Goal: Task Accomplishment & Management: Complete application form

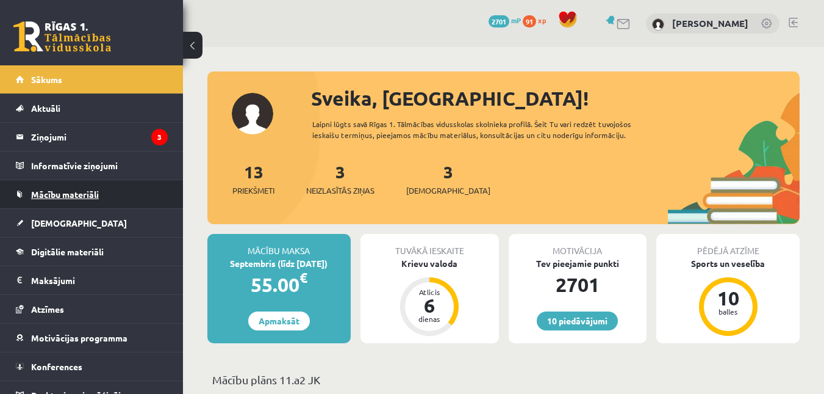
click at [56, 200] on link "Mācību materiāli" at bounding box center [92, 194] width 152 height 28
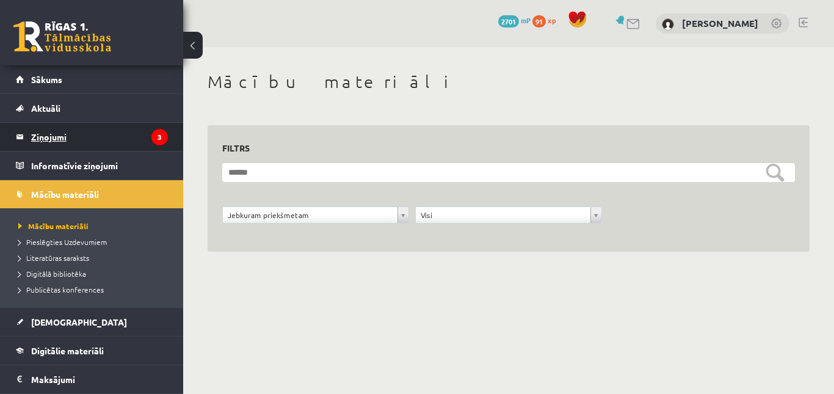
click at [48, 128] on legend "Ziņojumi 3" at bounding box center [99, 137] width 137 height 28
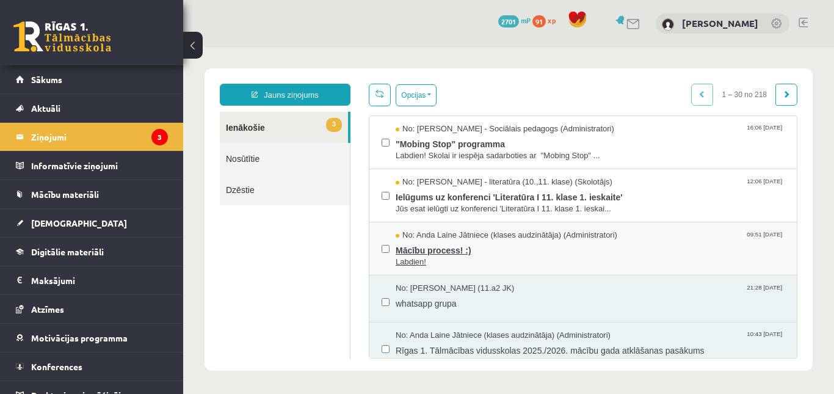
click at [463, 256] on span "Labdien!" at bounding box center [589, 262] width 389 height 12
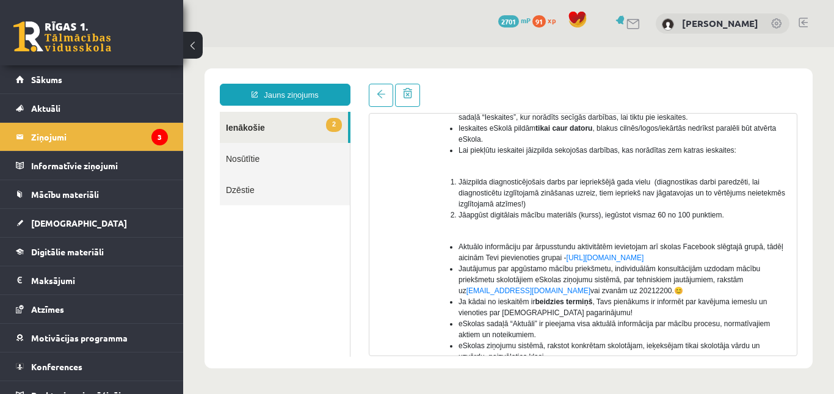
scroll to position [185, 0]
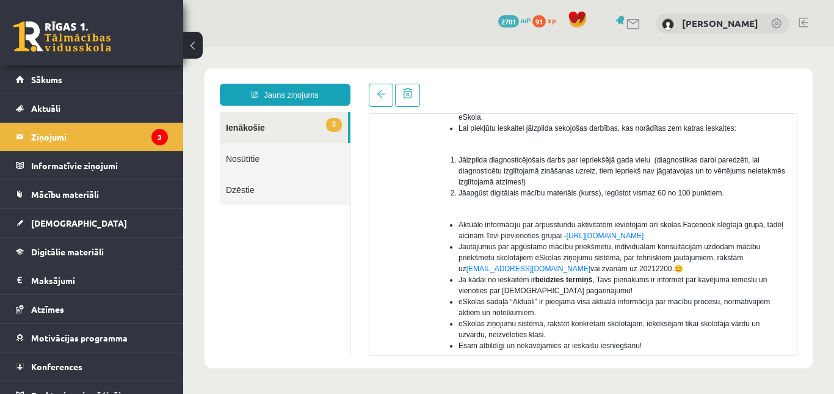
click at [546, 26] on span "91" at bounding box center [538, 21] width 13 height 12
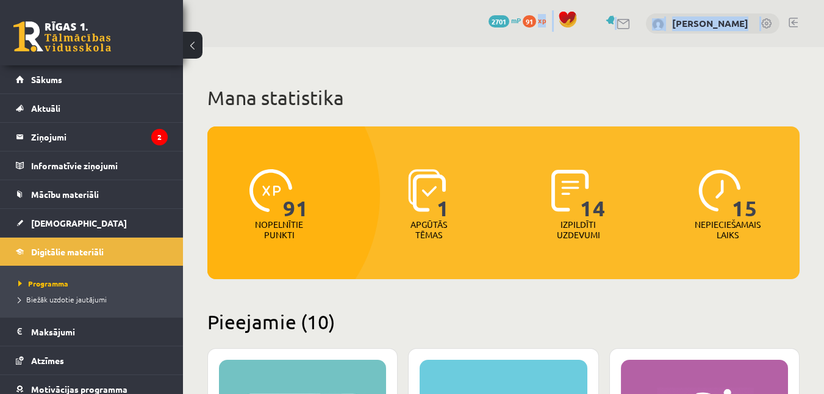
drag, startPoint x: 0, startPoint y: 0, endPoint x: 762, endPoint y: 33, distance: 762.3
click at [762, 33] on div "0 Dāvanas 2701 mP 91 xp Sanija Mironova" at bounding box center [503, 23] width 641 height 47
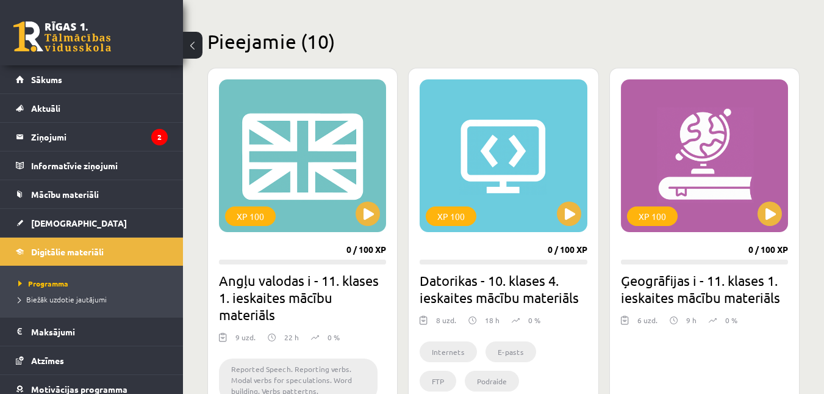
scroll to position [291, 0]
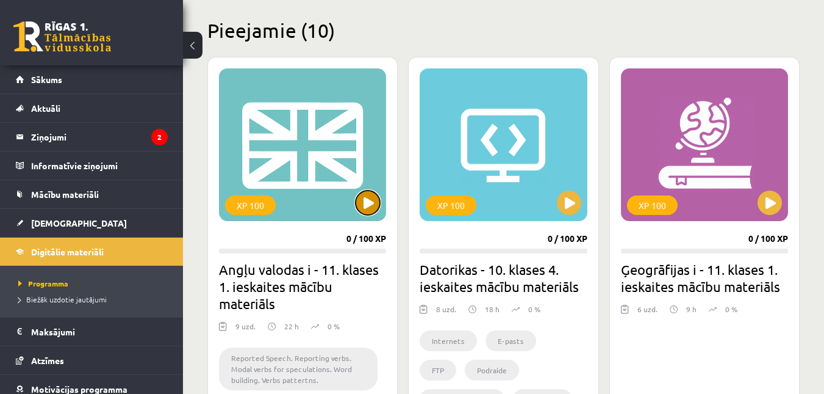
click at [362, 199] on button at bounding box center [368, 202] width 24 height 24
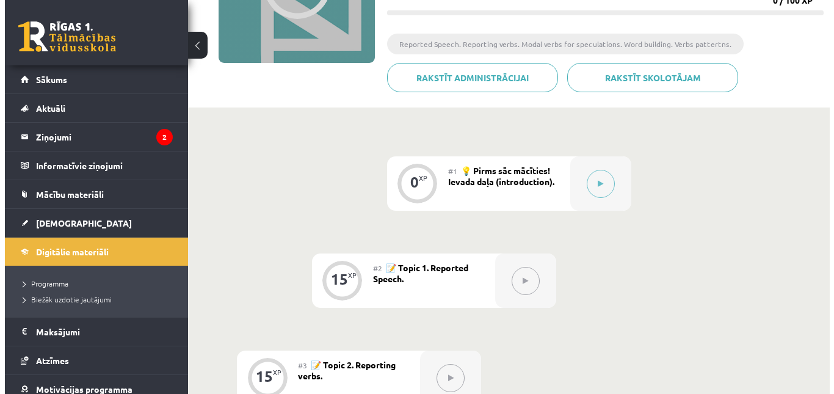
scroll to position [189, 0]
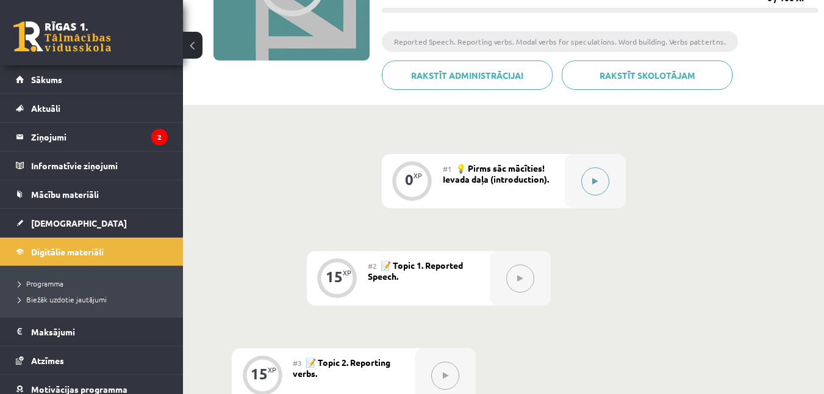
click at [588, 176] on button at bounding box center [596, 181] width 28 height 28
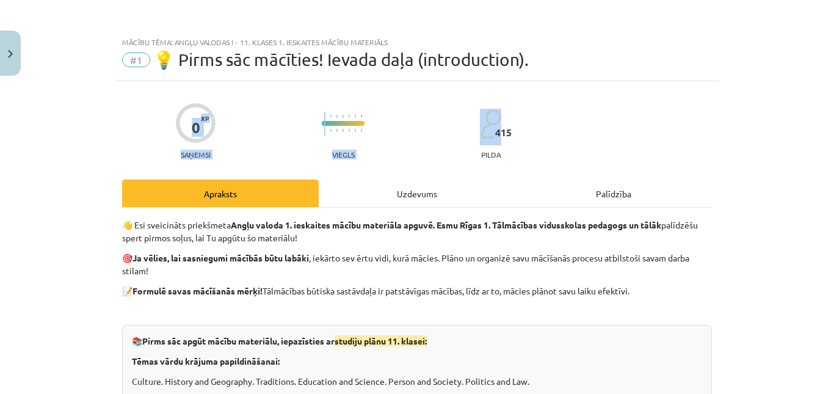
drag, startPoint x: 822, startPoint y: 81, endPoint x: 824, endPoint y: 97, distance: 16.7
click at [824, 97] on div "Mācību tēma: Angļu valodas i - 11. klases 1. ieskaites mācību materiāls #1 💡 Pi…" at bounding box center [417, 197] width 834 height 394
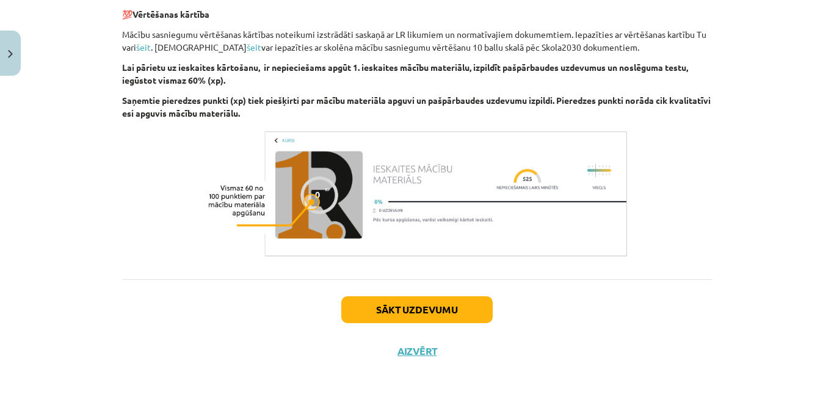
scroll to position [884, 0]
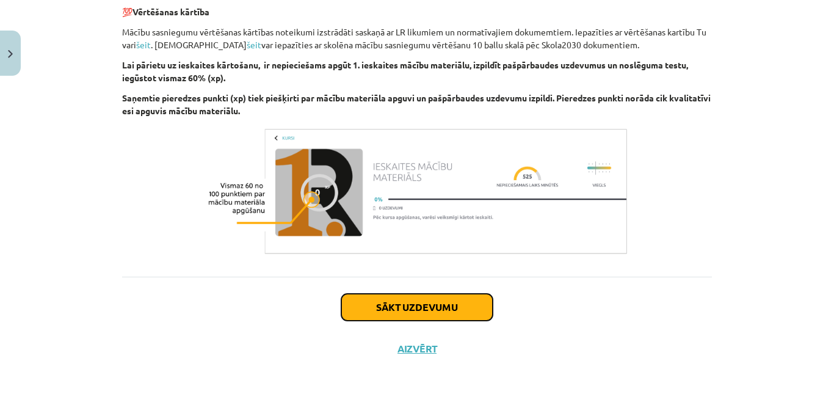
click at [379, 304] on button "Sākt uzdevumu" at bounding box center [416, 307] width 151 height 27
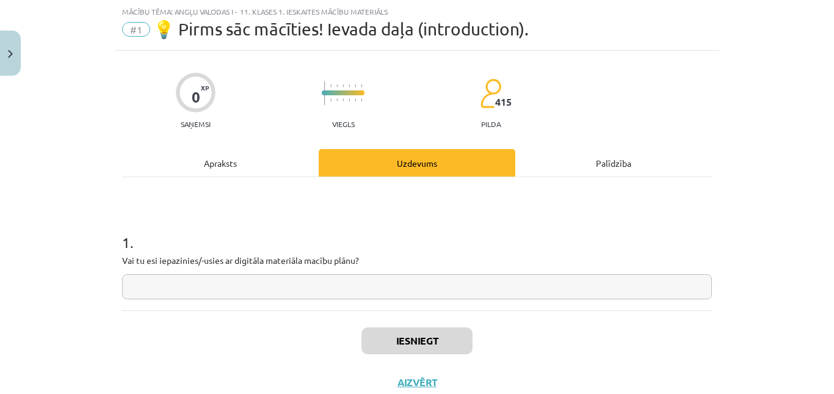
click at [330, 289] on input "text" at bounding box center [417, 286] width 590 height 25
type input "**"
click at [384, 338] on button "Iesniegt" at bounding box center [416, 340] width 111 height 27
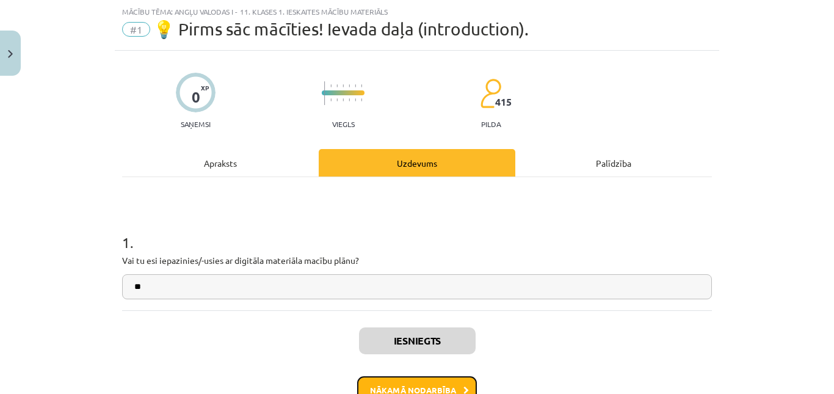
click at [400, 378] on button "Nākamā nodarbība" at bounding box center [417, 390] width 120 height 28
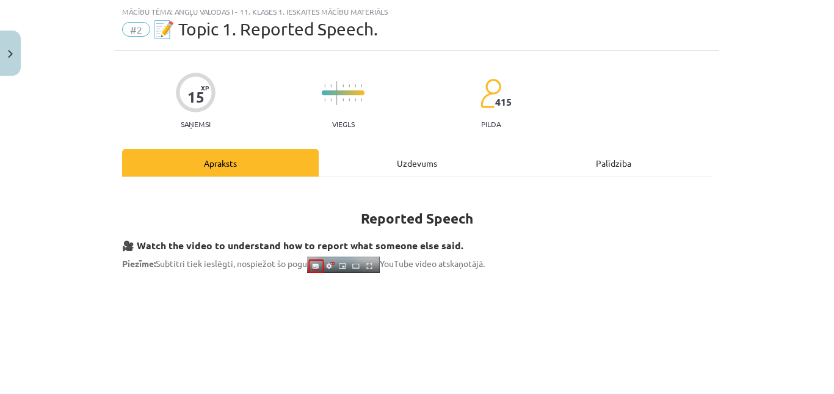
click at [391, 154] on div "Uzdevums" at bounding box center [417, 162] width 197 height 27
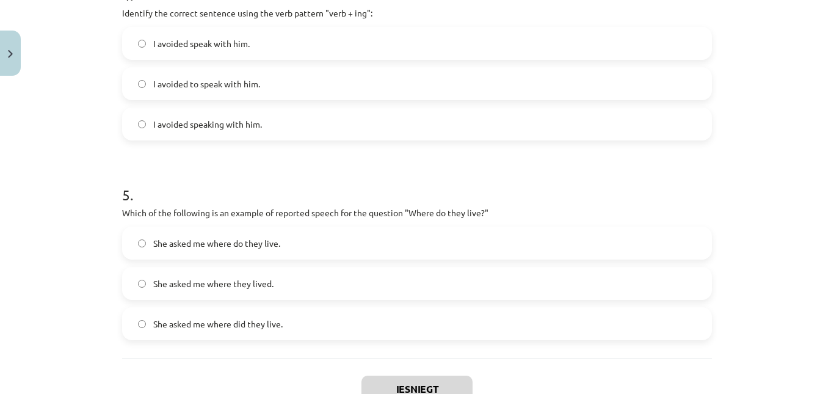
scroll to position [964, 0]
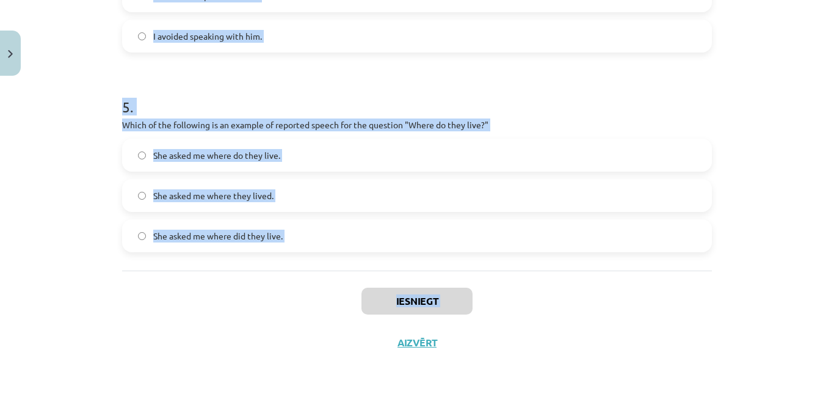
drag, startPoint x: 115, startPoint y: 159, endPoint x: 254, endPoint y: 315, distance: 208.3
copy div "Which of the following sentences correctly uses reported speech? He says that h…"
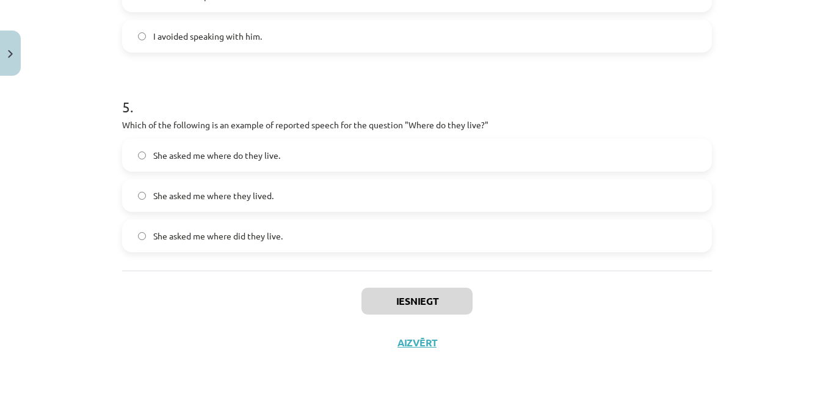
click at [160, 189] on span "She asked me where they lived." at bounding box center [213, 195] width 120 height 13
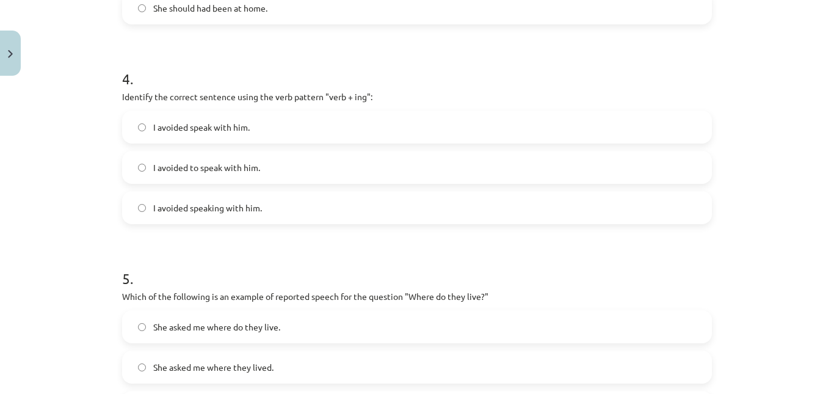
scroll to position [786, 0]
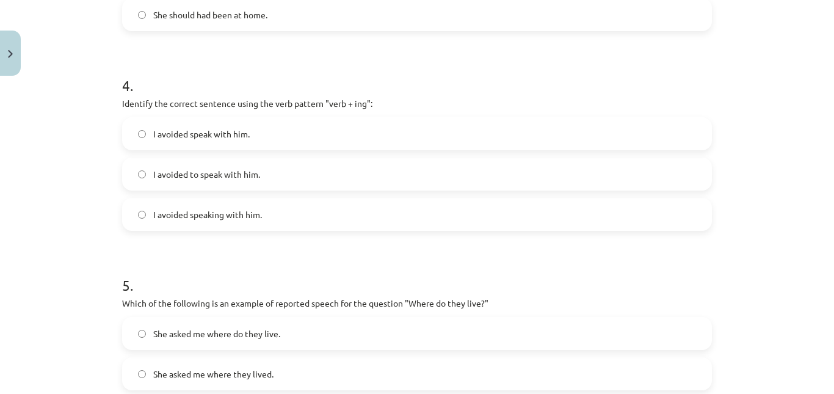
click at [195, 168] on span "I avoided to speak with him." at bounding box center [206, 174] width 107 height 13
click at [227, 219] on span "I avoided speaking with him." at bounding box center [207, 214] width 109 height 13
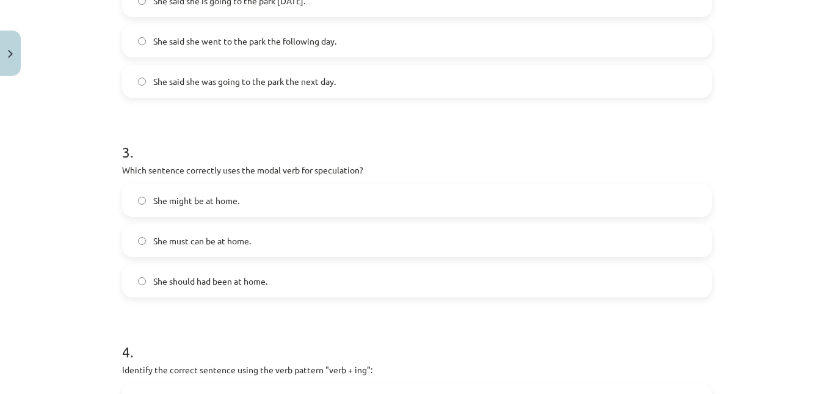
scroll to position [518, 0]
click at [173, 201] on span "She might be at home." at bounding box center [196, 202] width 86 height 13
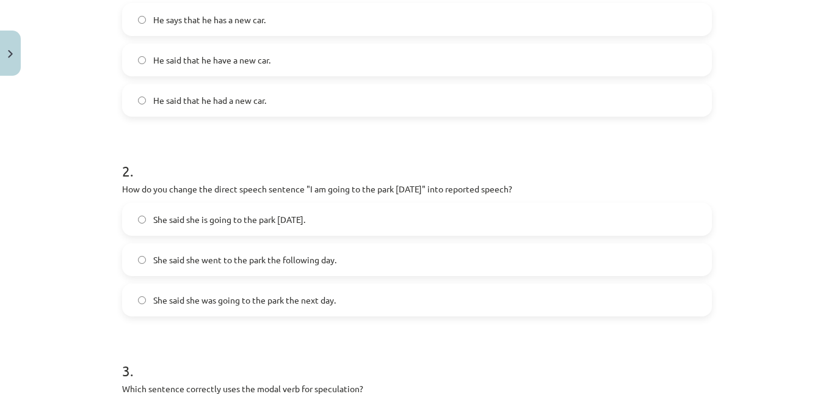
scroll to position [297, 0]
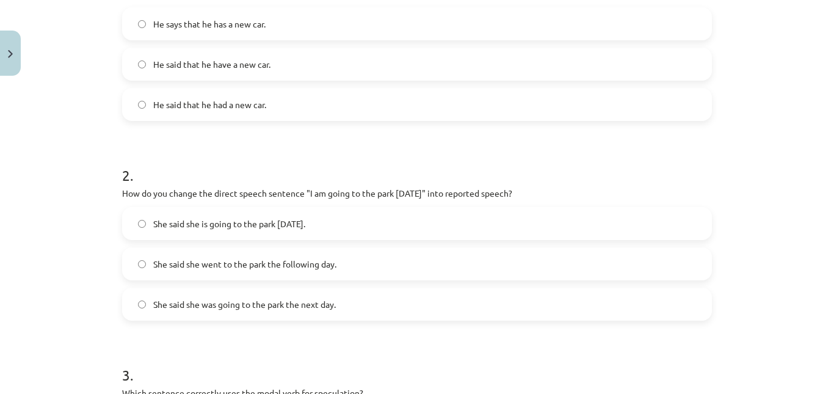
click at [173, 65] on span "He said that he have a new car." at bounding box center [211, 64] width 117 height 13
click at [235, 308] on span "She said she was going to the park the next day." at bounding box center [244, 304] width 182 height 13
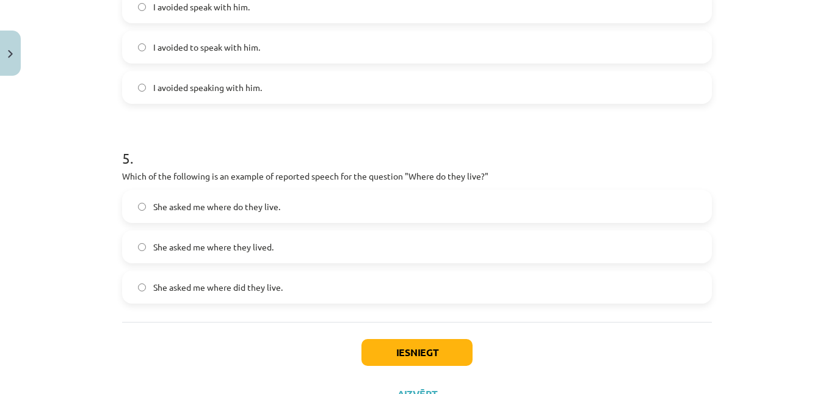
scroll to position [964, 0]
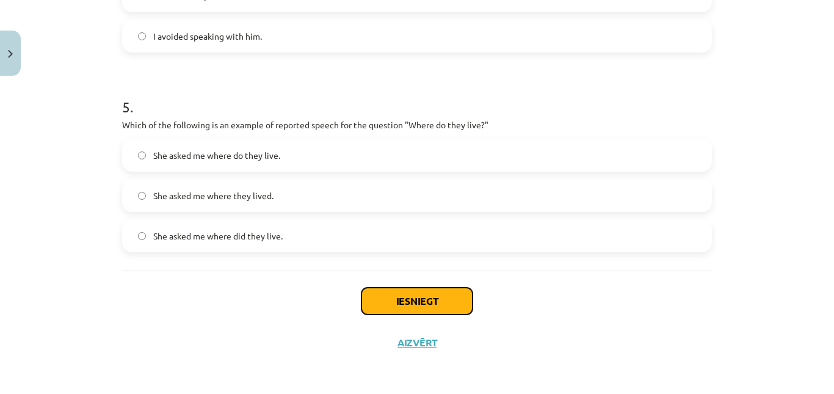
click at [391, 300] on button "Iesniegt" at bounding box center [416, 300] width 111 height 27
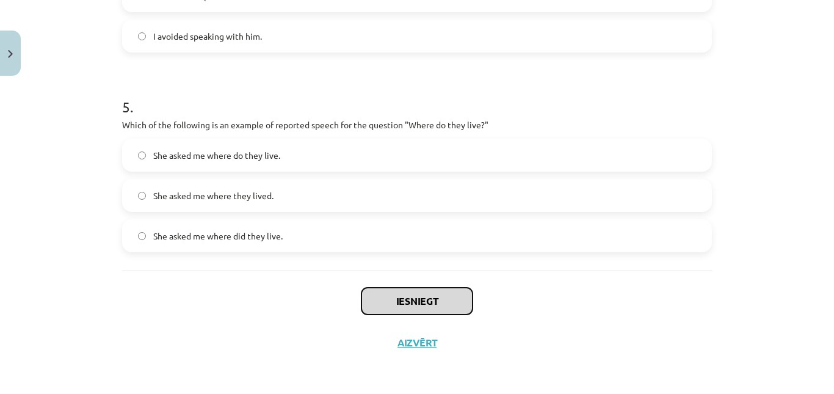
click at [391, 300] on button "Iesniegt" at bounding box center [416, 300] width 111 height 27
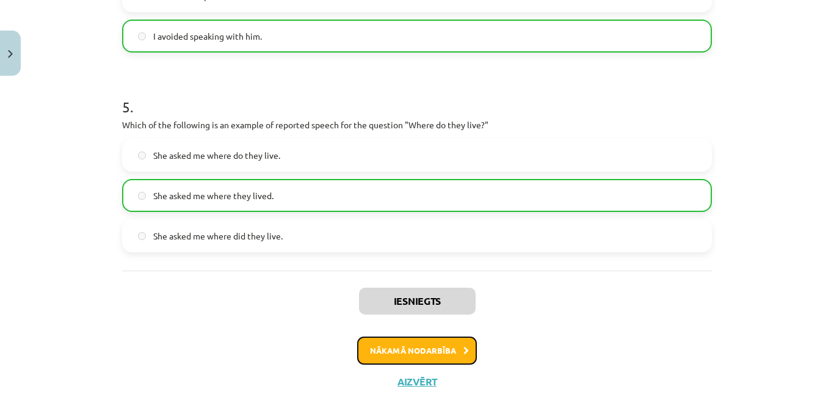
click at [411, 352] on button "Nākamā nodarbība" at bounding box center [417, 350] width 120 height 28
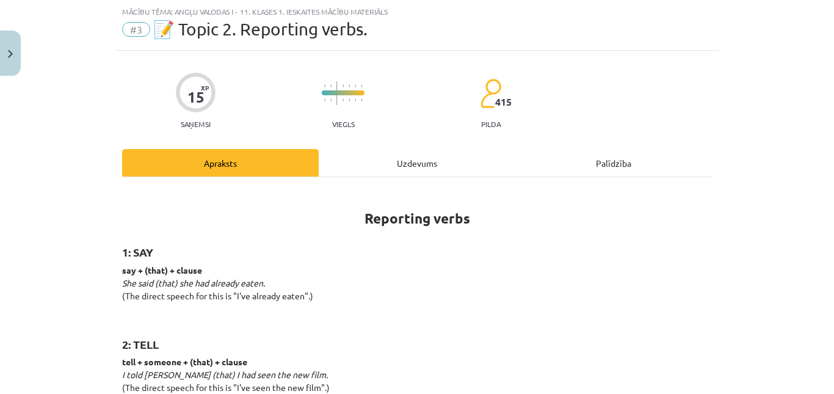
click at [387, 165] on div "Uzdevums" at bounding box center [417, 162] width 197 height 27
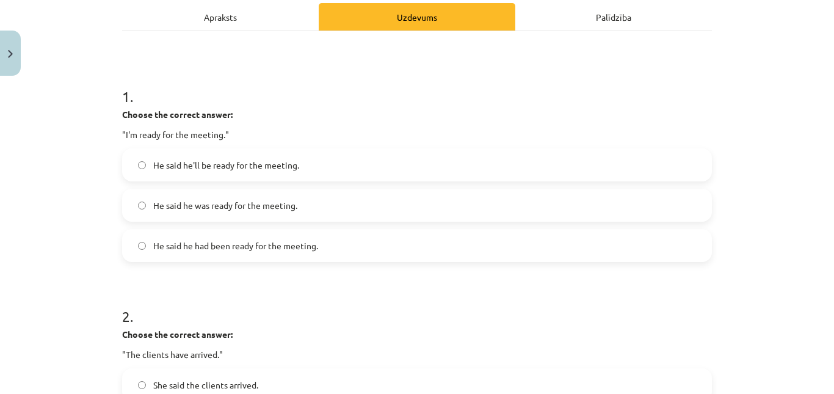
scroll to position [179, 0]
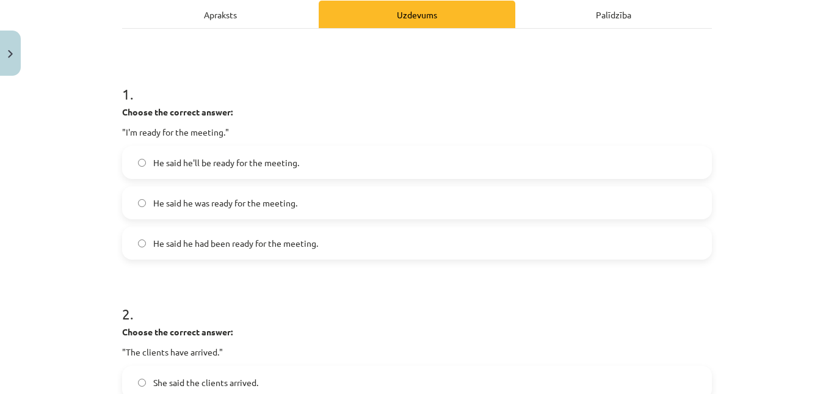
click at [199, 193] on label "He said he was ready for the meeting." at bounding box center [416, 202] width 587 height 31
click at [377, 162] on div "He said he'll be ready for the meeting. He said he was ready for the meeting. H…" at bounding box center [417, 203] width 590 height 114
click at [607, 96] on h1 "1 ." at bounding box center [417, 83] width 590 height 38
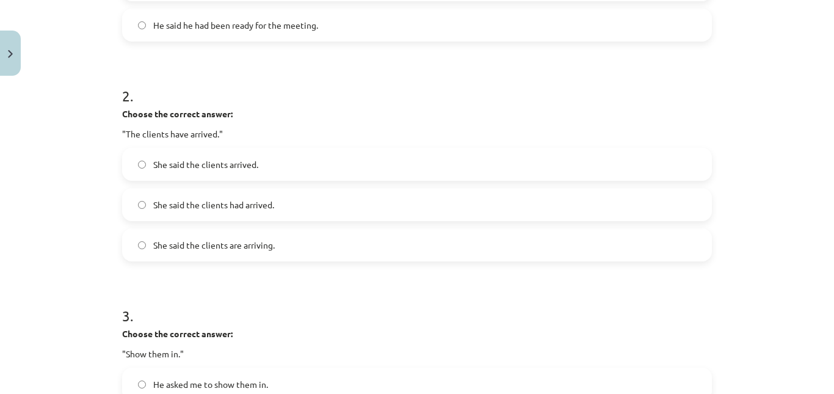
scroll to position [387, 0]
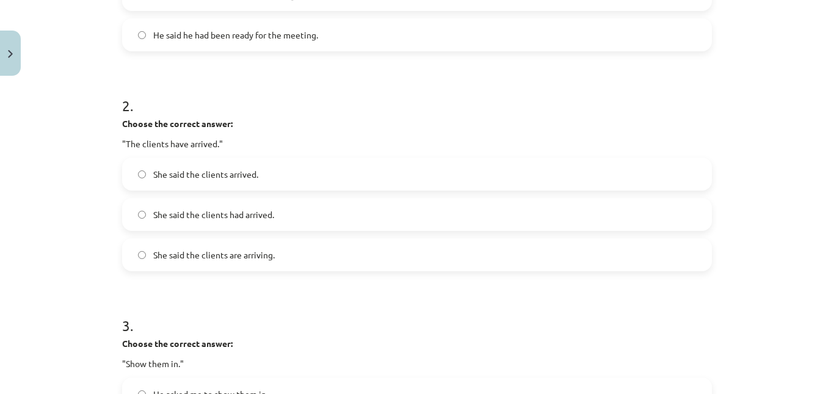
click at [256, 212] on span "She said the clients had arrived." at bounding box center [213, 214] width 121 height 13
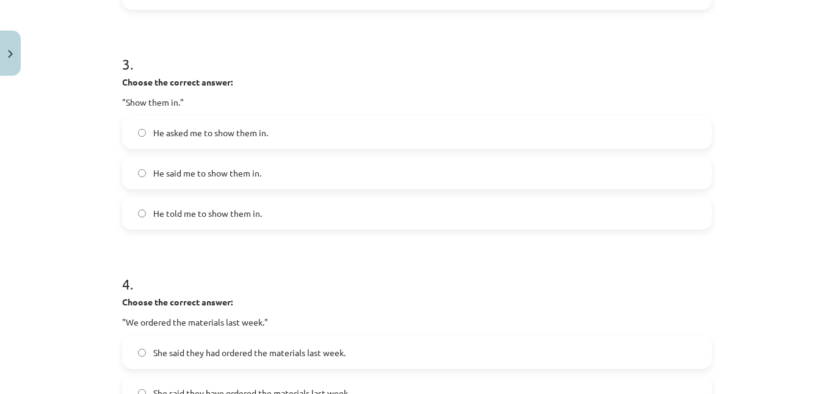
scroll to position [655, 0]
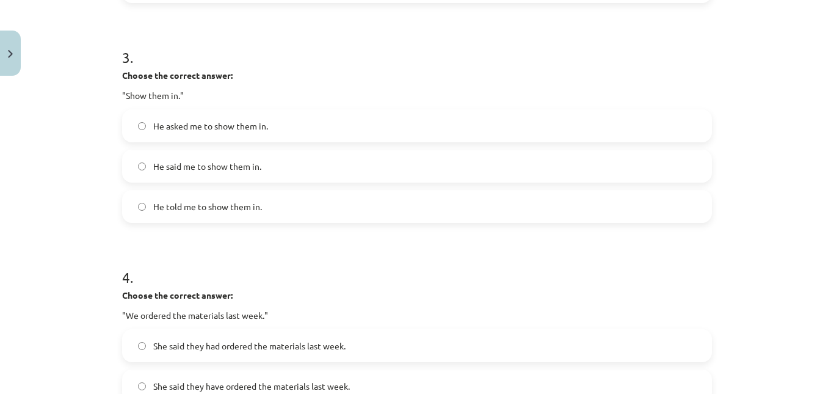
click at [203, 209] on span "He told me to show them in." at bounding box center [207, 206] width 109 height 13
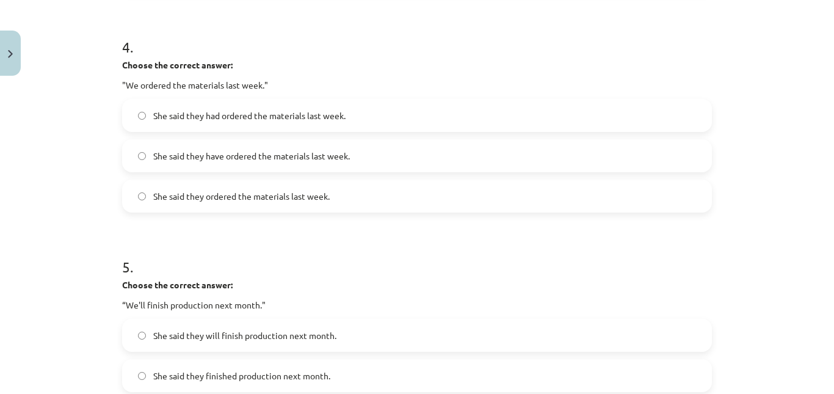
scroll to position [882, 0]
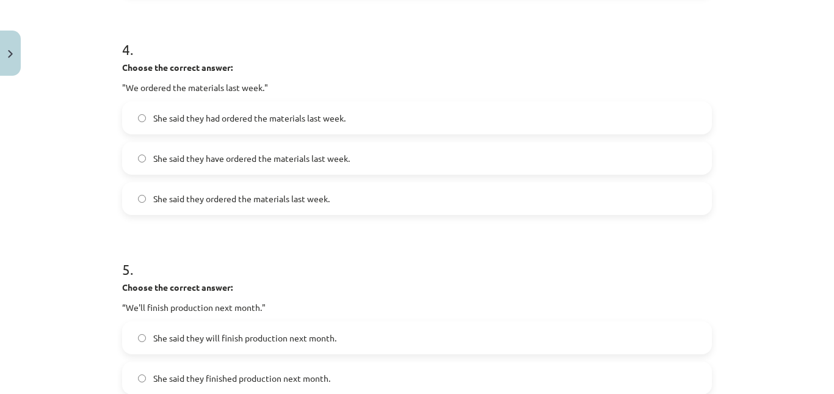
click at [204, 126] on label "She said they had ordered the materials last week." at bounding box center [416, 118] width 587 height 31
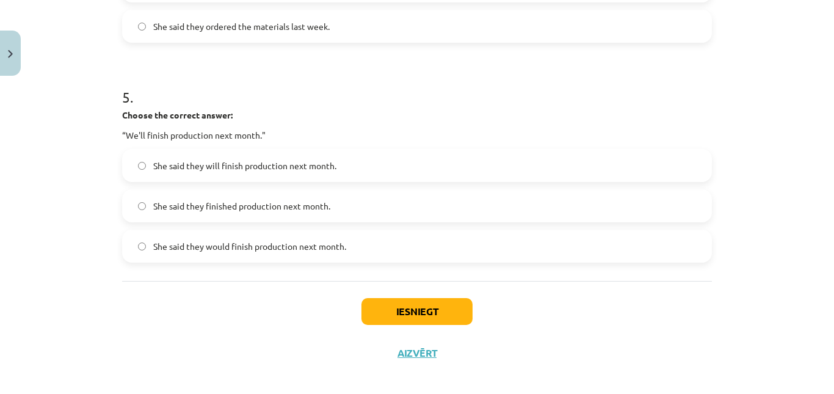
scroll to position [1065, 0]
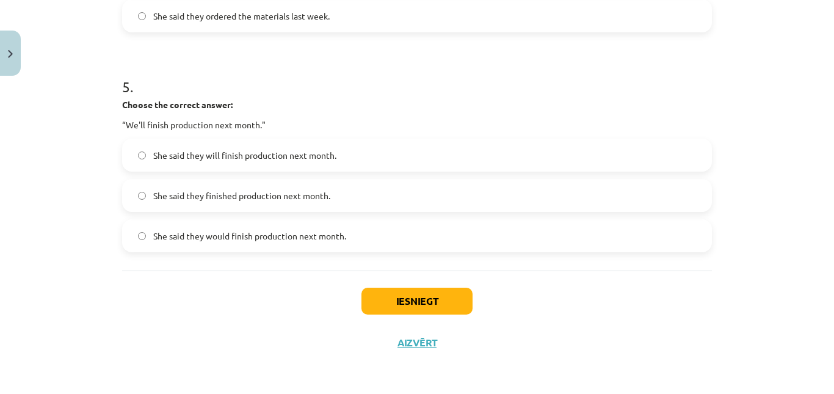
click at [239, 235] on span "She said they would finish production next month." at bounding box center [249, 235] width 193 height 13
click at [406, 301] on button "Iesniegt" at bounding box center [416, 300] width 111 height 27
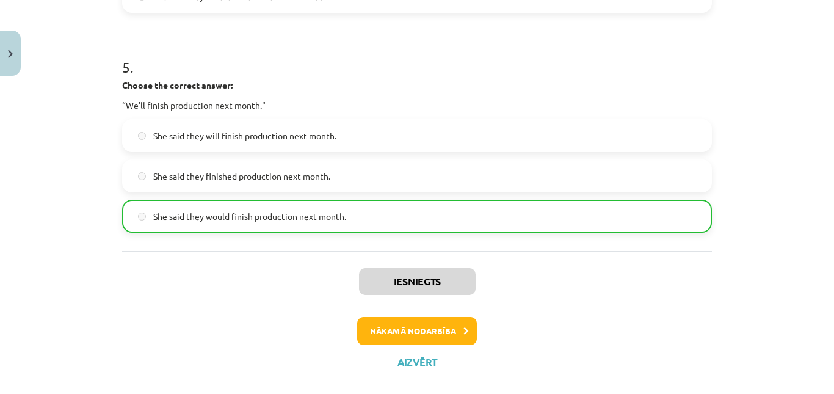
scroll to position [1104, 0]
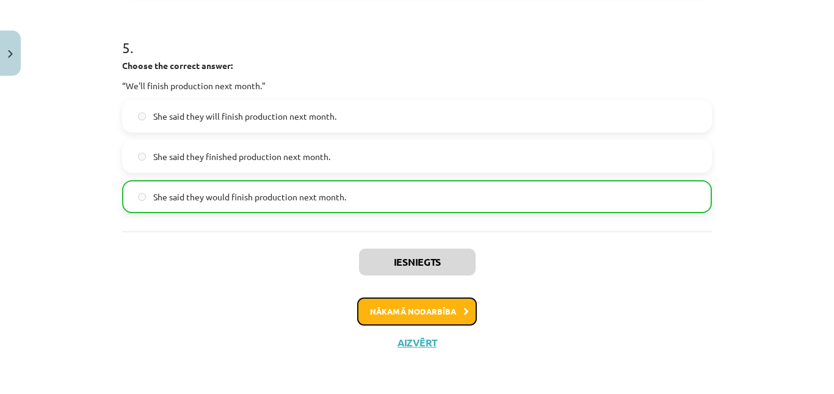
click at [395, 309] on button "Nākamā nodarbība" at bounding box center [417, 311] width 120 height 28
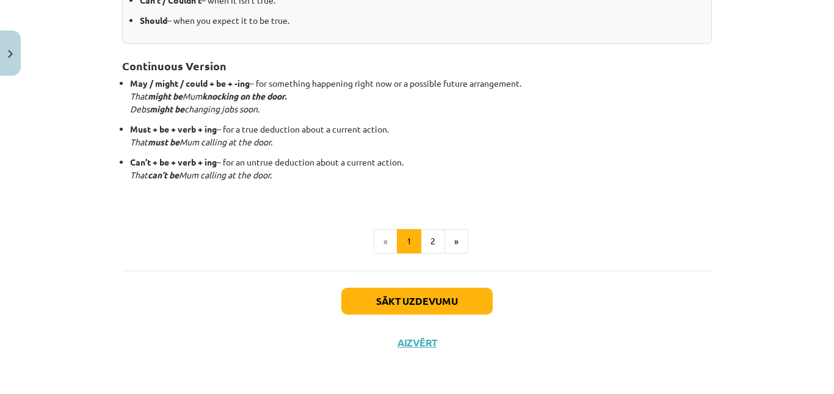
scroll to position [31, 0]
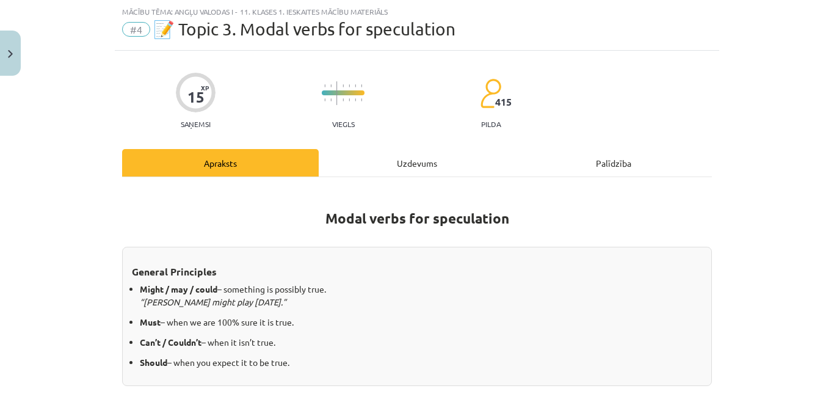
click at [411, 167] on div "Uzdevums" at bounding box center [417, 162] width 197 height 27
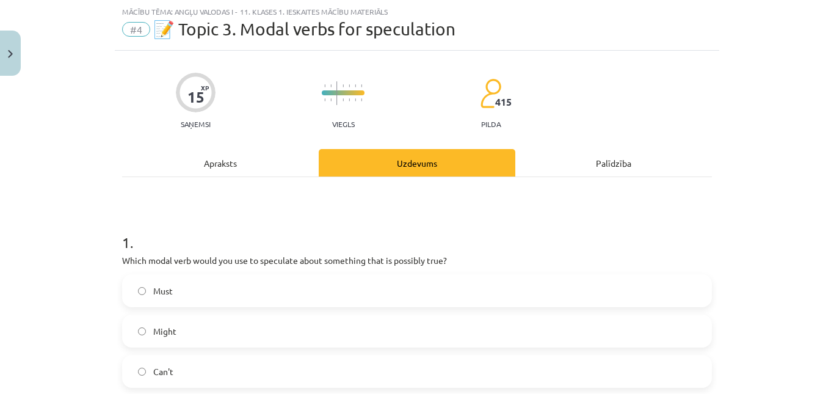
click at [205, 157] on div "Apraksts" at bounding box center [220, 162] width 197 height 27
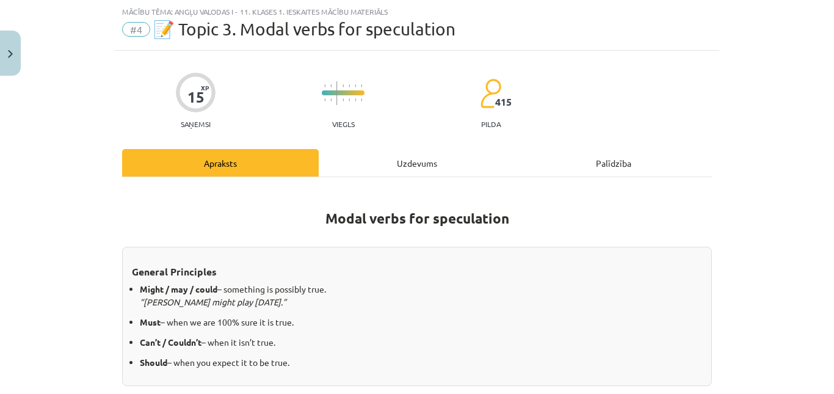
click at [400, 167] on div "Uzdevums" at bounding box center [417, 162] width 197 height 27
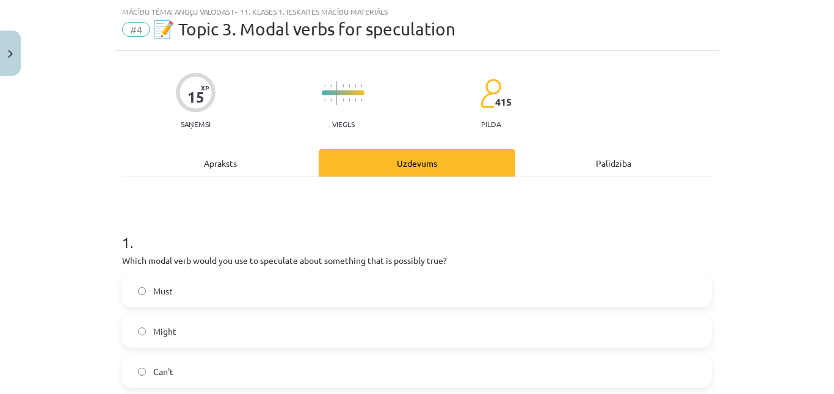
click at [361, 333] on label "Might" at bounding box center [416, 331] width 587 height 31
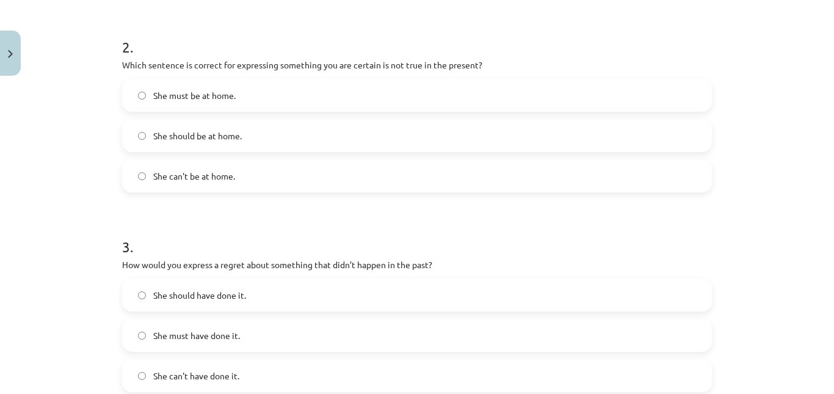
scroll to position [421, 0]
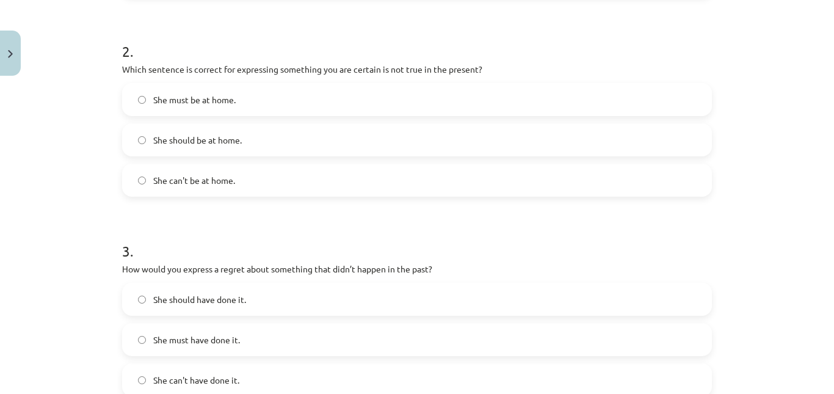
click at [208, 178] on span "She can't be at home." at bounding box center [194, 180] width 82 height 13
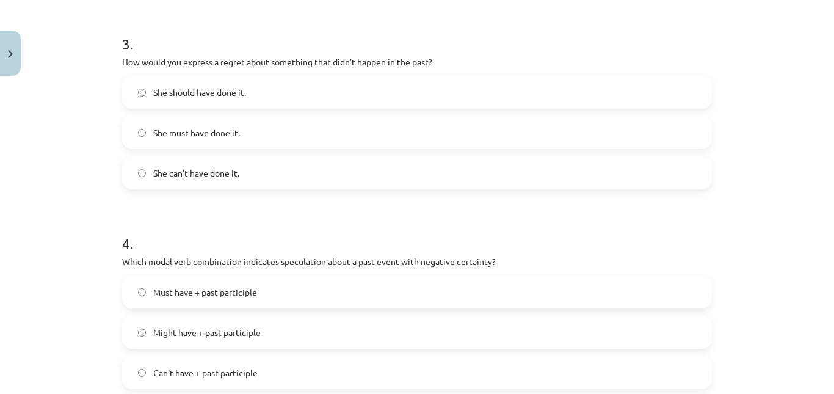
scroll to position [630, 0]
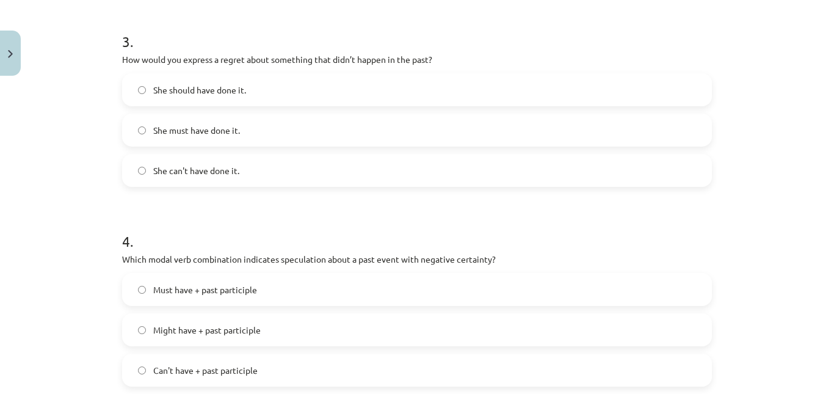
click at [126, 173] on label "She can't have done it." at bounding box center [416, 170] width 587 height 31
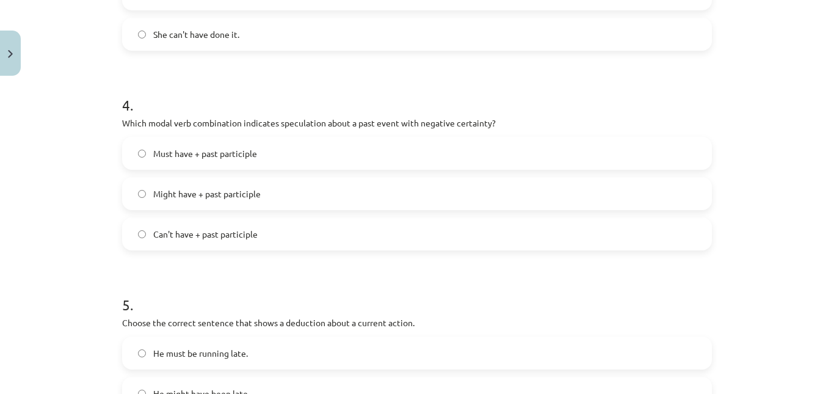
scroll to position [771, 0]
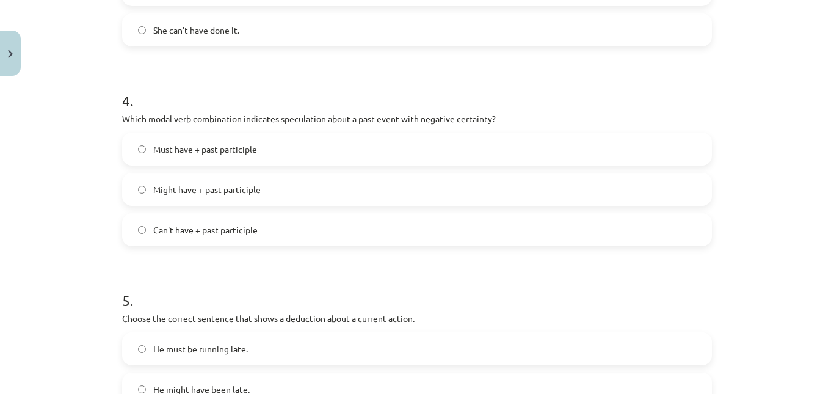
click at [189, 223] on span "Can't have + past participle" at bounding box center [205, 229] width 104 height 13
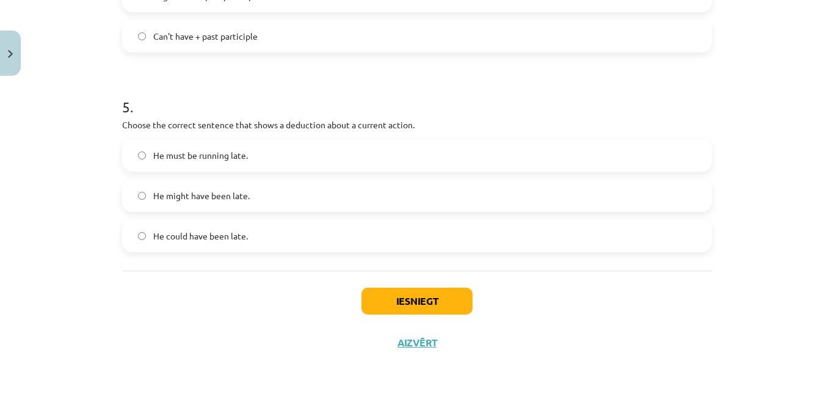
click at [221, 157] on span "He must be running late." at bounding box center [200, 155] width 95 height 13
click at [433, 303] on button "Iesniegt" at bounding box center [416, 300] width 111 height 27
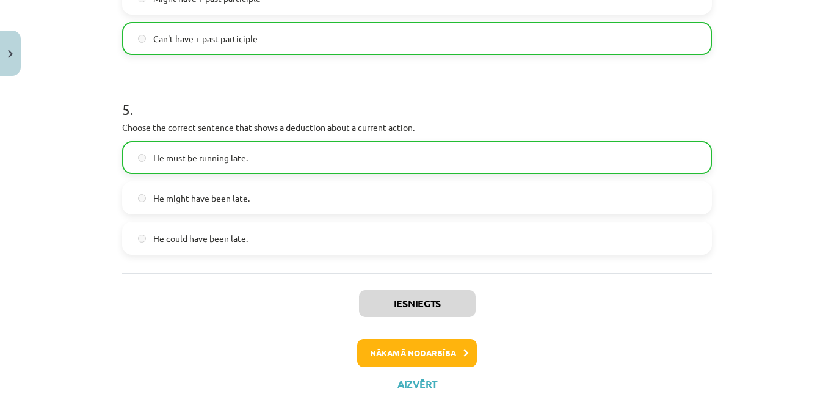
scroll to position [1003, 0]
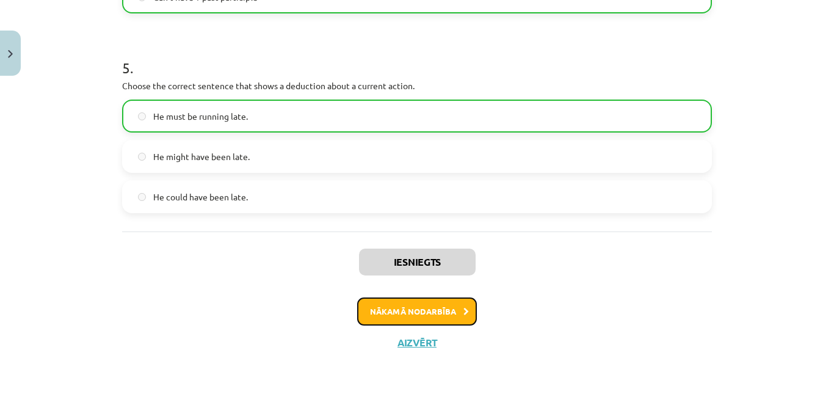
click at [357, 312] on button "Nākamā nodarbība" at bounding box center [417, 311] width 120 height 28
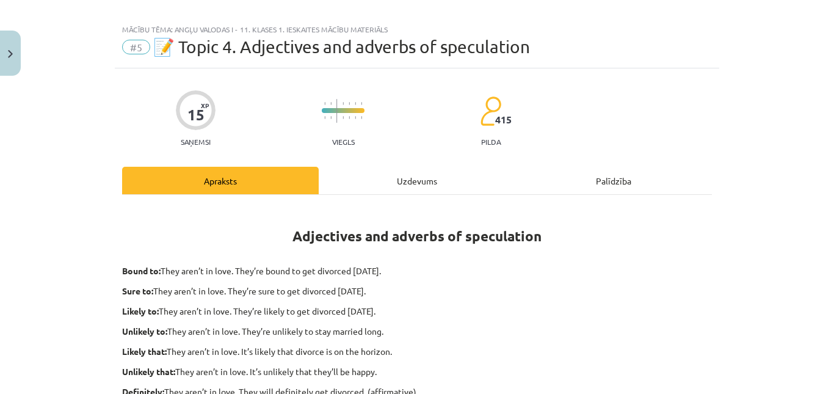
scroll to position [9, 0]
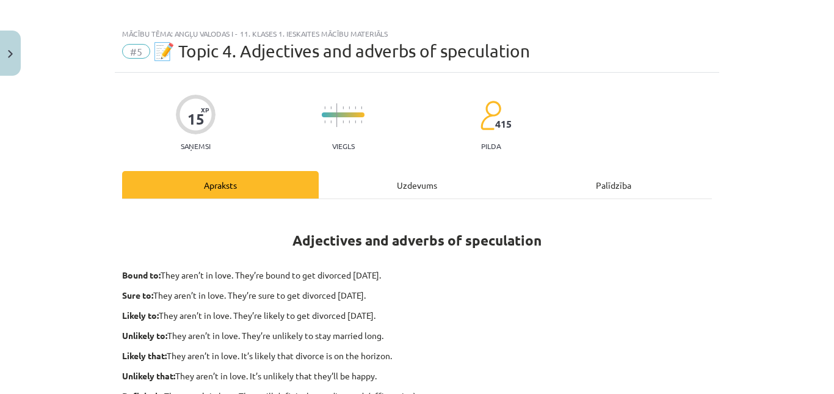
click at [409, 178] on div "Uzdevums" at bounding box center [417, 184] width 197 height 27
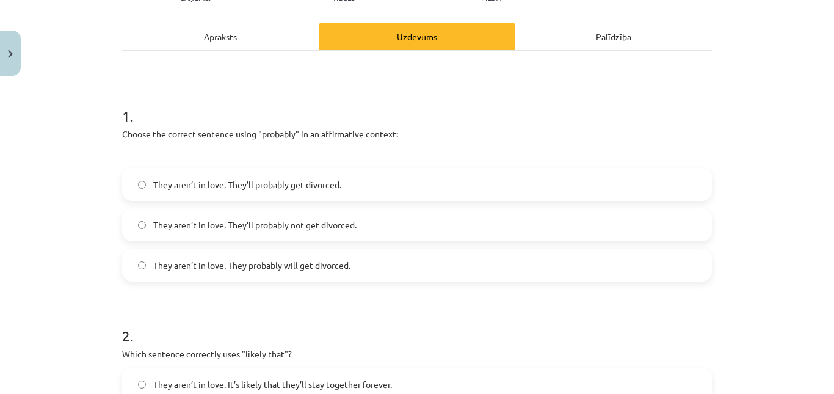
scroll to position [164, 0]
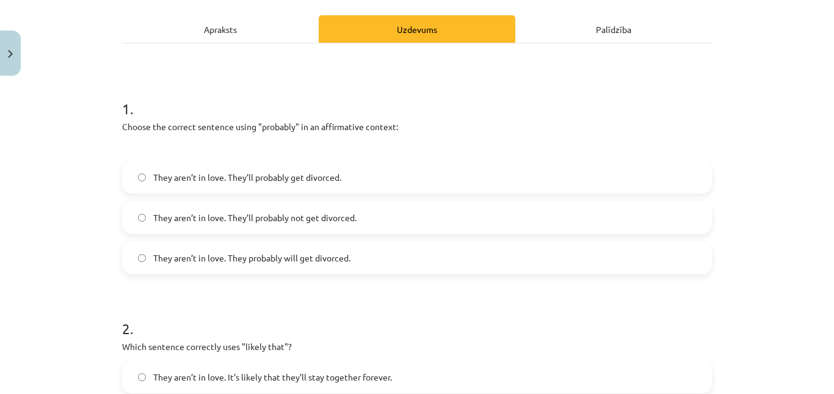
click at [279, 257] on span "They aren’t in love. They probably will get divorced." at bounding box center [251, 257] width 197 height 13
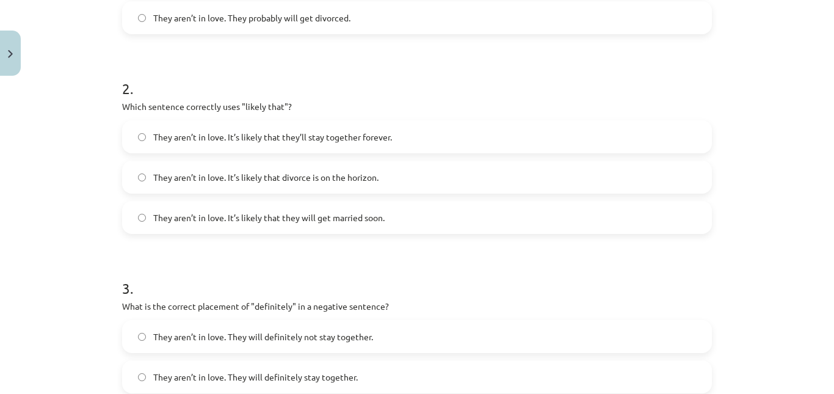
scroll to position [413, 0]
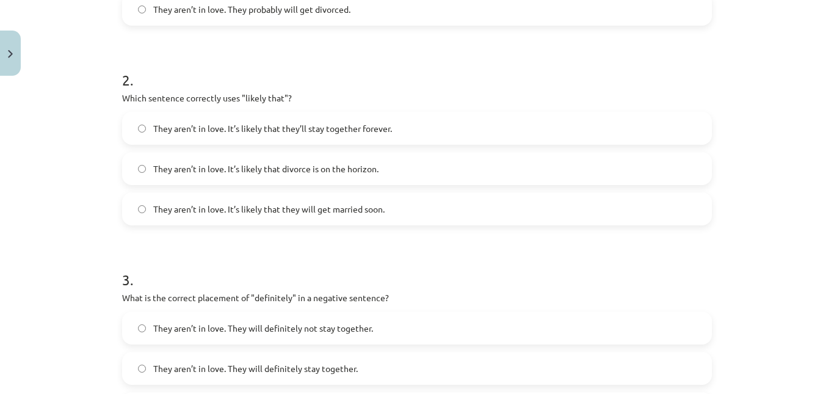
click at [234, 214] on span "They aren’t in love. It’s likely that they will get married soon." at bounding box center [268, 209] width 231 height 13
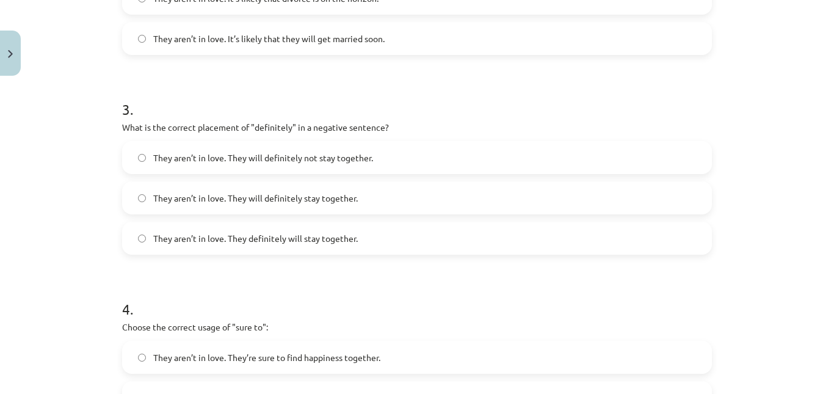
scroll to position [590, 0]
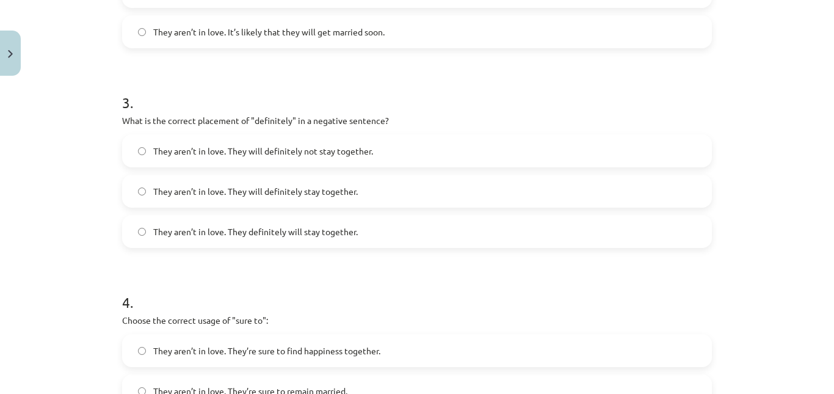
click at [256, 153] on span "They aren’t in love. They will definitely not stay together." at bounding box center [263, 151] width 220 height 13
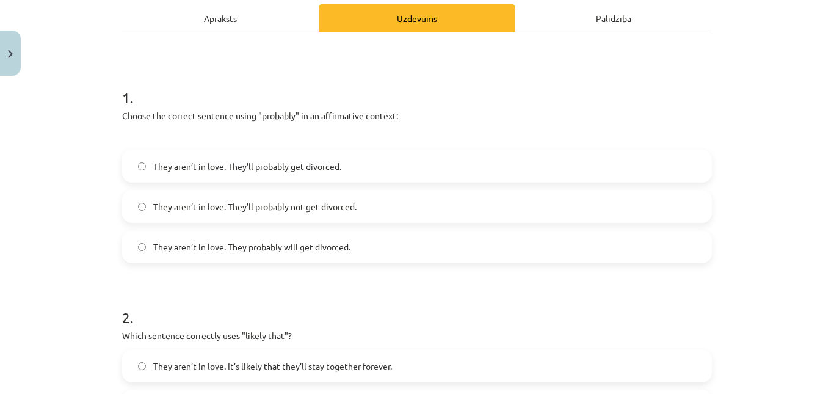
scroll to position [171, 0]
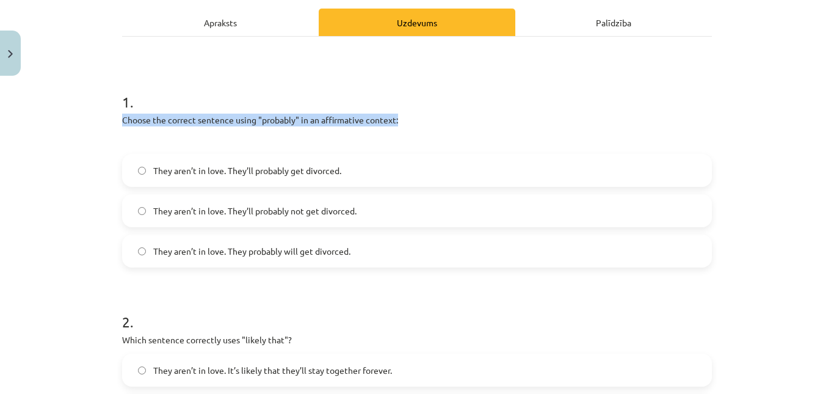
drag, startPoint x: 821, startPoint y: 99, endPoint x: 820, endPoint y: 122, distance: 23.2
click at [820, 122] on div "Mācību tēma: Angļu valodas i - 11. klases 1. ieskaites mācību materiāls #5 📝 To…" at bounding box center [417, 197] width 834 height 394
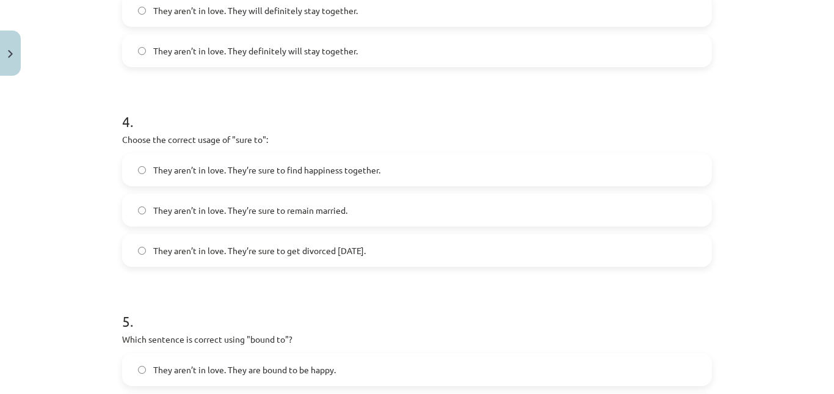
scroll to position [773, 0]
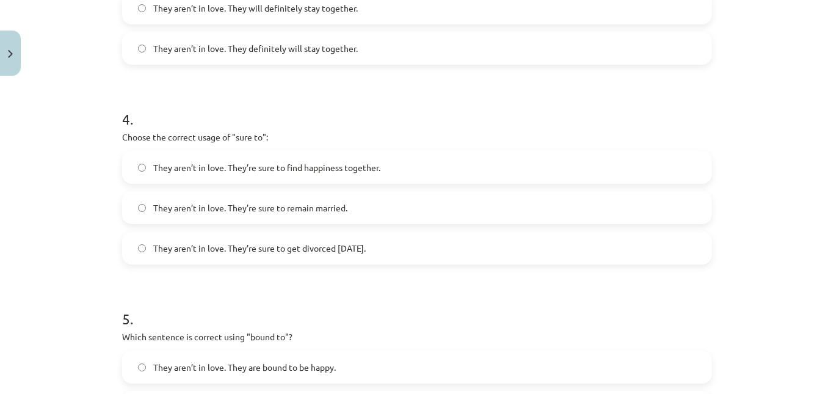
click at [323, 253] on span "They aren’t in love. They’re sure to get divorced within six months." at bounding box center [259, 248] width 212 height 13
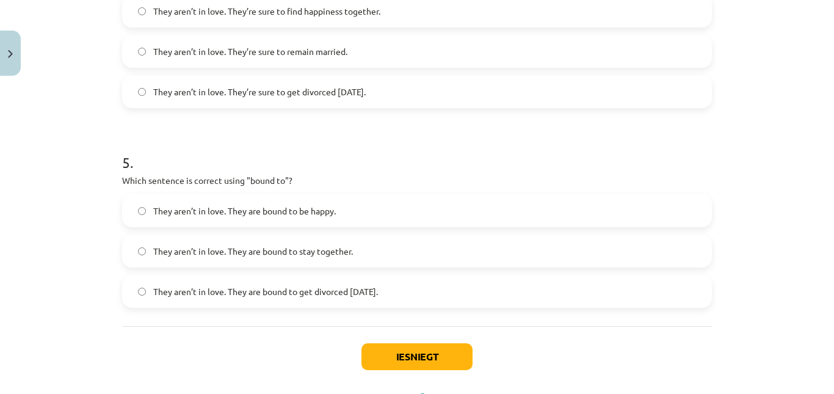
scroll to position [931, 0]
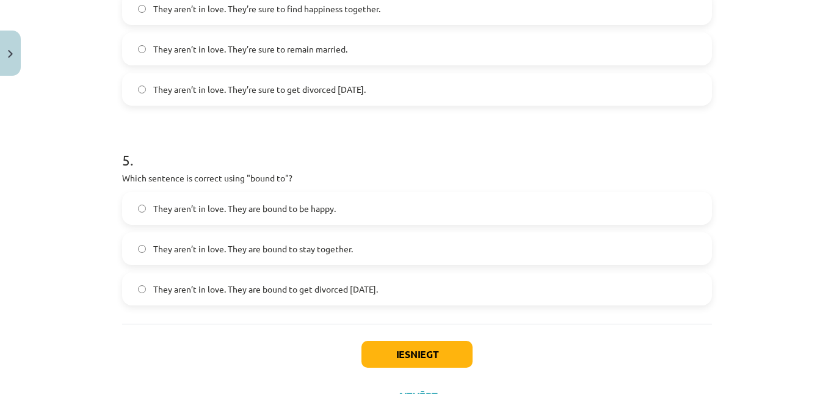
click at [193, 198] on label "They aren’t in love. They are bound to be happy." at bounding box center [416, 208] width 587 height 31
click at [416, 348] on button "Iesniegt" at bounding box center [416, 354] width 111 height 27
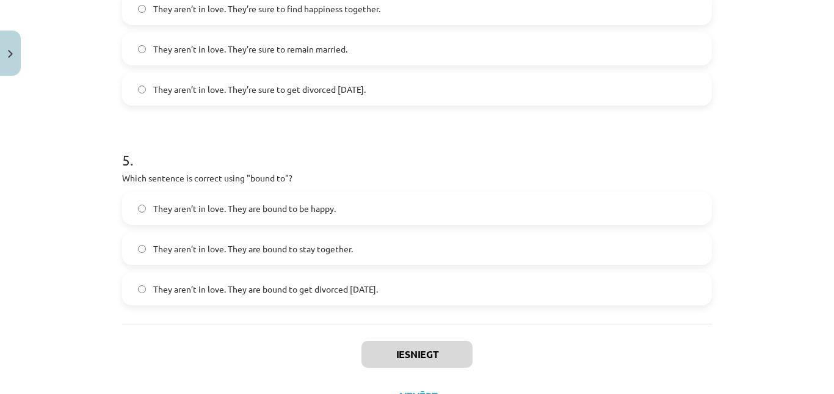
click at [209, 254] on span "They aren’t in love. They are bound to stay together." at bounding box center [253, 248] width 200 height 13
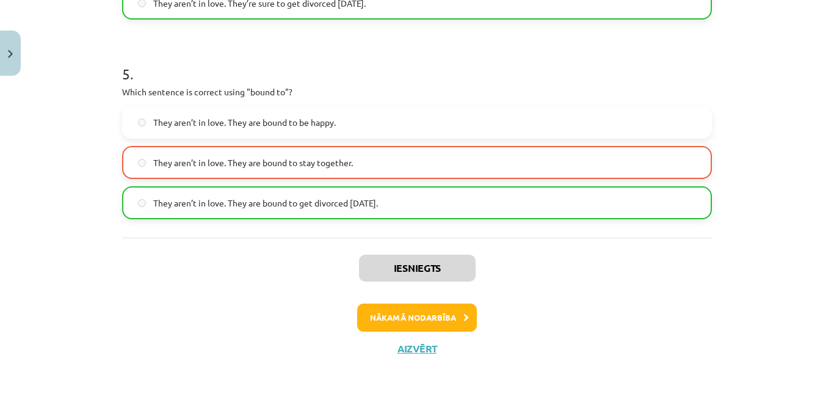
scroll to position [1019, 0]
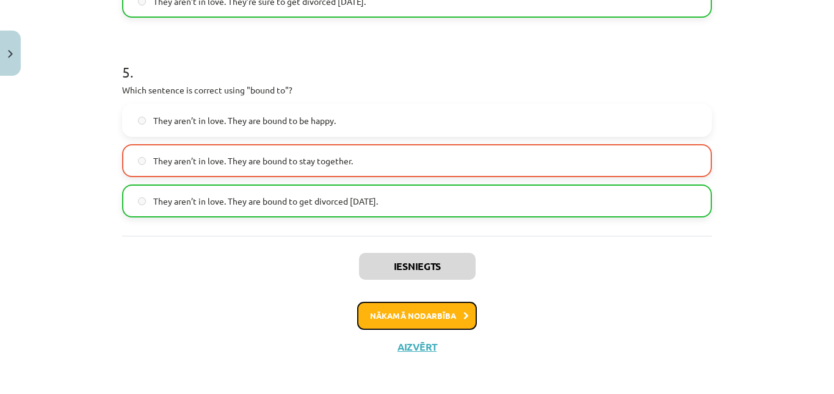
click at [366, 318] on button "Nākamā nodarbība" at bounding box center [417, 315] width 120 height 28
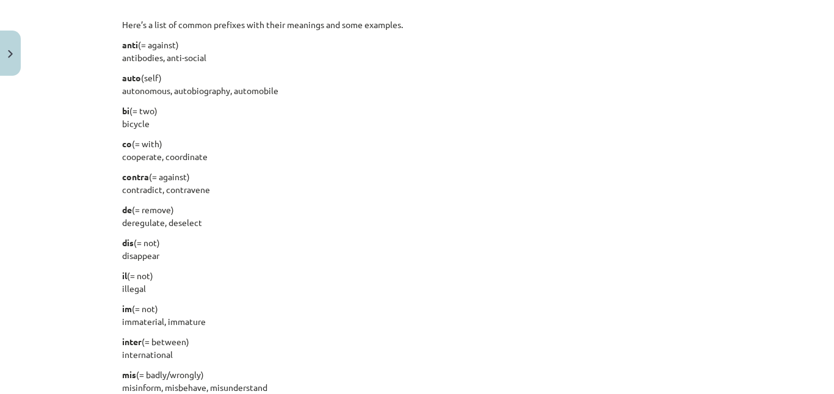
scroll to position [31, 0]
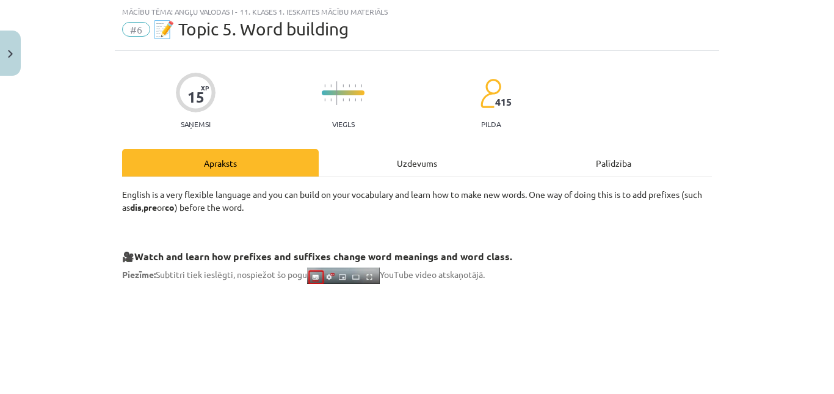
click at [411, 157] on div "Uzdevums" at bounding box center [417, 162] width 197 height 27
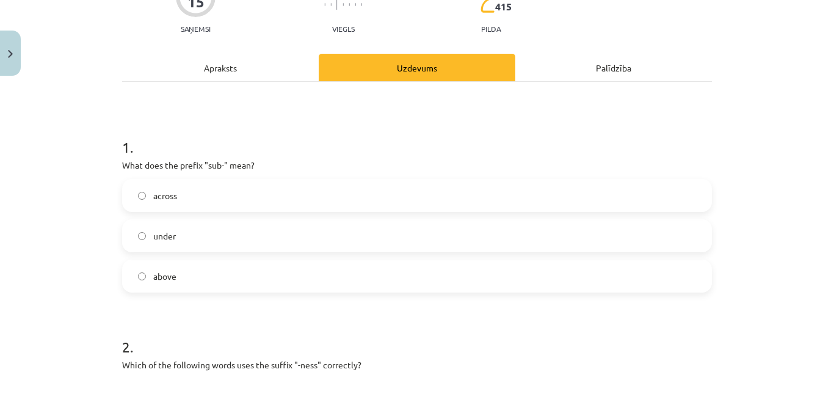
scroll to position [135, 0]
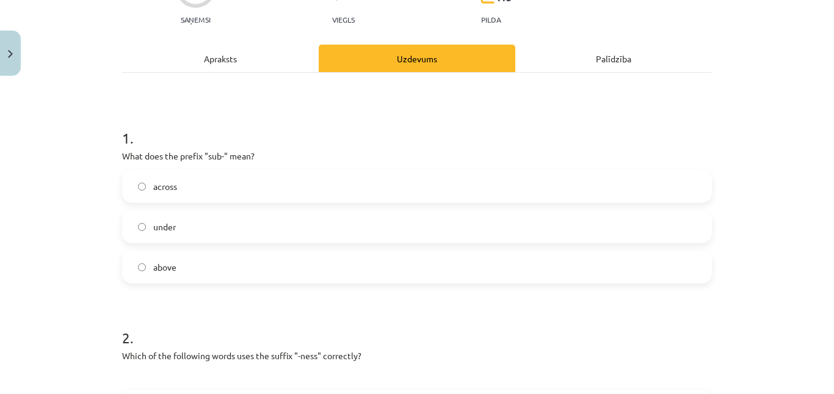
click at [179, 68] on div "Apraksts" at bounding box center [220, 58] width 197 height 27
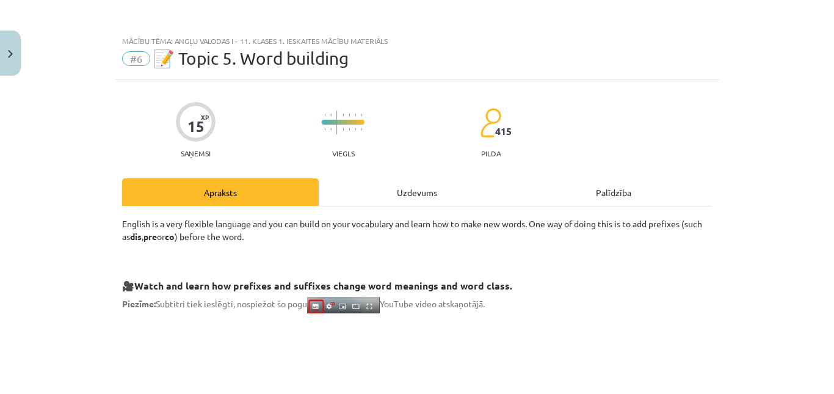
scroll to position [43, 0]
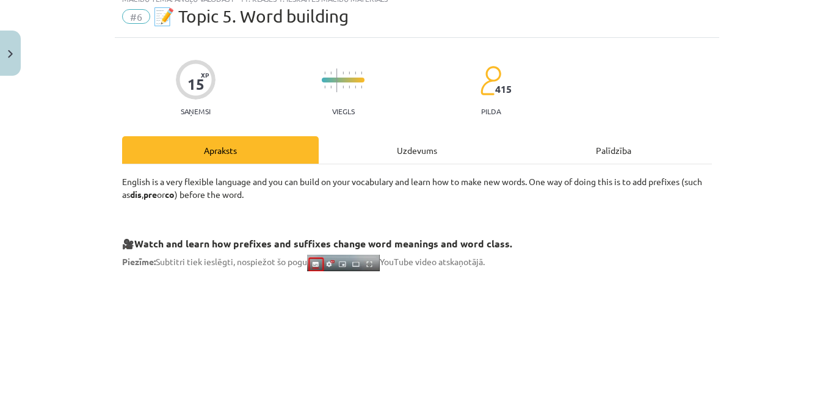
click at [375, 156] on div "Uzdevums" at bounding box center [417, 149] width 197 height 27
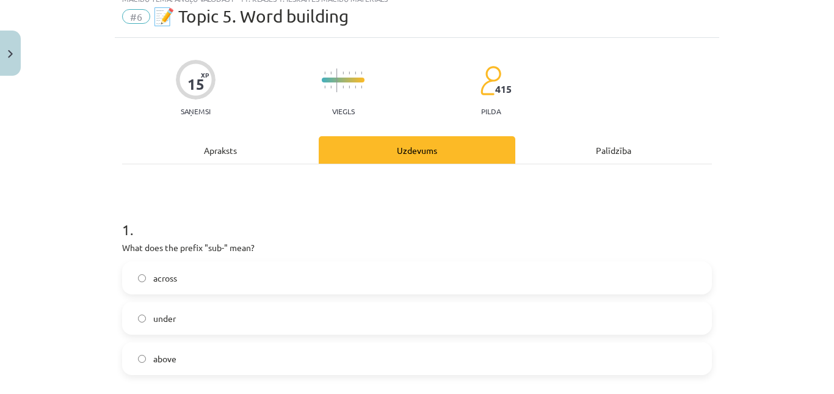
scroll to position [31, 0]
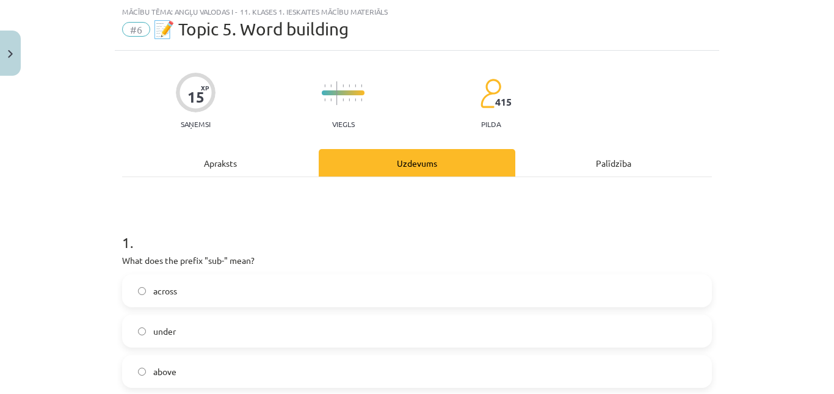
click at [178, 167] on div "Apraksts" at bounding box center [220, 162] width 197 height 27
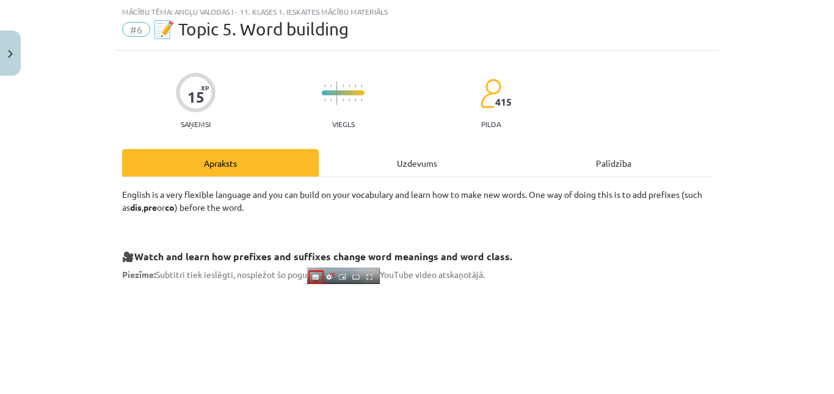
click at [400, 157] on div "Uzdevums" at bounding box center [417, 162] width 197 height 27
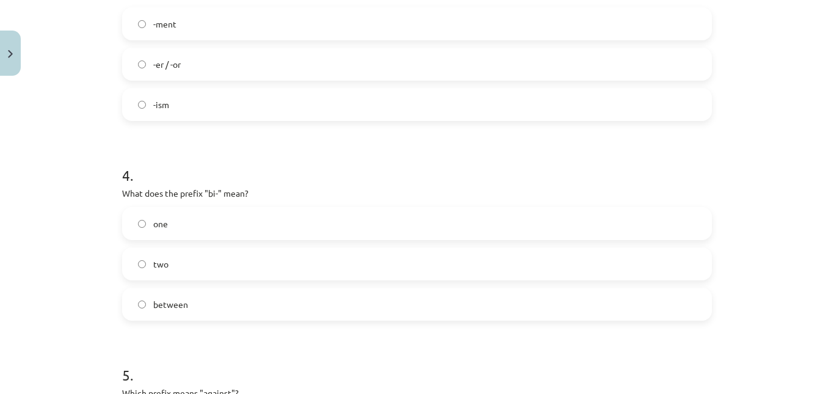
scroll to position [719, 0]
click at [279, 303] on label "between" at bounding box center [416, 301] width 587 height 31
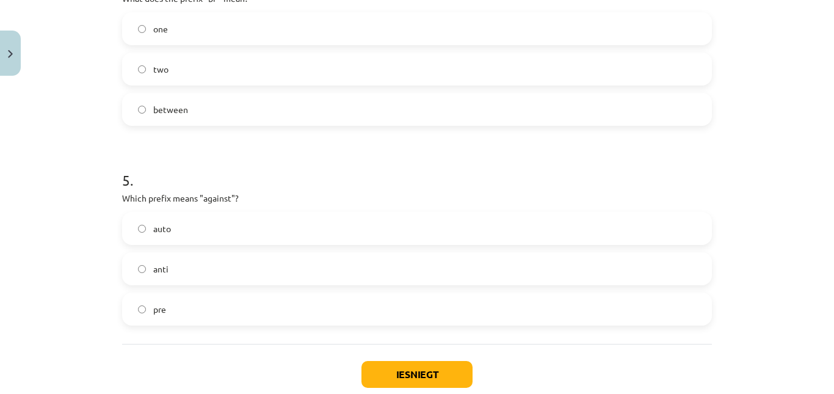
scroll to position [914, 0]
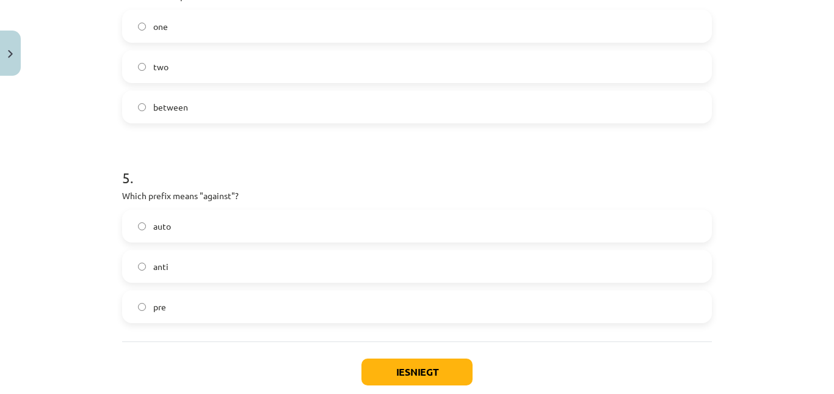
click at [249, 262] on label "anti" at bounding box center [416, 266] width 587 height 31
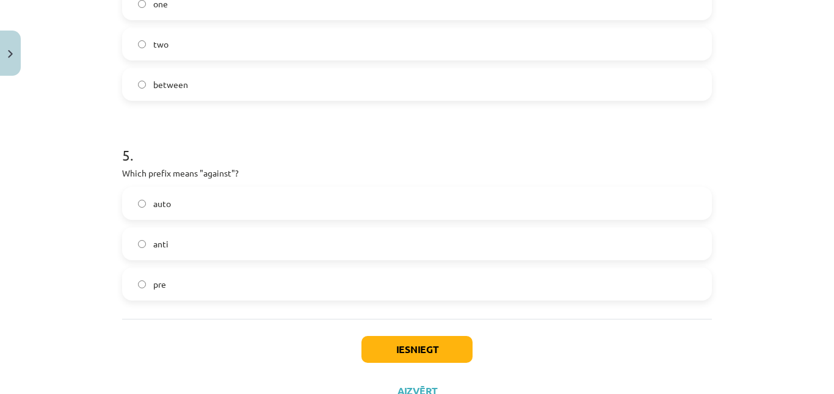
scroll to position [984, 0]
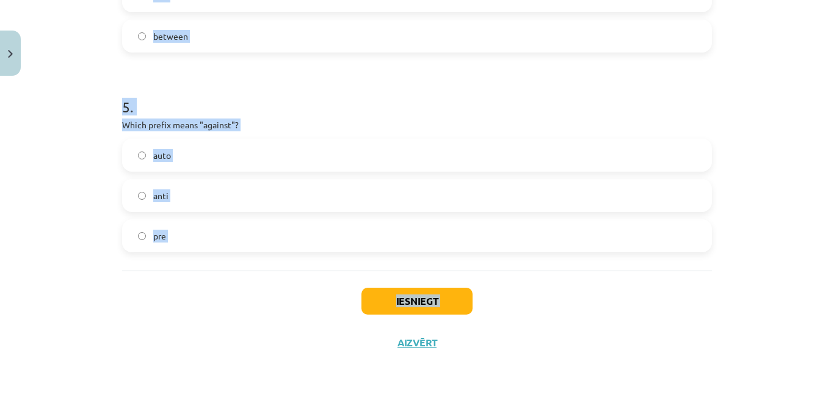
drag, startPoint x: 117, startPoint y: 288, endPoint x: 200, endPoint y: 385, distance: 127.7
click at [200, 385] on div "Mācību tēma: Angļu valodas i - 11. klases 1. ieskaites mācību materiāls #6 📝 To…" at bounding box center [417, 197] width 834 height 394
copy div "What does the prefix "sub-" mean? across under above 2 . Which of the following…"
click at [87, 70] on div "Mācību tēma: Angļu valodas i - 11. klases 1. ieskaites mācību materiāls #6 📝 To…" at bounding box center [417, 197] width 834 height 394
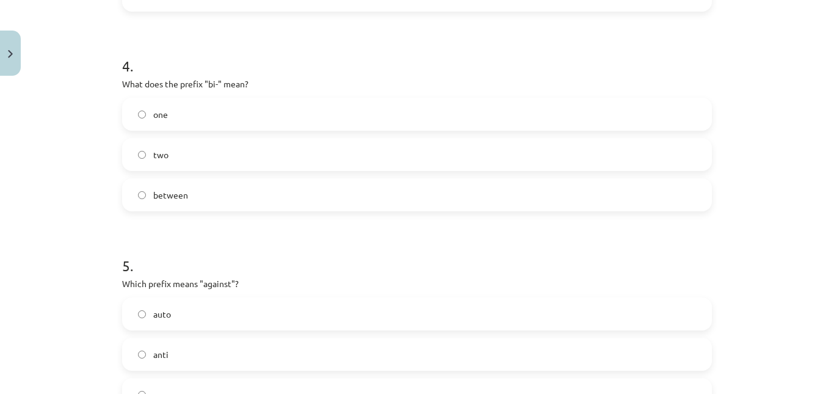
scroll to position [808, 0]
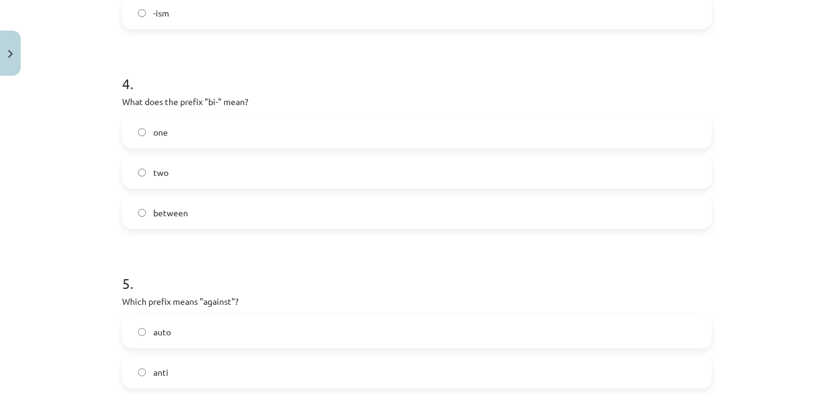
click at [162, 180] on label "two" at bounding box center [416, 172] width 587 height 31
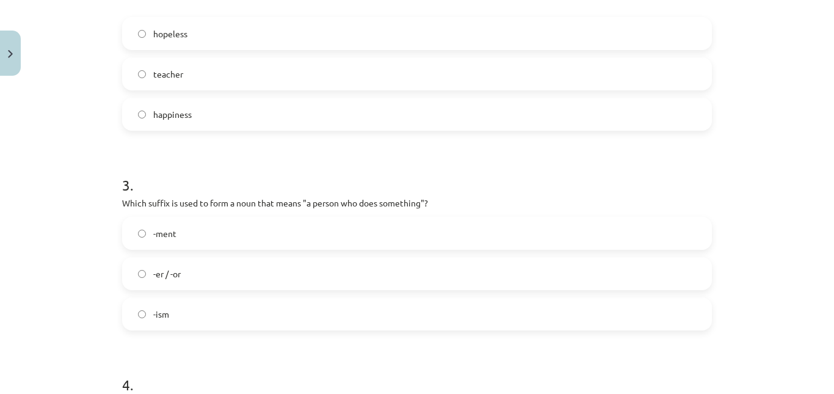
scroll to position [502, 0]
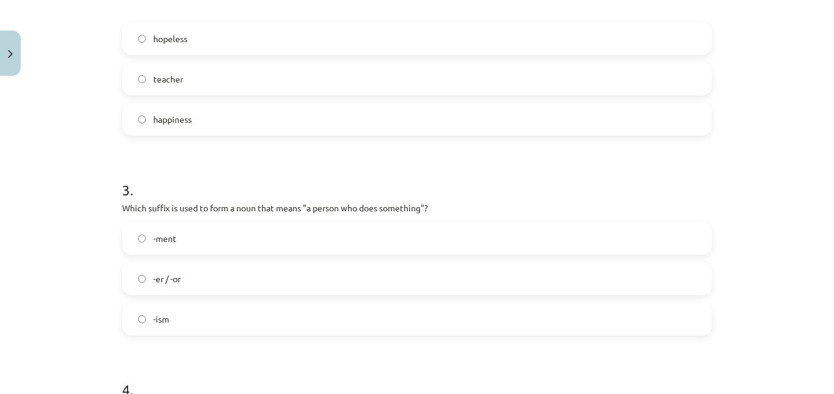
click at [242, 275] on label "-er / -or" at bounding box center [416, 278] width 587 height 31
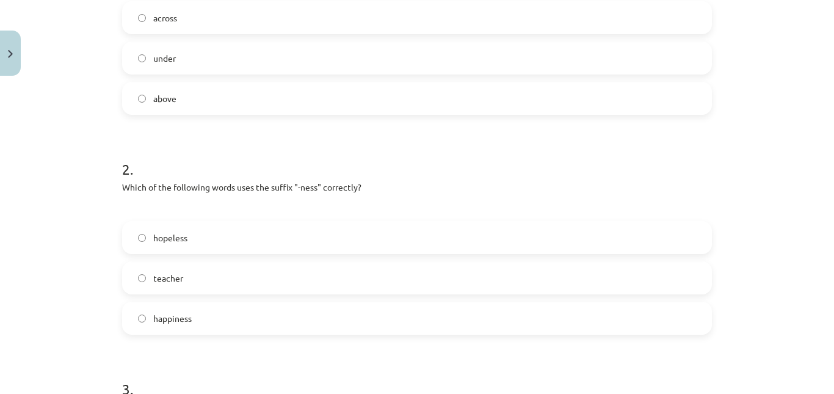
scroll to position [298, 0]
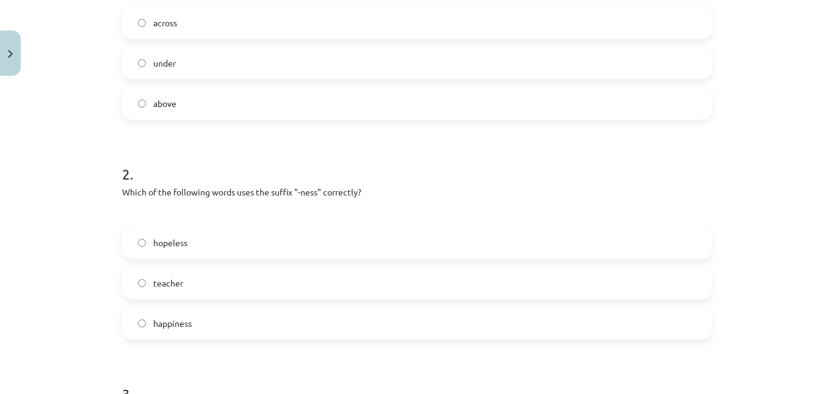
click at [178, 324] on span "happiness" at bounding box center [172, 323] width 38 height 13
click at [176, 63] on label "under" at bounding box center [416, 63] width 587 height 31
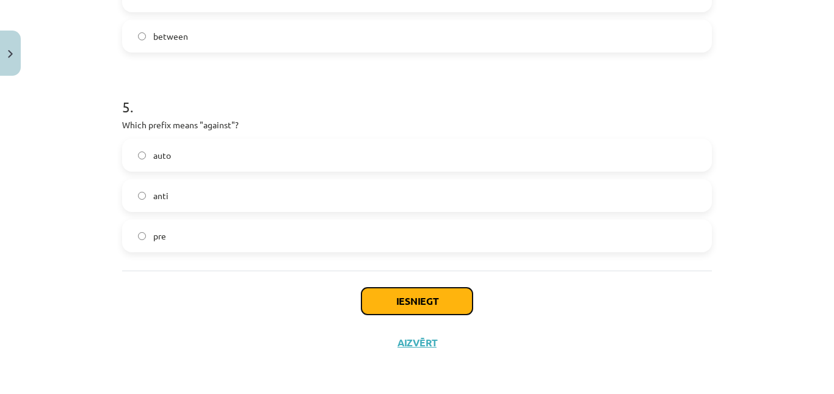
click at [401, 295] on button "Iesniegt" at bounding box center [416, 300] width 111 height 27
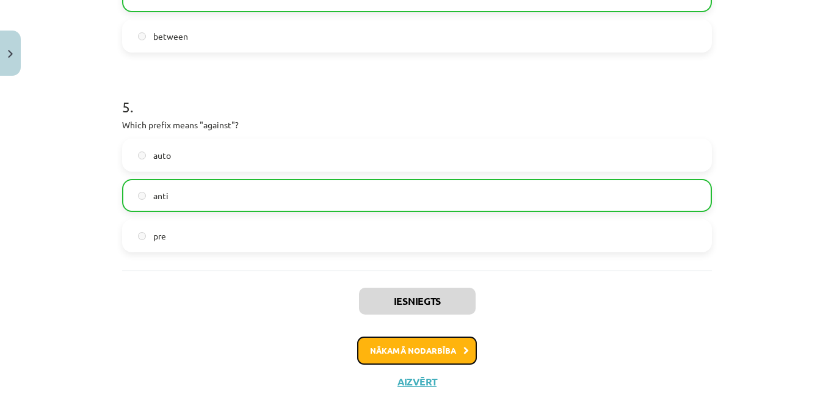
click at [414, 357] on button "Nākamā nodarbība" at bounding box center [417, 350] width 120 height 28
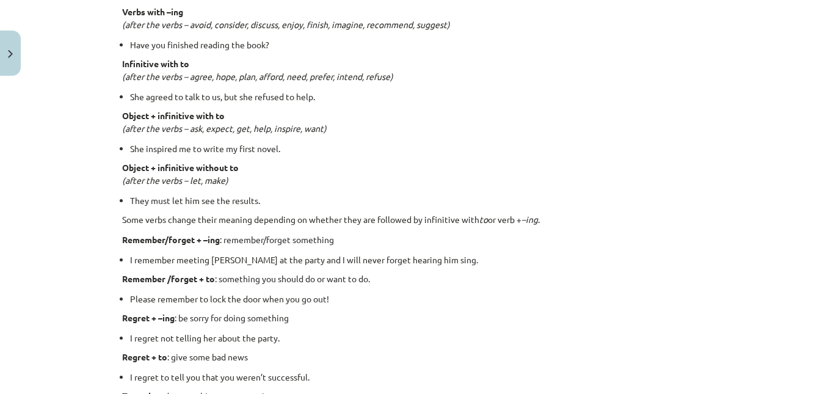
scroll to position [31, 0]
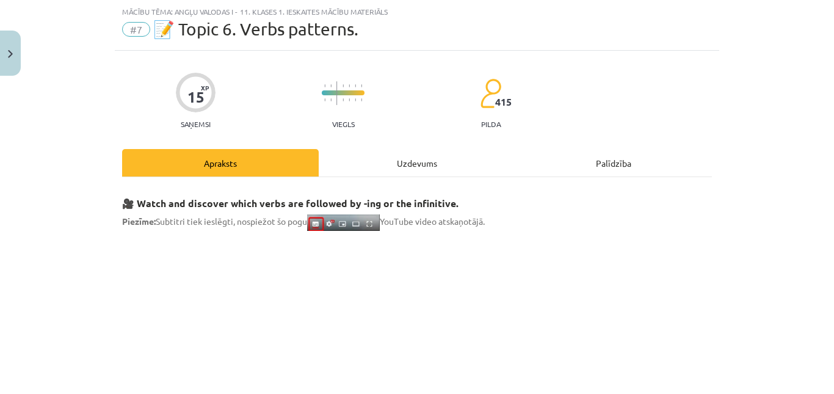
click at [414, 162] on div "Uzdevums" at bounding box center [417, 162] width 197 height 27
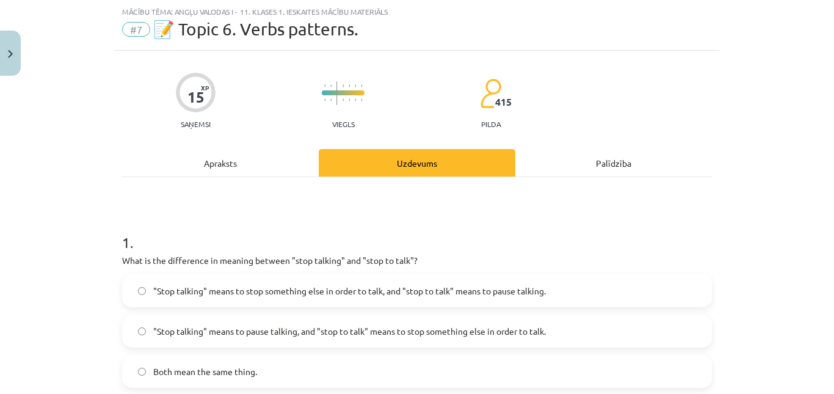
click at [411, 331] on span ""Stop talking" means to pause talking, and "stop to talk" means to stop somethi…" at bounding box center [349, 331] width 392 height 13
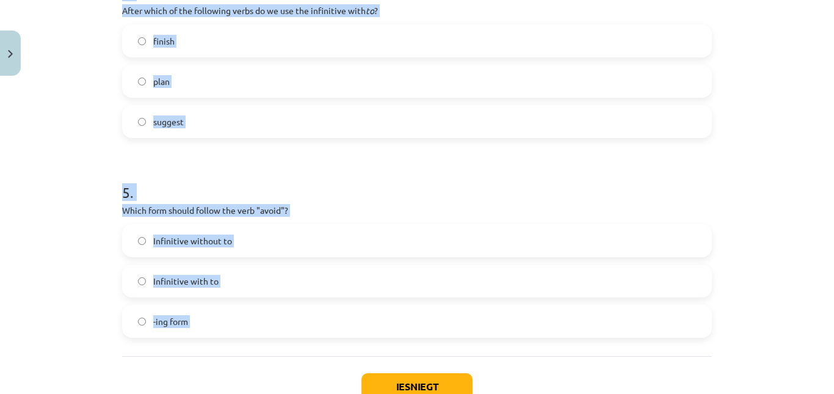
scroll to position [964, 0]
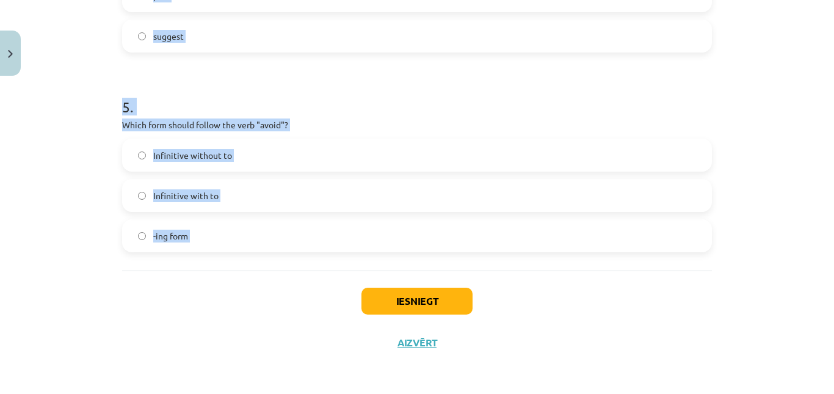
drag, startPoint x: 117, startPoint y: 120, endPoint x: 179, endPoint y: 280, distance: 172.4
copy form "Which form follows the verb "let"? Infinitive with to -ing form Infinitive with…"
click at [251, 311] on div "Iesniegt Aizvērt" at bounding box center [417, 312] width 590 height 85
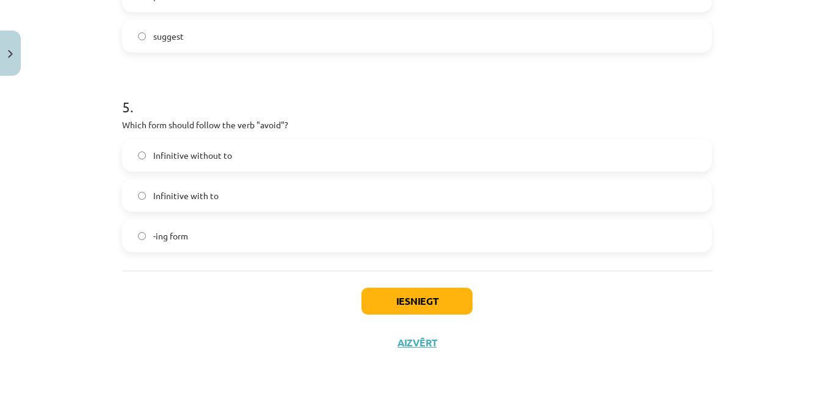
click at [146, 231] on label "-ing form" at bounding box center [416, 235] width 587 height 31
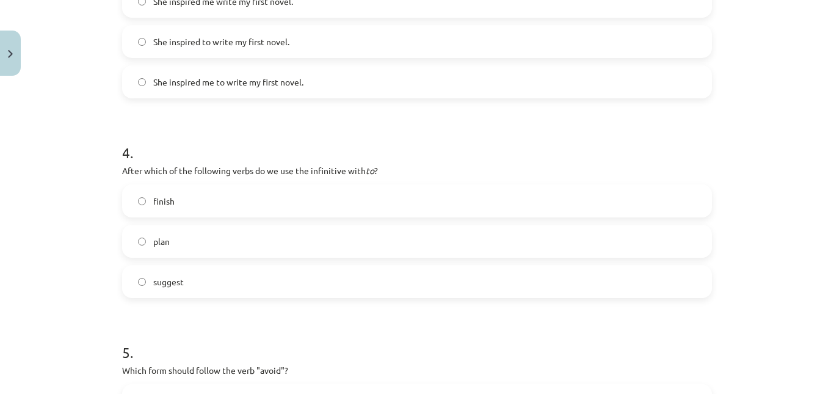
scroll to position [707, 0]
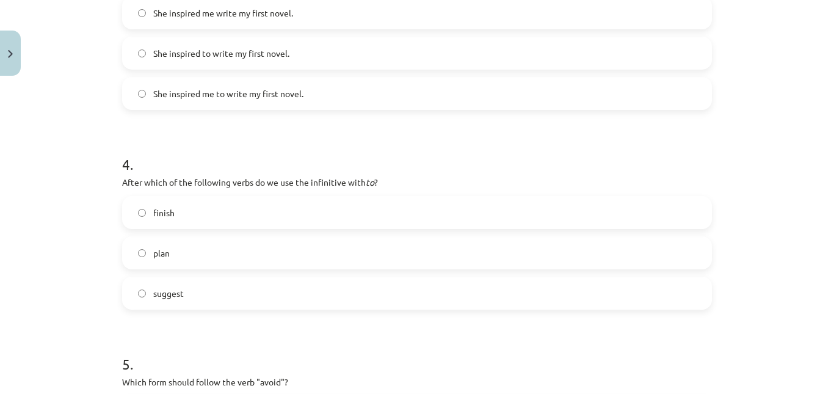
click at [159, 245] on label "plan" at bounding box center [416, 252] width 587 height 31
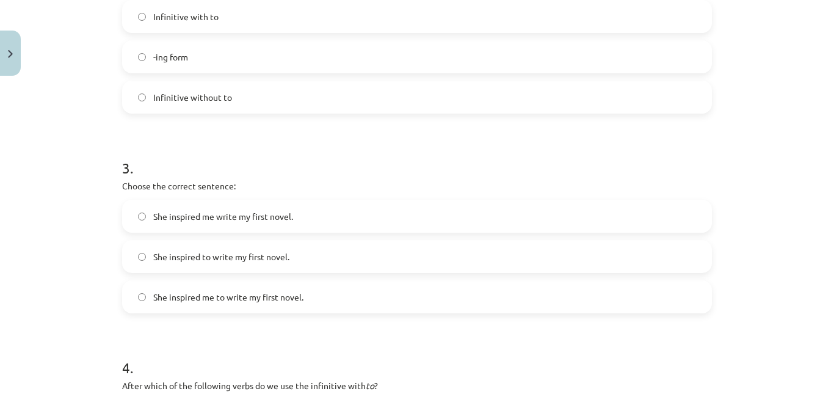
scroll to position [516, 0]
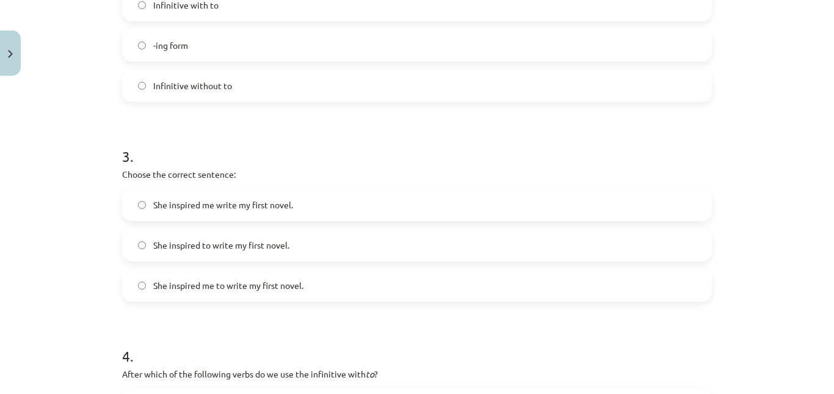
click at [228, 283] on span "She inspired me to write my first novel." at bounding box center [228, 285] width 150 height 13
click at [201, 80] on span "Infinitive without to" at bounding box center [192, 85] width 79 height 13
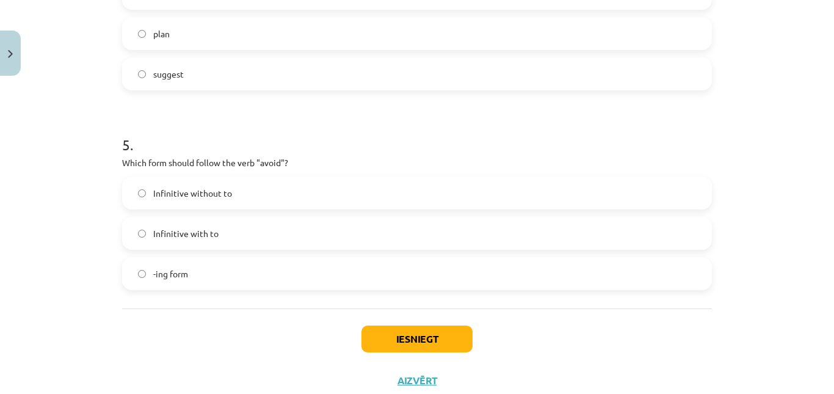
scroll to position [964, 0]
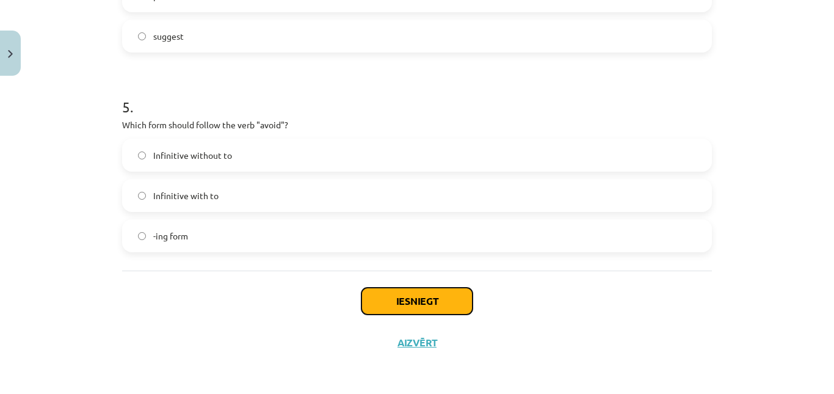
click at [381, 298] on button "Iesniegt" at bounding box center [416, 300] width 111 height 27
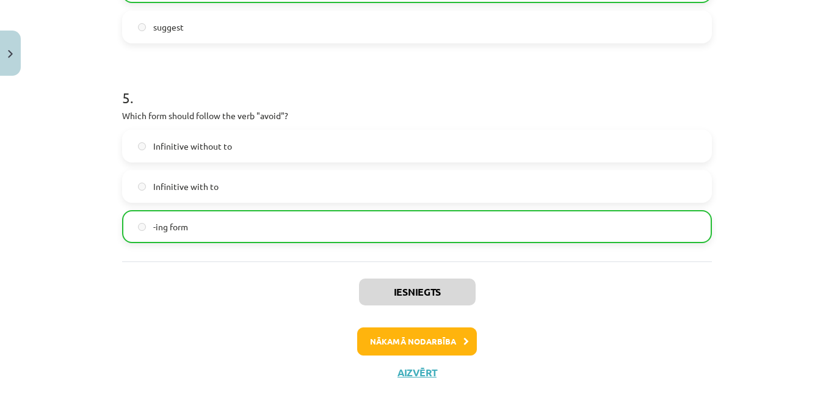
scroll to position [1003, 0]
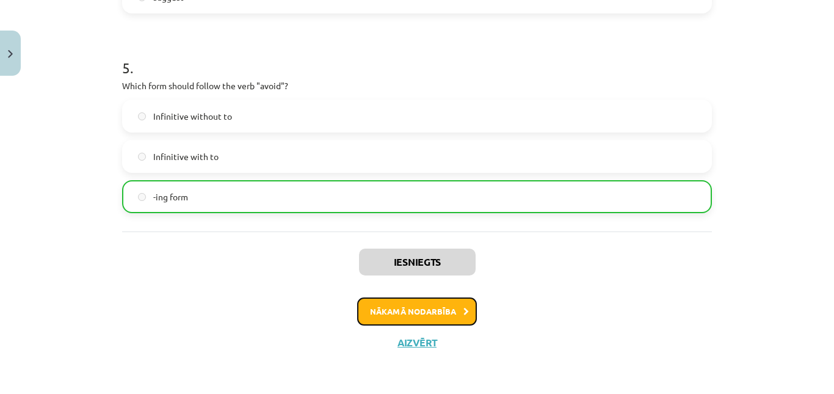
click at [404, 312] on button "Nākamā nodarbība" at bounding box center [417, 311] width 120 height 28
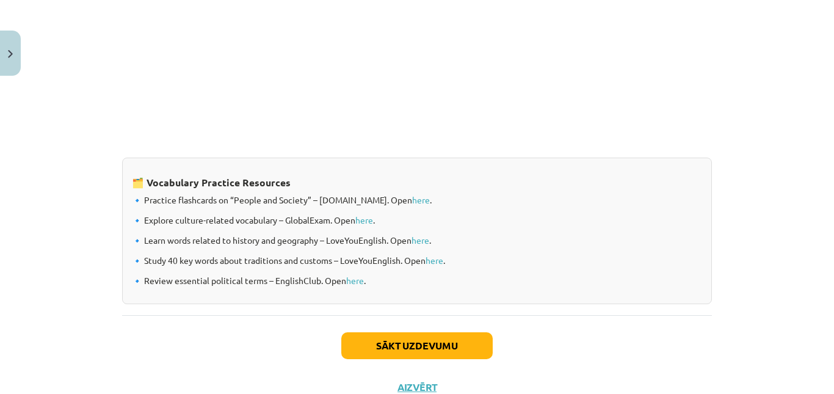
scroll to position [31, 0]
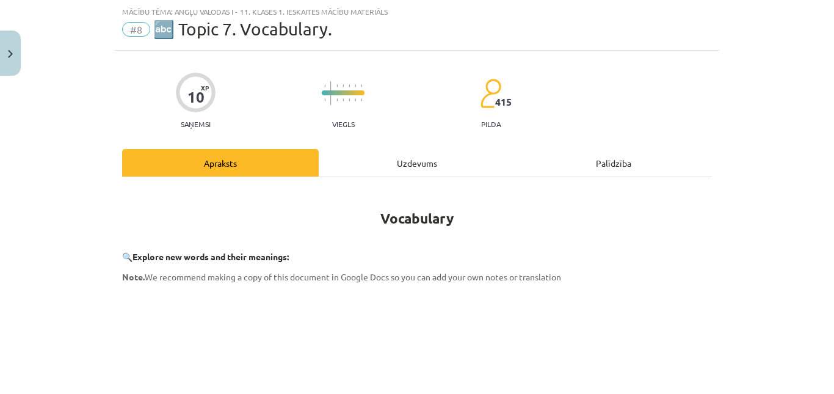
click at [405, 161] on div "Uzdevums" at bounding box center [417, 162] width 197 height 27
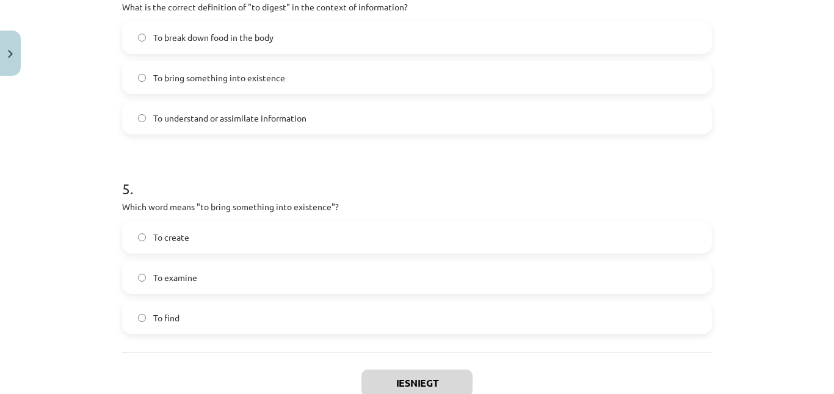
scroll to position [920, 0]
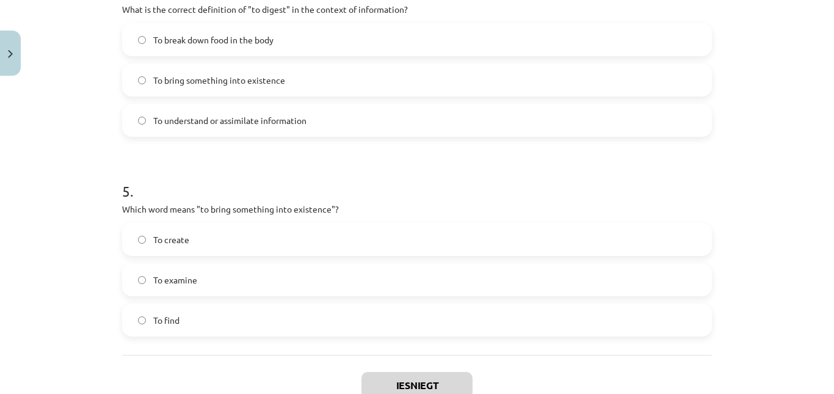
click at [484, 229] on label "To create" at bounding box center [416, 239] width 587 height 31
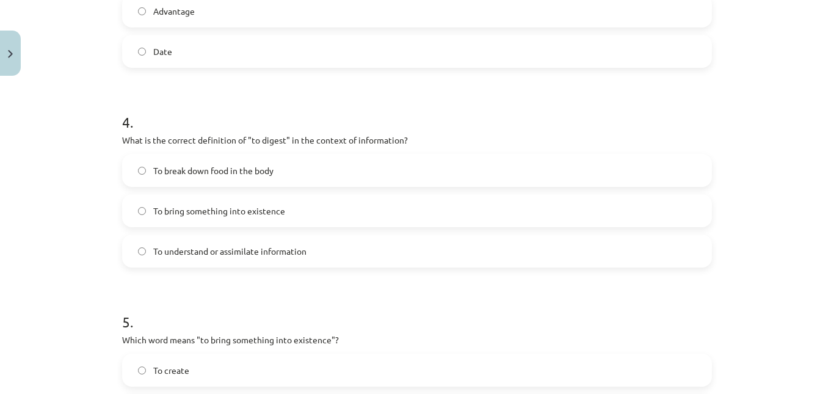
scroll to position [792, 0]
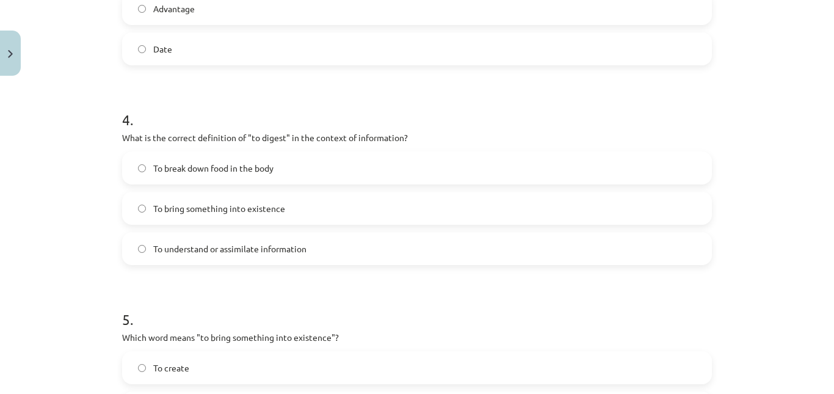
click at [476, 260] on label "To understand or assimilate information" at bounding box center [416, 248] width 587 height 31
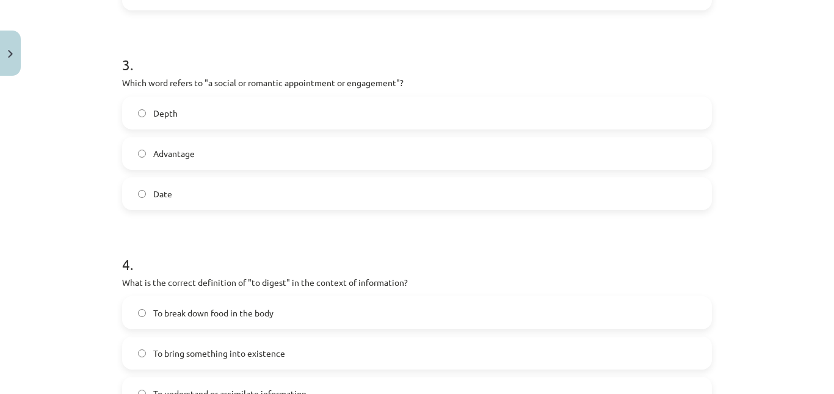
scroll to position [627, 0]
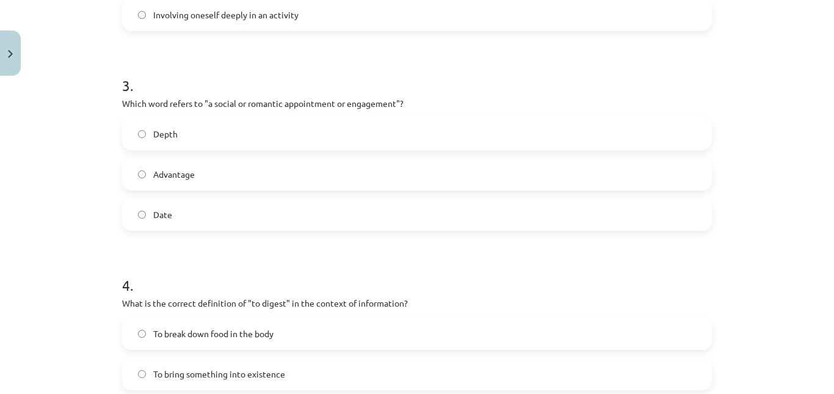
click at [338, 207] on label "Date" at bounding box center [416, 214] width 587 height 31
click at [235, 172] on label "Advantage" at bounding box center [416, 174] width 587 height 31
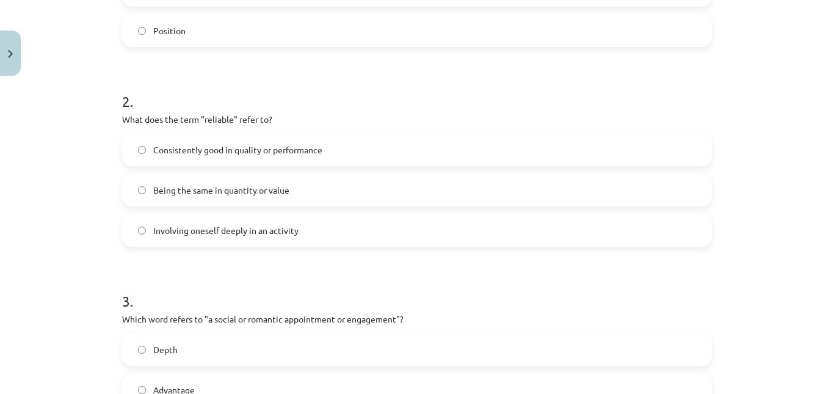
scroll to position [406, 0]
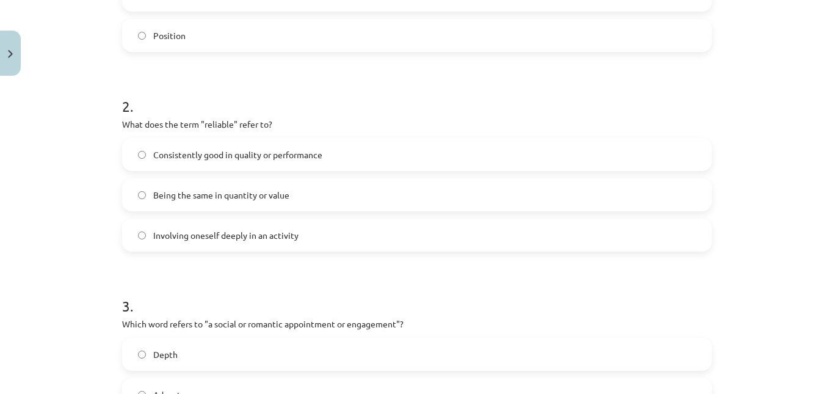
click at [231, 182] on label "Being the same in quantity or value" at bounding box center [416, 194] width 587 height 31
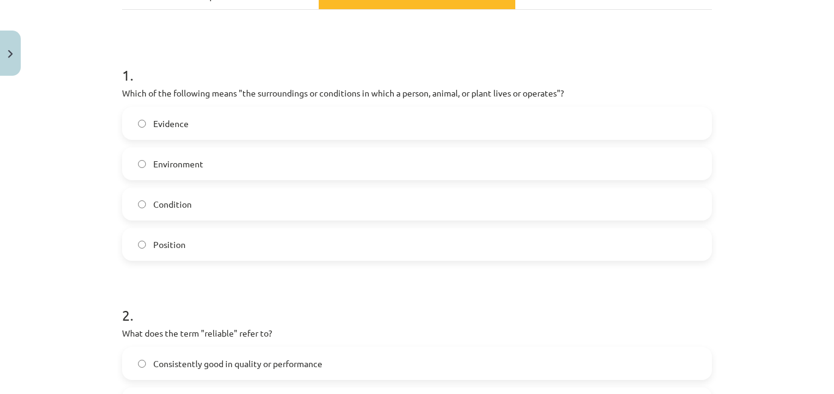
scroll to position [200, 0]
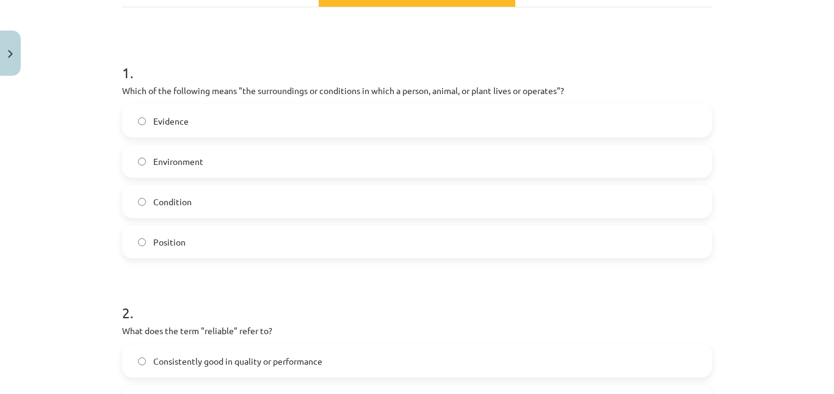
click at [140, 167] on label "Environment" at bounding box center [416, 161] width 587 height 31
click at [796, 137] on div "Mācību tēma: Angļu valodas i - 11. klases 1. ieskaites mācību materiāls #8 🔤 To…" at bounding box center [417, 197] width 834 height 394
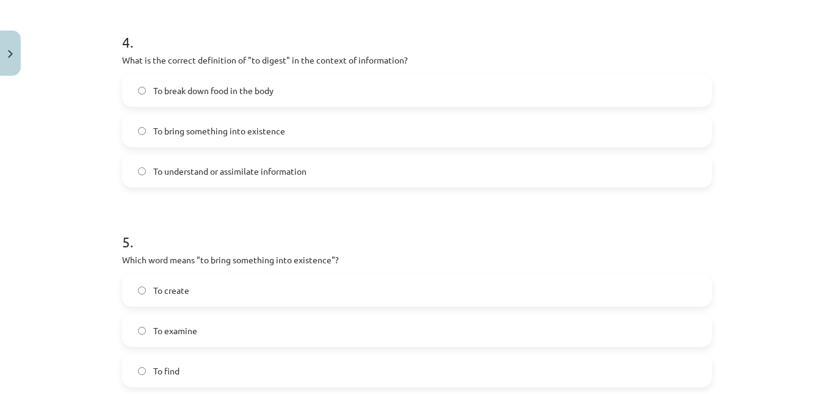
scroll to position [1004, 0]
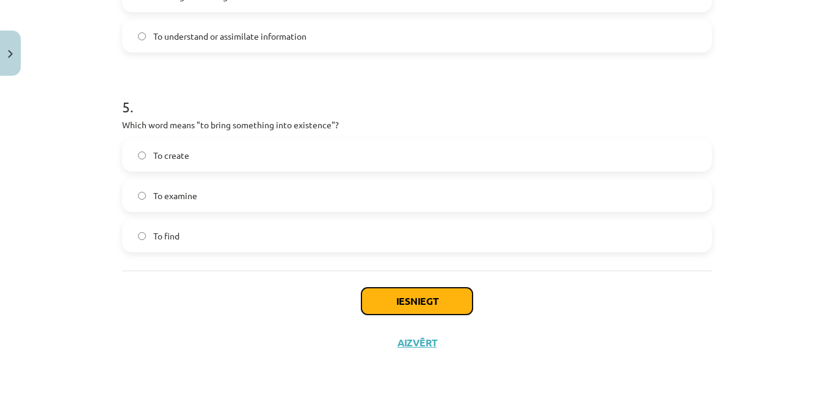
click at [425, 305] on button "Iesniegt" at bounding box center [416, 300] width 111 height 27
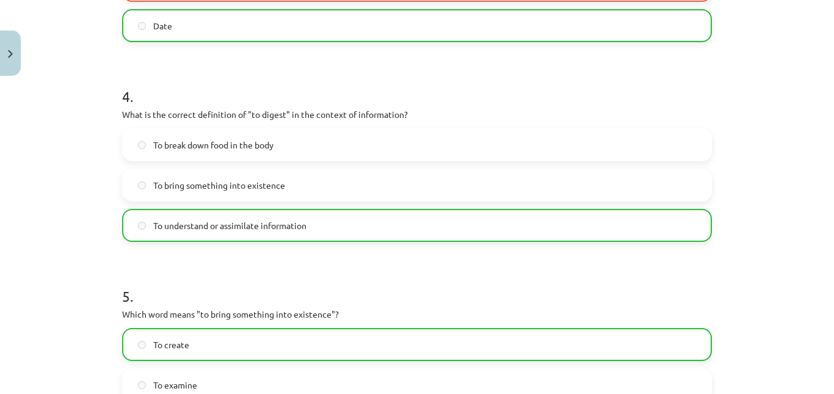
scroll to position [1044, 0]
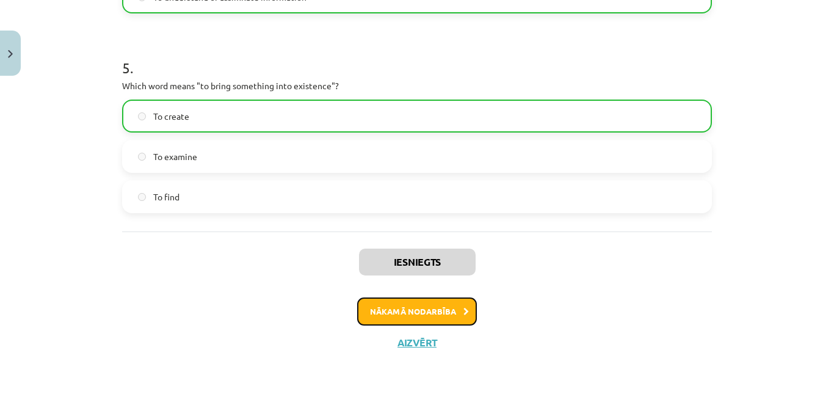
click at [361, 304] on button "Nākamā nodarbība" at bounding box center [417, 311] width 120 height 28
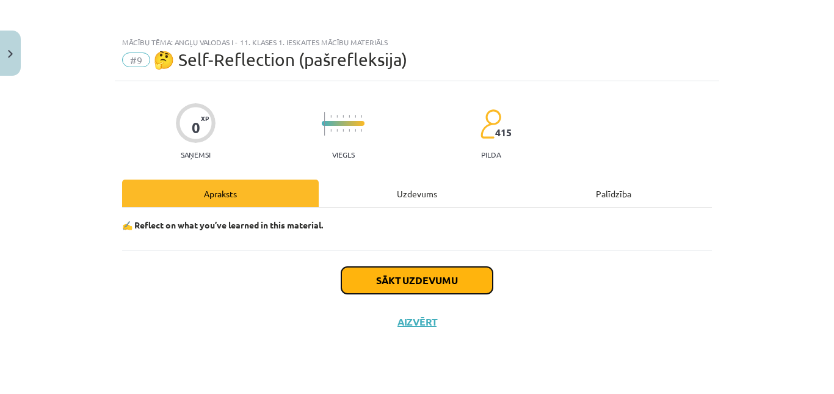
click at [369, 281] on button "Sākt uzdevumu" at bounding box center [416, 280] width 151 height 27
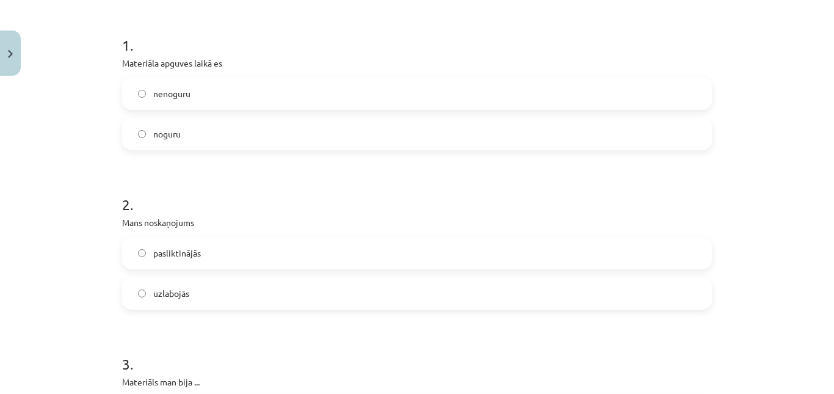
scroll to position [234, 0]
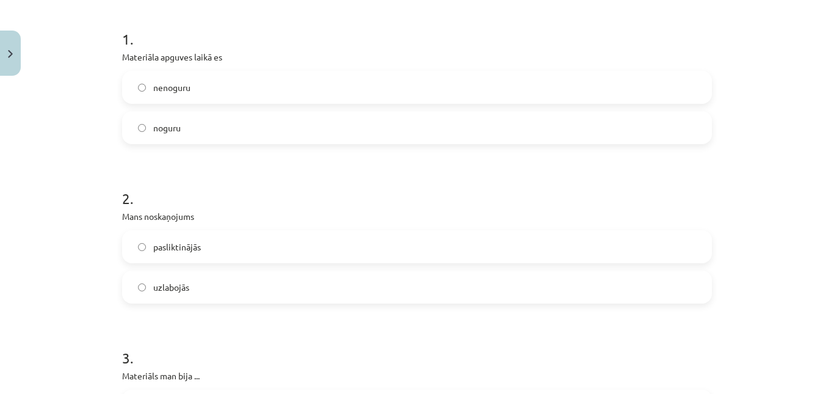
click at [127, 88] on label "nenoguru" at bounding box center [416, 87] width 587 height 31
click at [131, 286] on label "uzlabojās" at bounding box center [416, 287] width 587 height 31
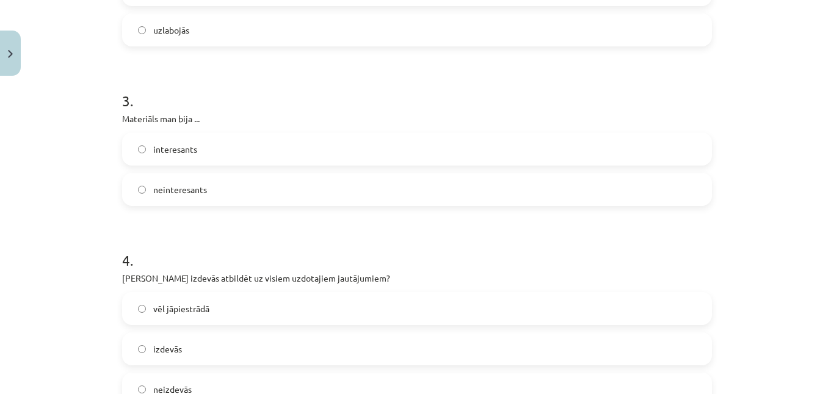
scroll to position [503, 0]
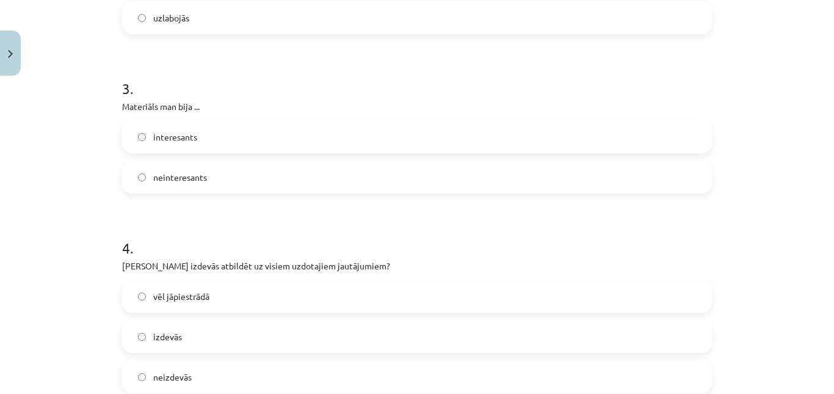
click at [444, 134] on label "interesants" at bounding box center [416, 136] width 587 height 31
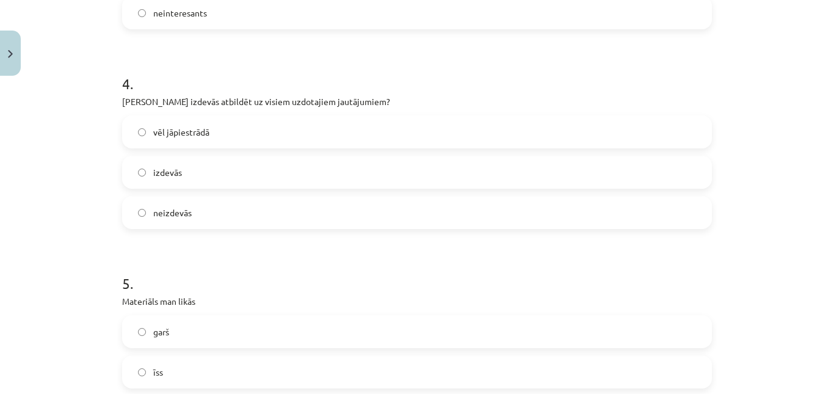
scroll to position [677, 0]
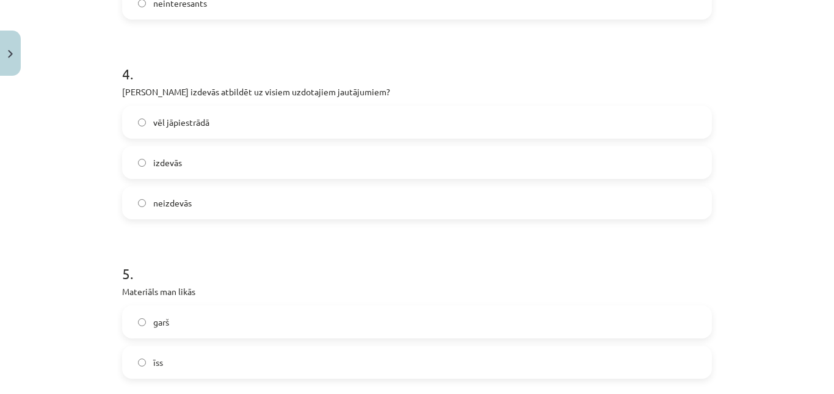
click at [203, 124] on span "vēl jāpiestrādā" at bounding box center [181, 122] width 56 height 13
click at [210, 371] on label "īss" at bounding box center [416, 362] width 587 height 31
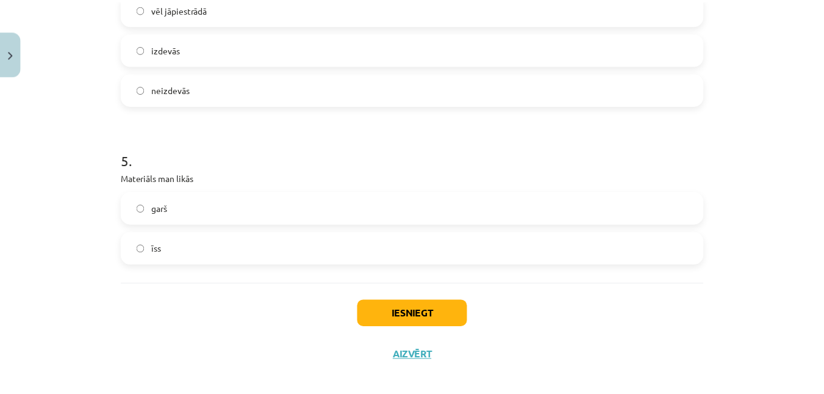
scroll to position [803, 0]
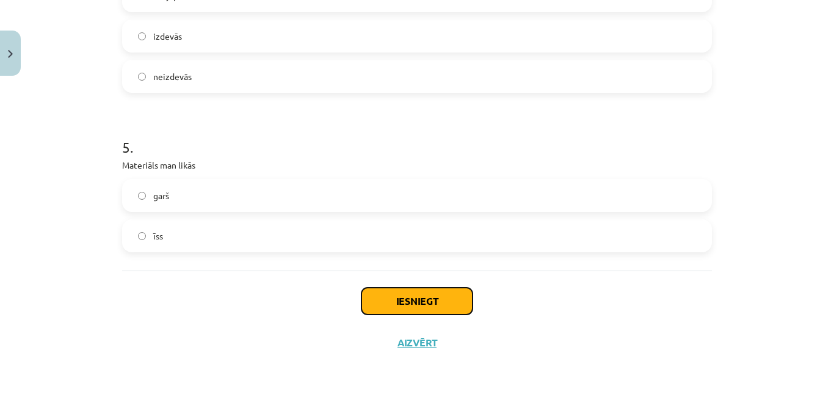
click at [394, 297] on button "Iesniegt" at bounding box center [416, 300] width 111 height 27
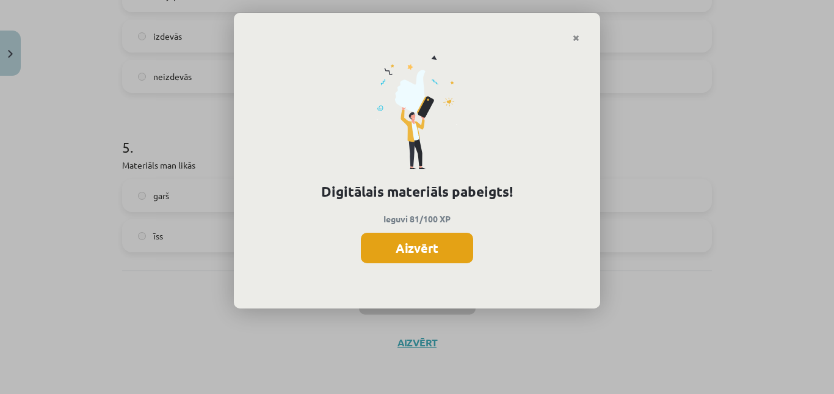
click at [398, 247] on button "Aizvērt" at bounding box center [417, 248] width 112 height 31
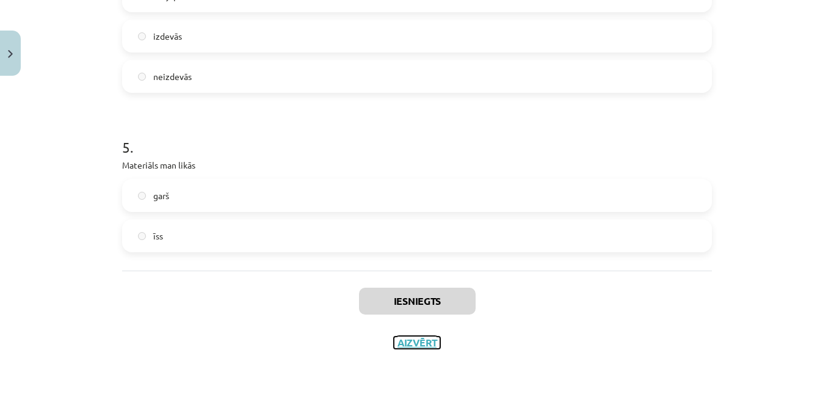
click at [403, 339] on button "Aizvērt" at bounding box center [417, 342] width 46 height 12
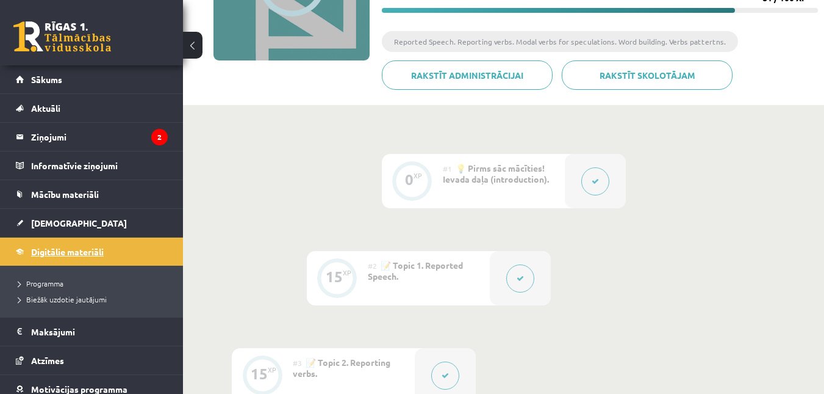
click at [78, 251] on span "Digitālie materiāli" at bounding box center [67, 251] width 73 height 11
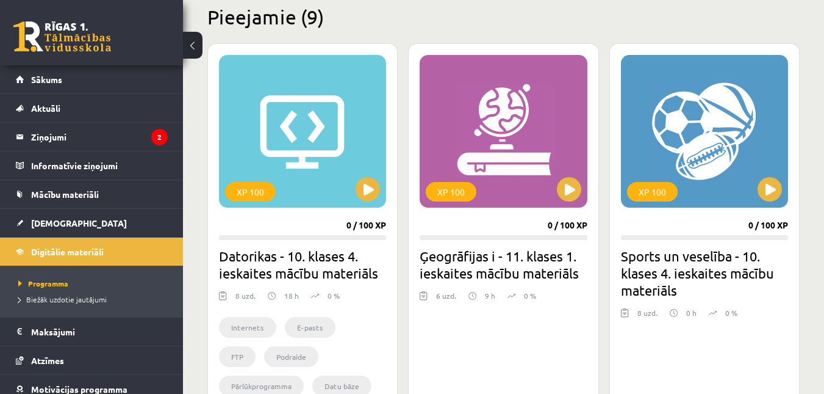
scroll to position [311, 0]
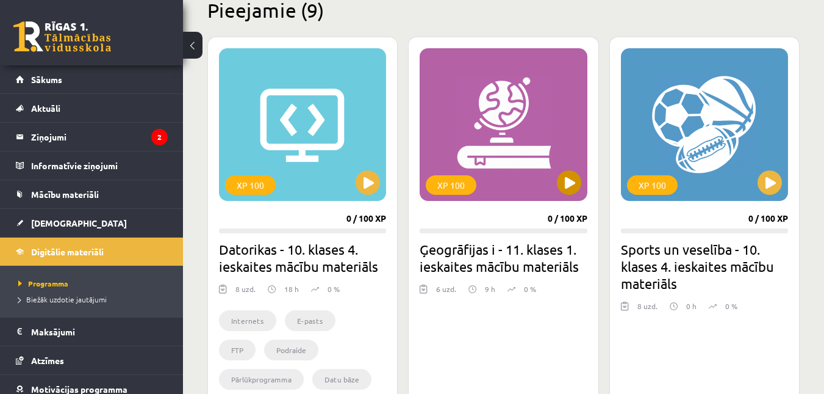
click at [565, 198] on div "XP 100" at bounding box center [503, 124] width 167 height 153
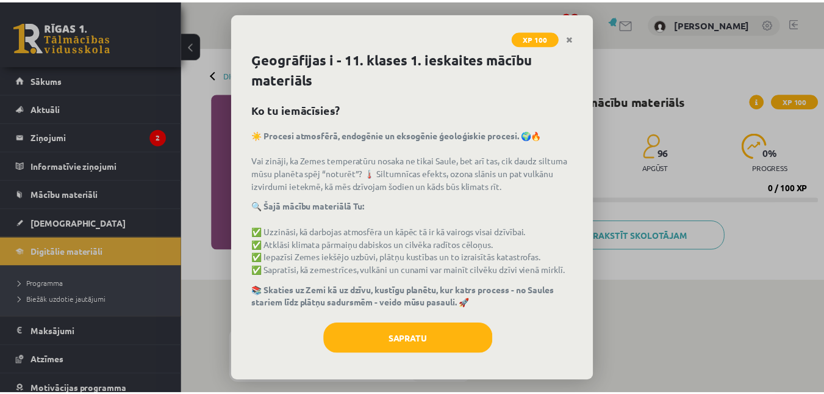
scroll to position [14, 0]
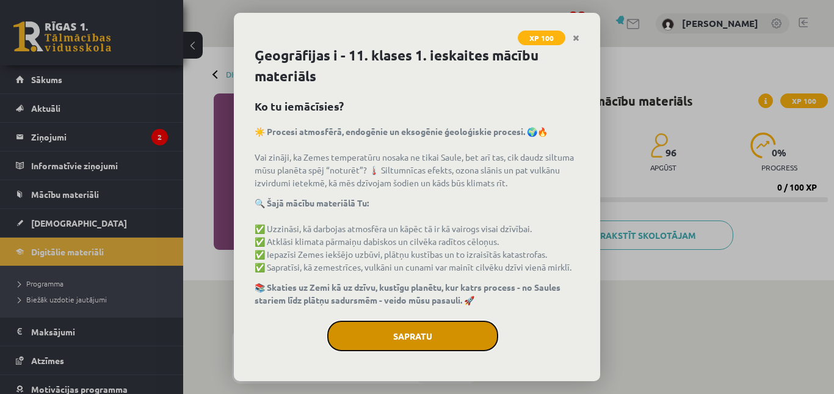
click at [333, 339] on button "Sapratu" at bounding box center [412, 335] width 171 height 31
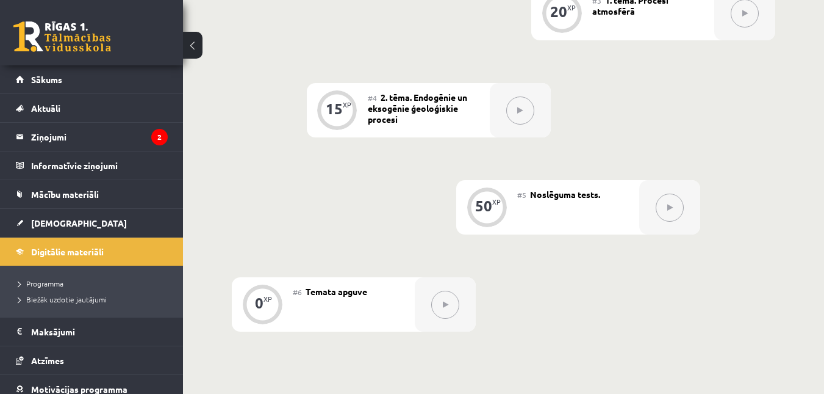
scroll to position [533, 0]
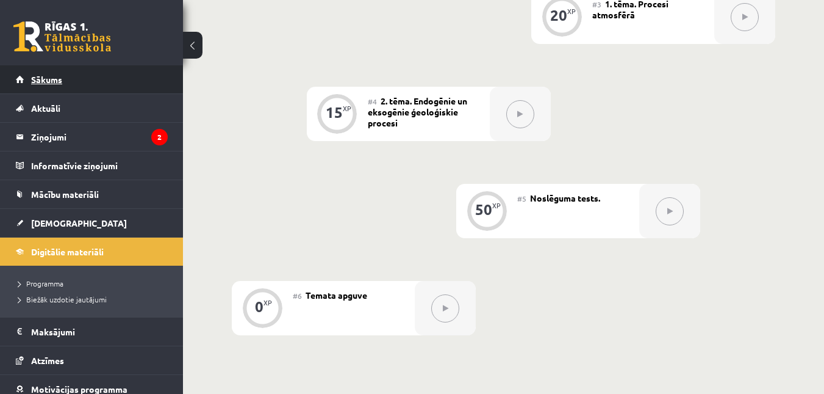
click at [84, 79] on link "Sākums" at bounding box center [92, 79] width 152 height 28
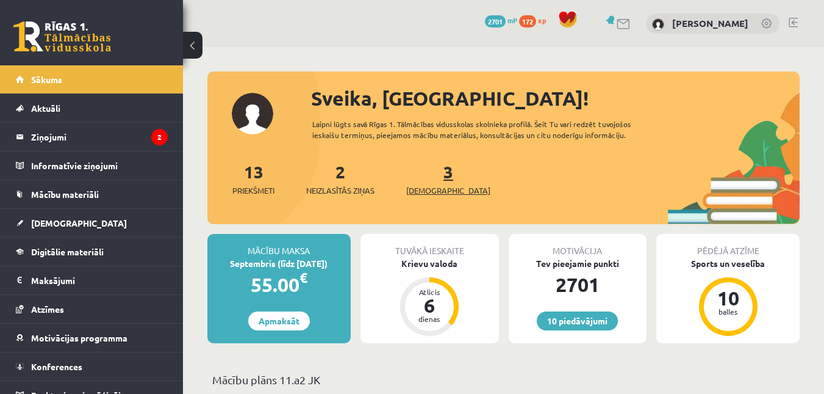
click at [433, 177] on link "3 Ieskaites" at bounding box center [448, 178] width 84 height 36
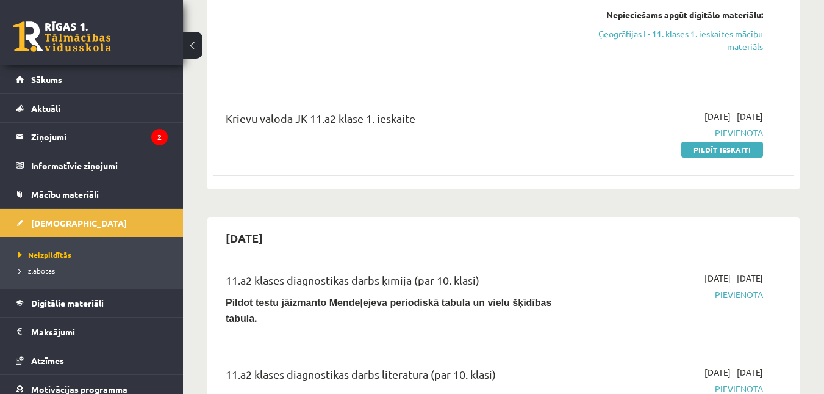
scroll to position [275, 0]
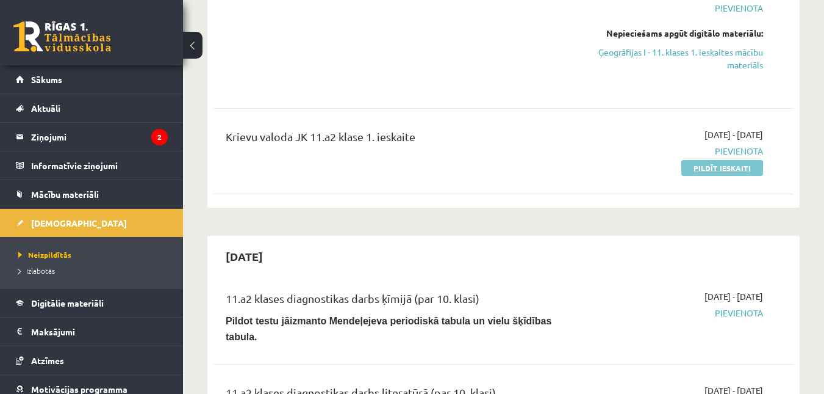
click at [694, 170] on link "Pildīt ieskaiti" at bounding box center [723, 168] width 82 height 16
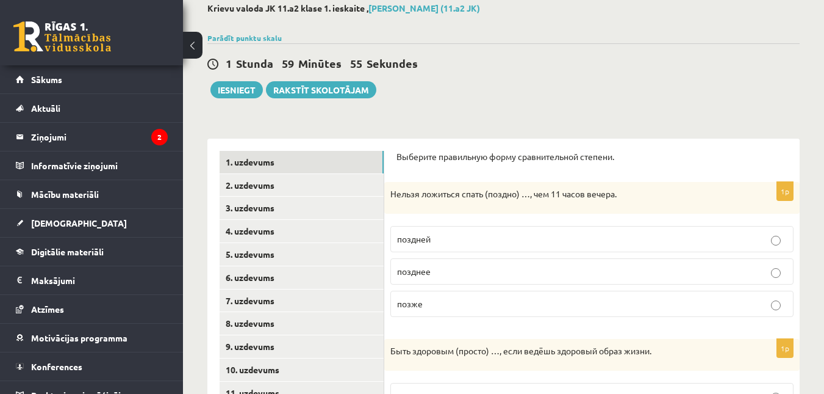
scroll to position [70, 0]
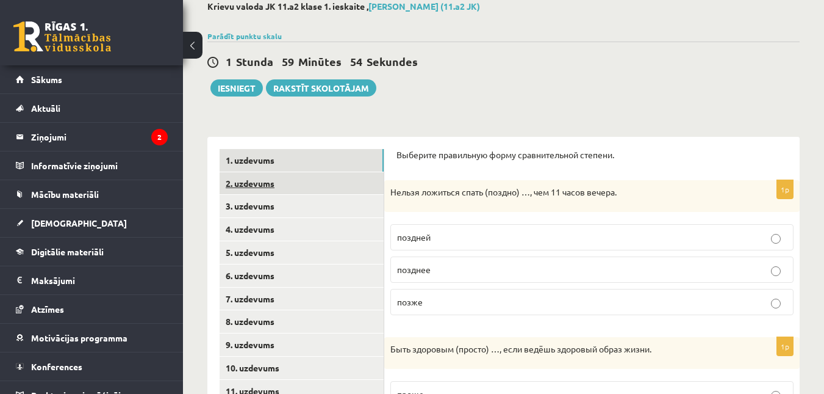
click at [275, 181] on link "2. uzdevums" at bounding box center [302, 183] width 164 height 23
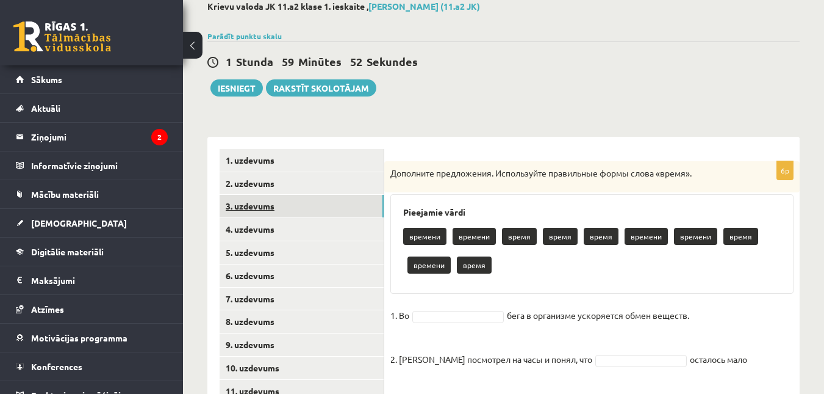
click at [273, 200] on link "3. uzdevums" at bounding box center [302, 206] width 164 height 23
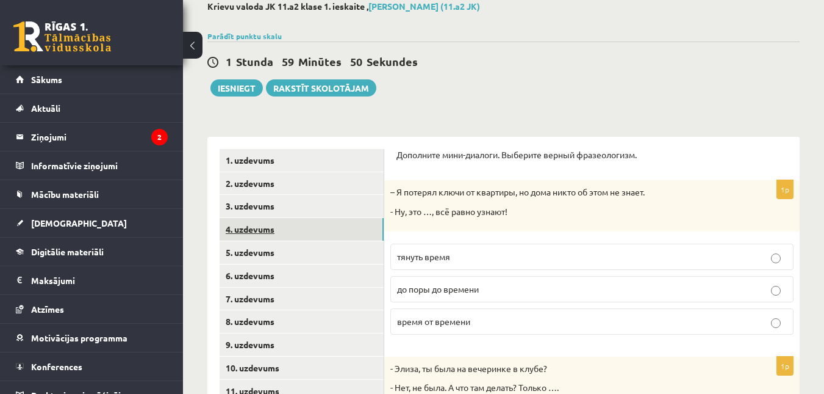
click at [267, 225] on link "4. uzdevums" at bounding box center [302, 229] width 164 height 23
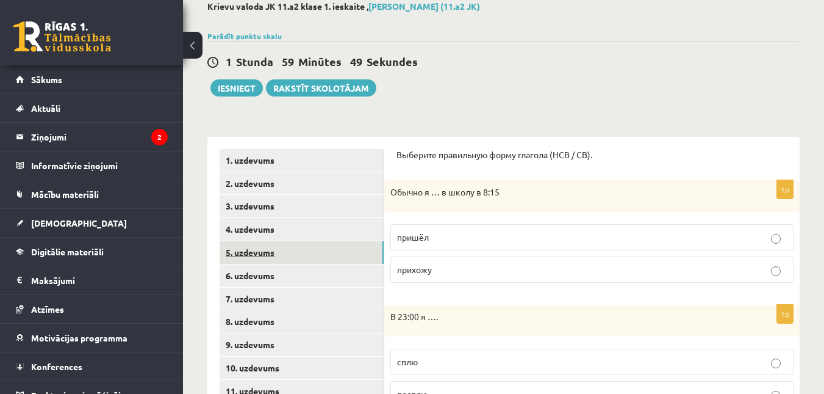
click at [267, 248] on link "5. uzdevums" at bounding box center [302, 252] width 164 height 23
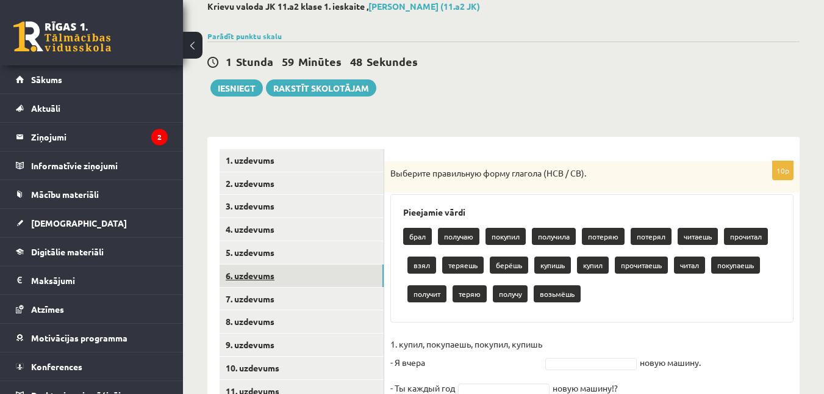
click at [266, 275] on link "6. uzdevums" at bounding box center [302, 275] width 164 height 23
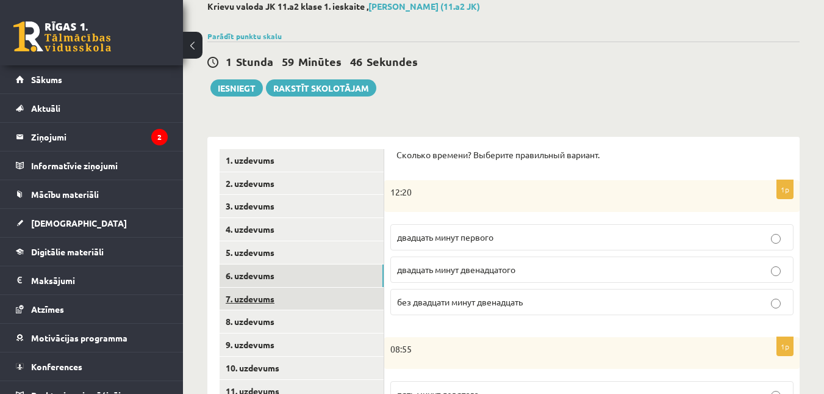
click at [263, 300] on link "7. uzdevums" at bounding box center [302, 298] width 164 height 23
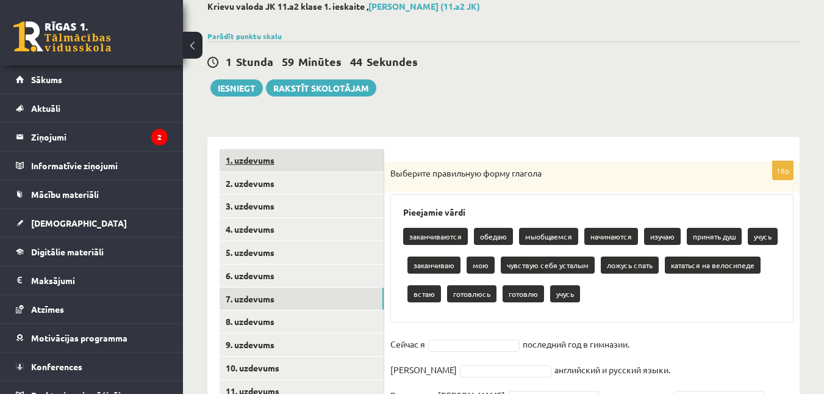
click at [269, 164] on link "1. uzdevums" at bounding box center [302, 160] width 164 height 23
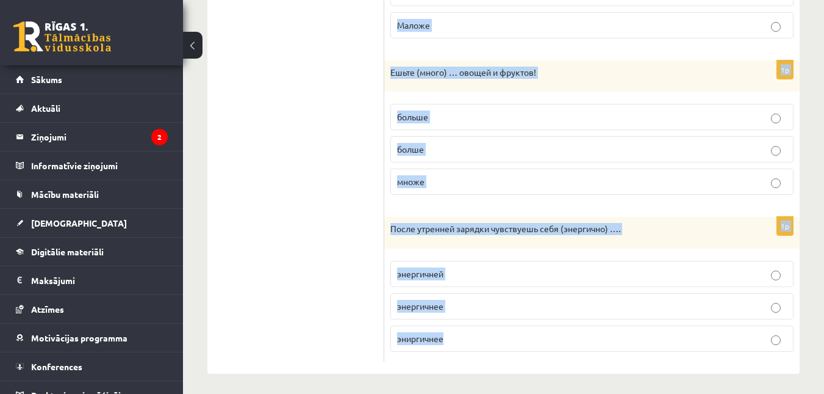
scroll to position [677, 0]
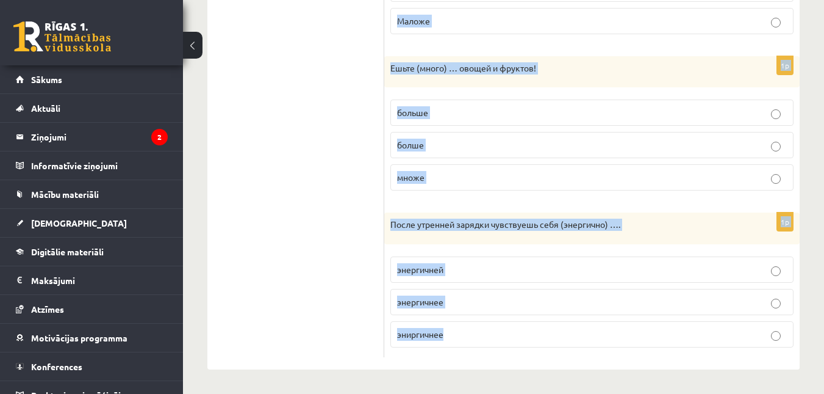
drag, startPoint x: 397, startPoint y: 156, endPoint x: 523, endPoint y: 391, distance: 265.9
copy form "Выберите правильную форму сравнительной степени. 1p Нельзя ложиться спать (позд…"
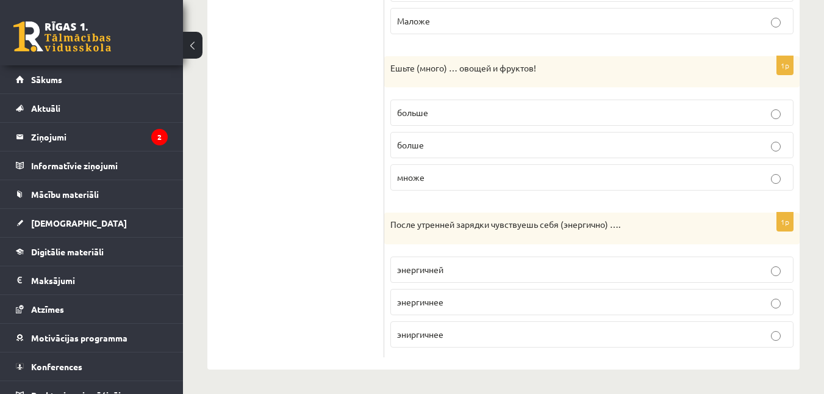
click at [406, 302] on span "энергичнее" at bounding box center [420, 301] width 46 height 11
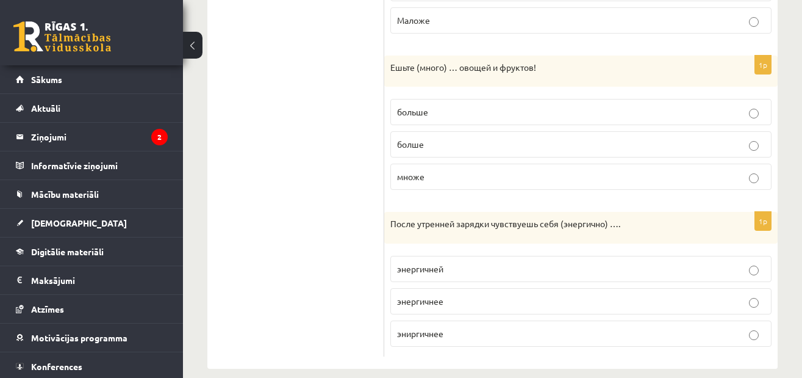
click at [441, 147] on p "болше" at bounding box center [581, 144] width 368 height 13
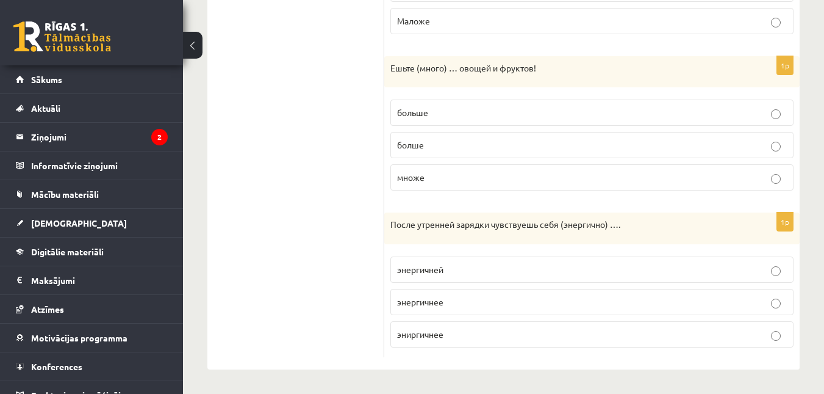
click at [425, 106] on label "больше" at bounding box center [592, 112] width 403 height 26
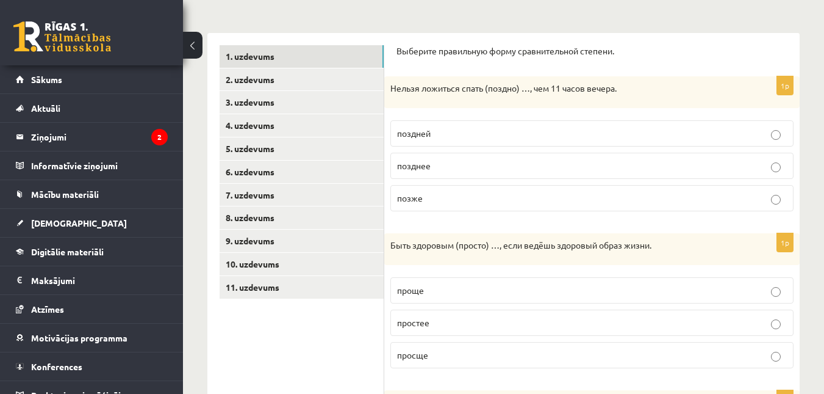
scroll to position [190, 0]
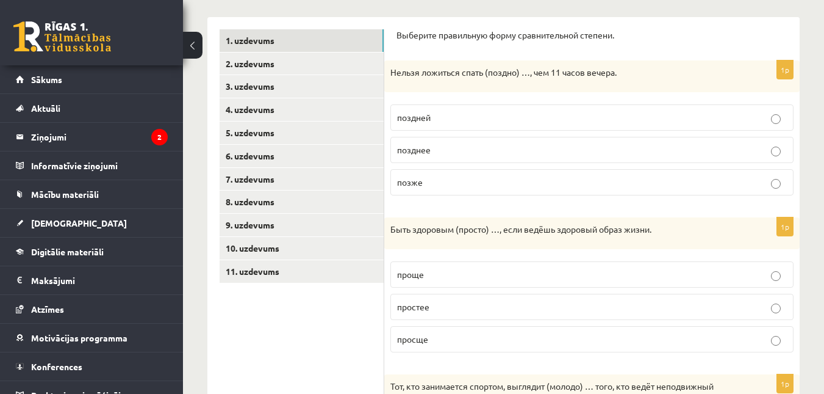
click at [442, 186] on p "позже" at bounding box center [592, 182] width 390 height 13
click at [419, 272] on span "проще" at bounding box center [410, 274] width 27 height 11
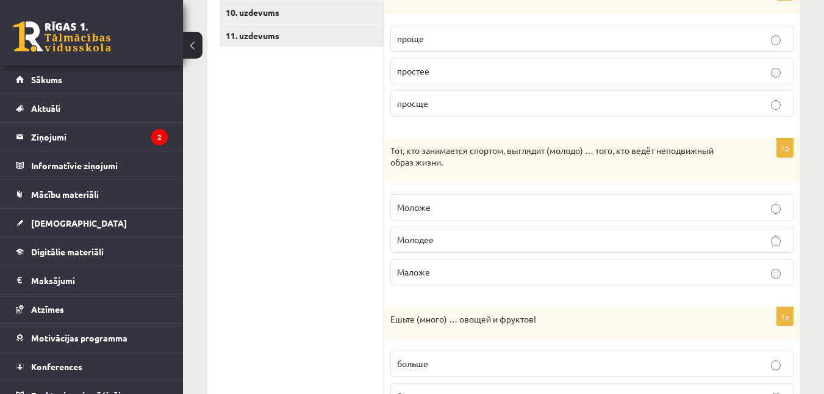
scroll to position [434, 0]
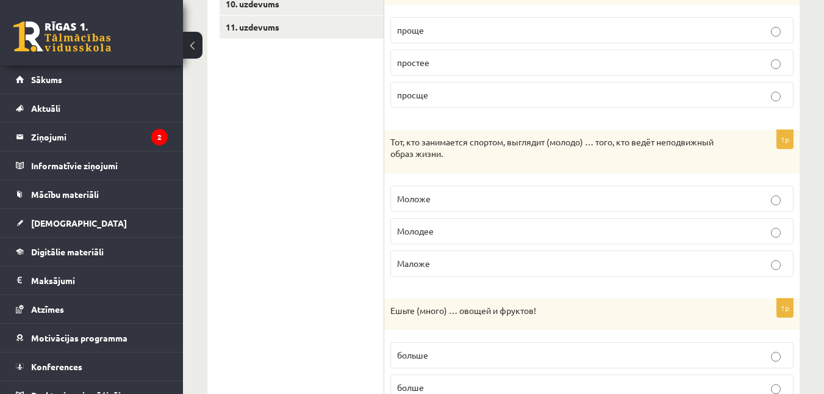
click at [456, 266] on p "Маложе" at bounding box center [592, 263] width 390 height 13
click at [463, 191] on label "Моложе" at bounding box center [592, 199] width 403 height 26
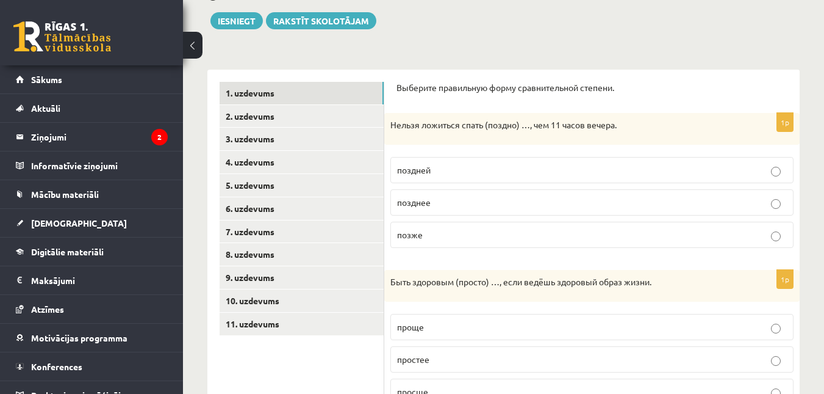
scroll to position [0, 0]
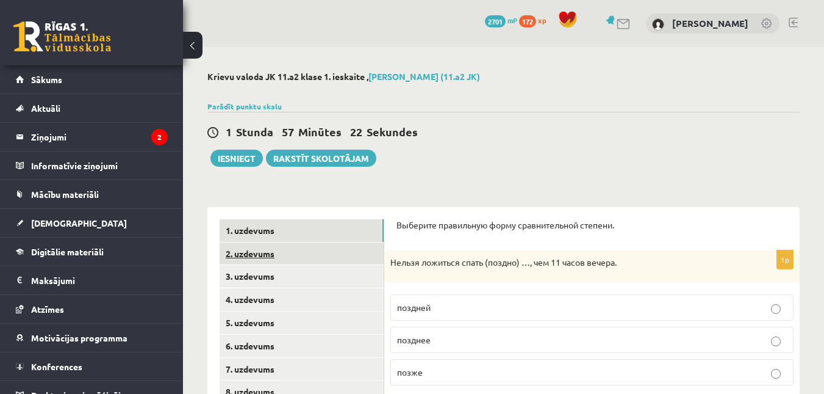
click at [356, 250] on link "2. uzdevums" at bounding box center [302, 253] width 164 height 23
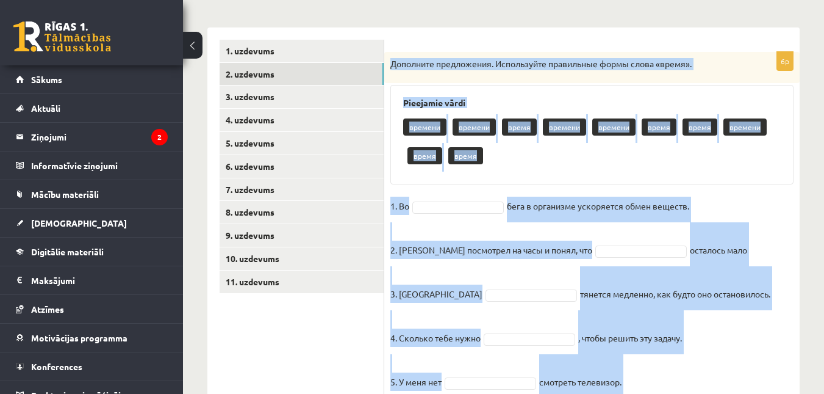
scroll to position [271, 0]
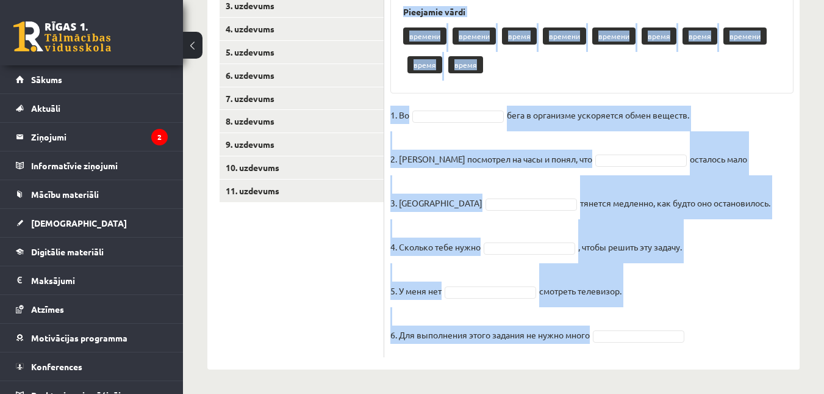
drag, startPoint x: 393, startPoint y: 240, endPoint x: 476, endPoint y: 394, distance: 174.7
copy div "Дополните предложения. Используйте правильные формы слова «время». Pieejamie vā…"
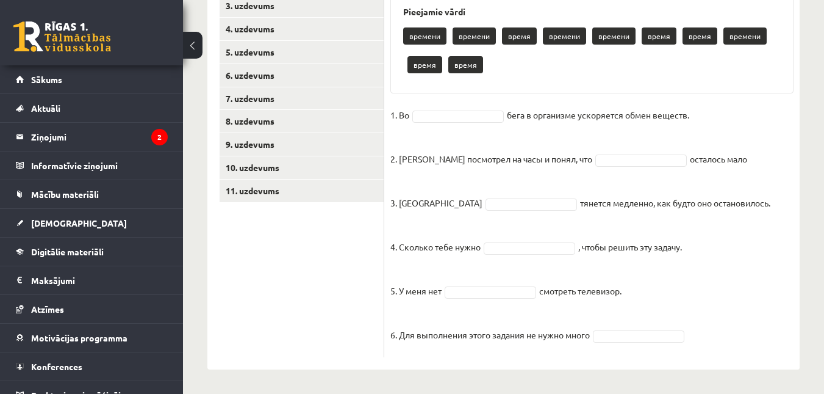
click at [283, 275] on ul "1. uzdevums 2. uzdevums 3. uzdevums 4. uzdevums 5. uzdevums 6. uzdevums 7. uzde…" at bounding box center [302, 153] width 165 height 408
click at [571, 151] on fieldset "1. Во время ***** бега в организме ускоряется обмен веществ. 2. Андрис посмотре…" at bounding box center [592, 228] width 403 height 245
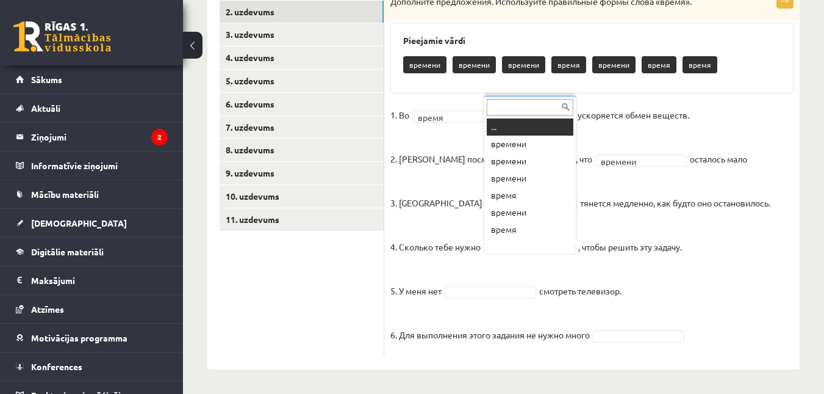
scroll to position [15, 0]
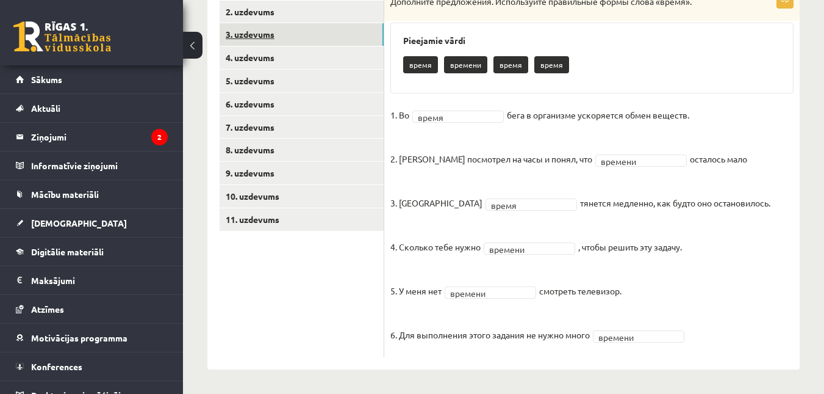
click at [284, 31] on link "3. uzdevums" at bounding box center [302, 34] width 164 height 23
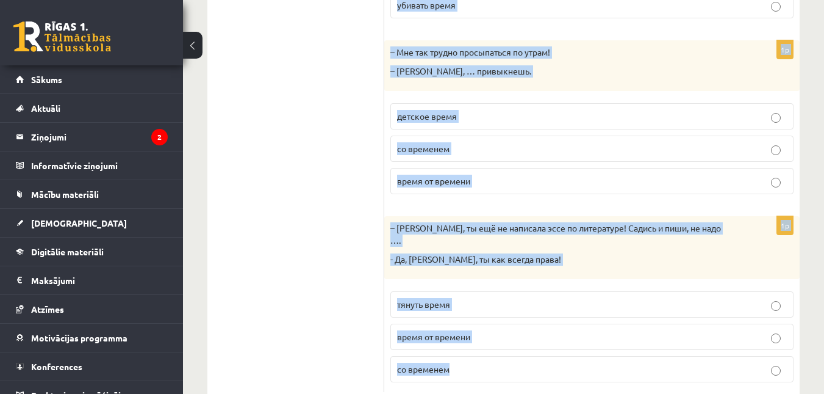
scroll to position [585, 0]
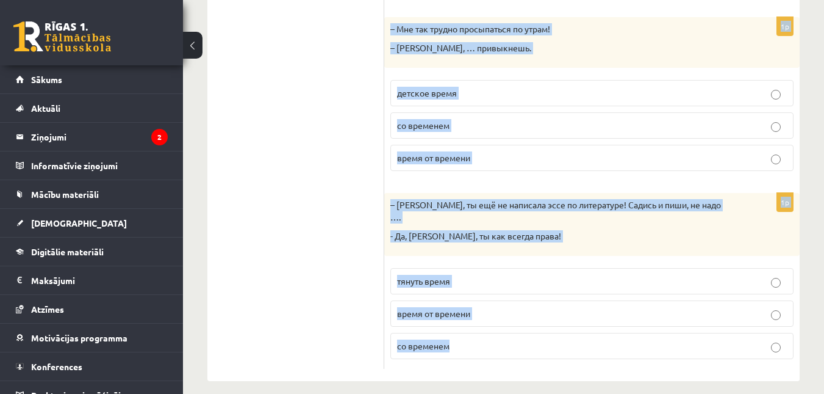
drag, startPoint x: 398, startPoint y: 100, endPoint x: 552, endPoint y: 394, distance: 331.6
copy form "Дополните мини-диалоги. Выберите верный фразеологизм. 1p – Я потерял ключи от к…"
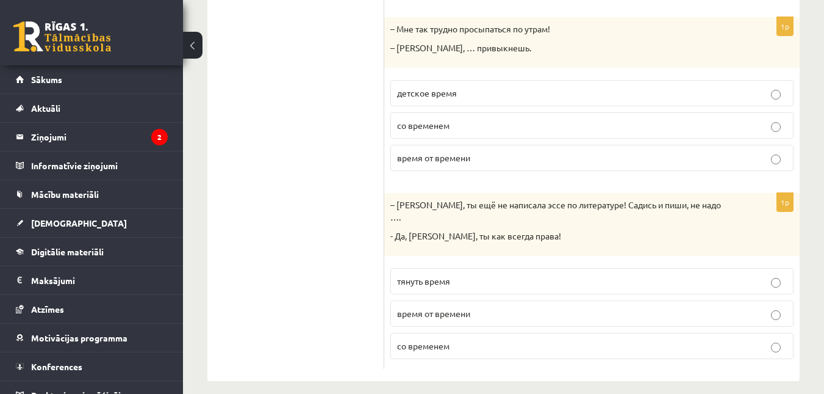
click at [344, 175] on ul "1. uzdevums 2. uzdevums 3. uzdevums 4. uzdevums 5. uzdevums 6. uzdevums 7. uzde…" at bounding box center [302, 1] width 165 height 735
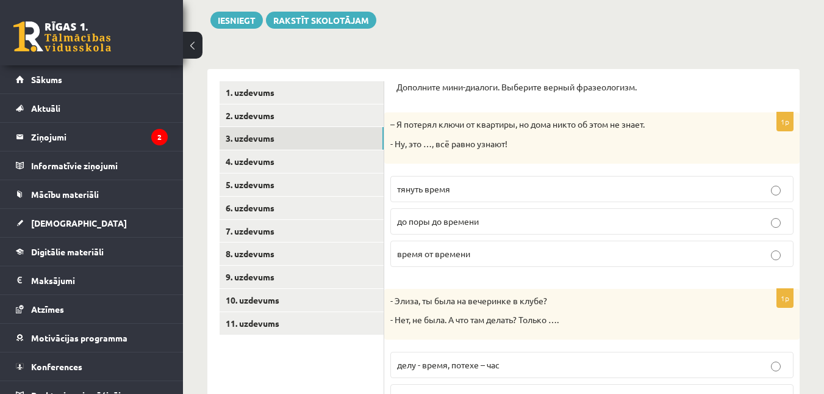
scroll to position [120, 0]
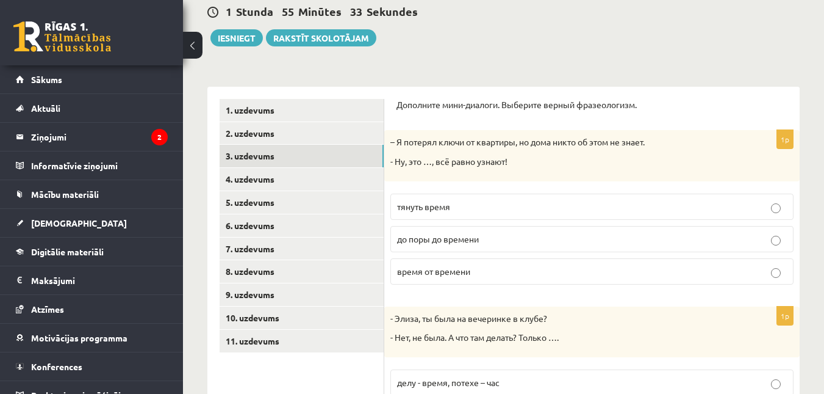
click at [453, 239] on span "до поры до времени" at bounding box center [438, 238] width 82 height 11
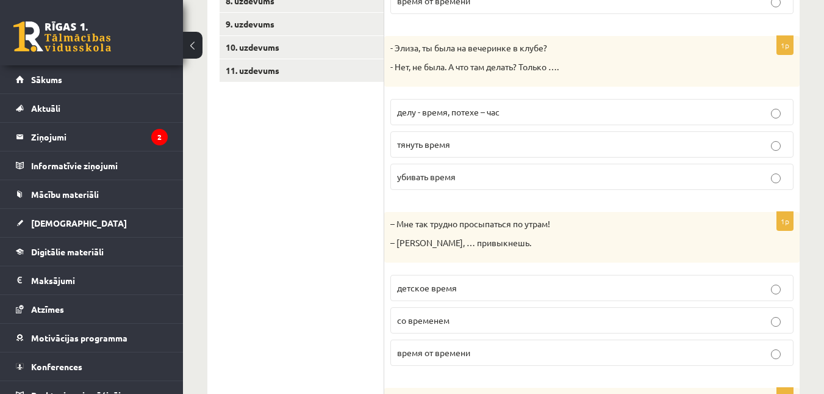
scroll to position [394, 0]
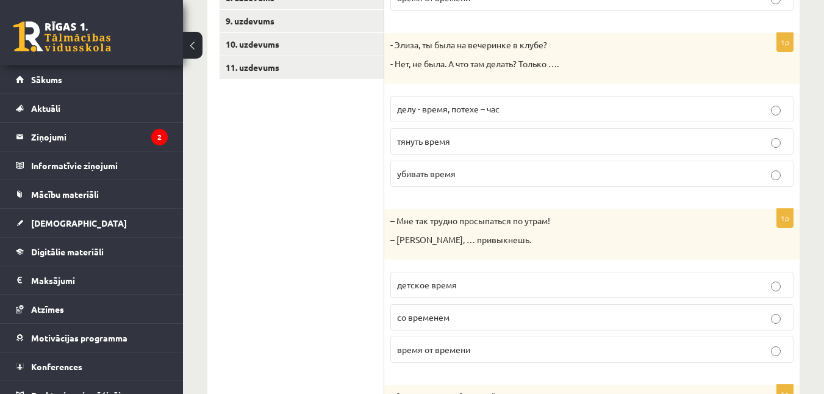
click at [398, 177] on span "убивать время" at bounding box center [426, 173] width 59 height 11
click at [422, 315] on span "со временем" at bounding box center [423, 316] width 52 height 11
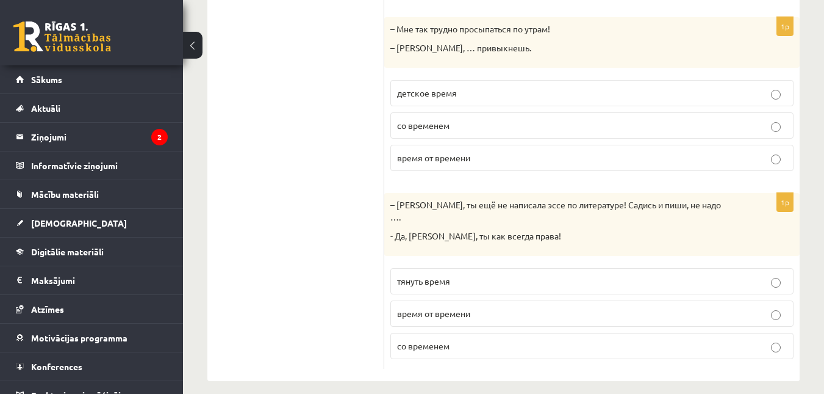
click at [441, 275] on span "тянуть время" at bounding box center [423, 280] width 53 height 11
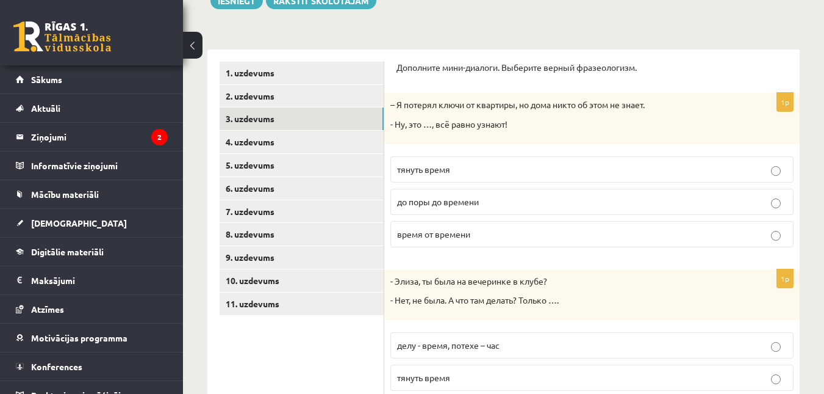
scroll to position [156, 0]
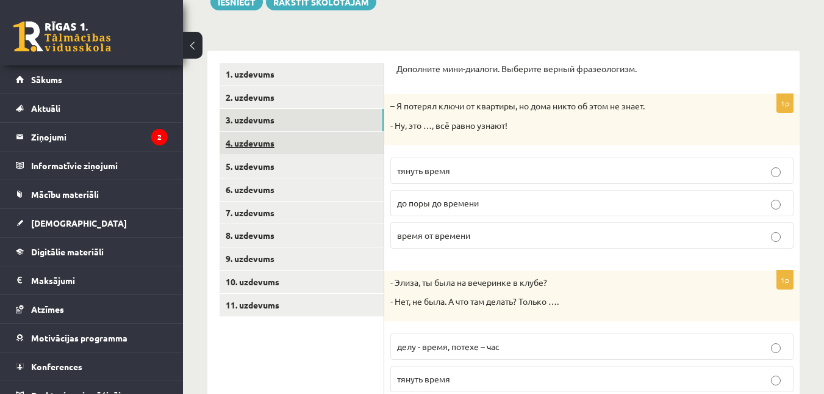
click at [333, 140] on link "4. uzdevums" at bounding box center [302, 143] width 164 height 23
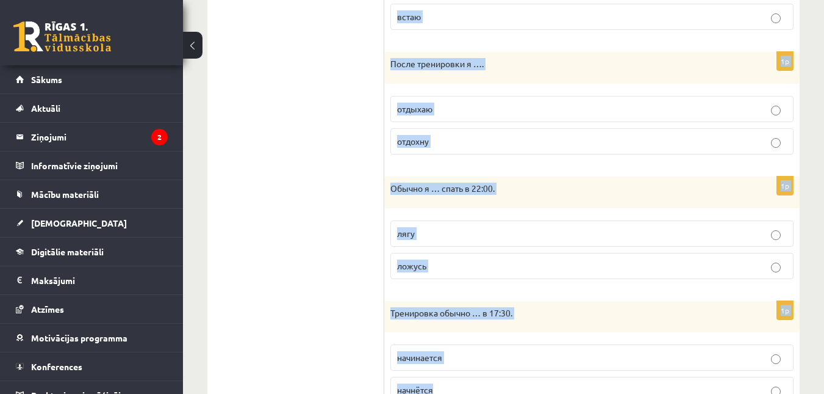
scroll to position [876, 0]
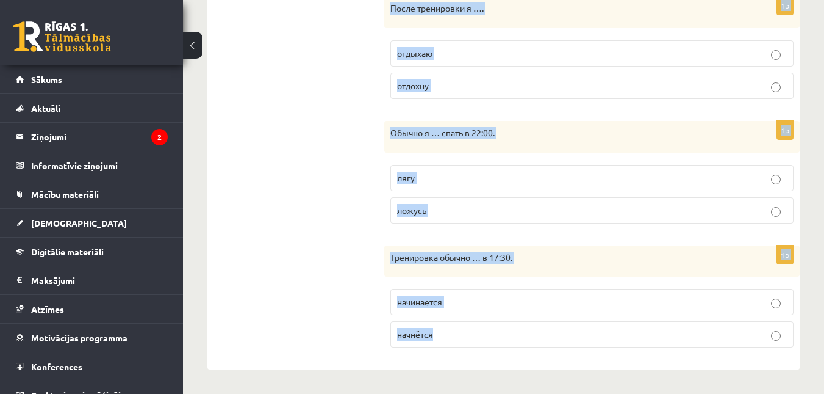
drag, startPoint x: 398, startPoint y: 71, endPoint x: 552, endPoint y: 394, distance: 358.4
copy form "Выберите правильную форму глагола (НСВ / СВ). 1p Обычно я … в школу в 8:15 приш…"
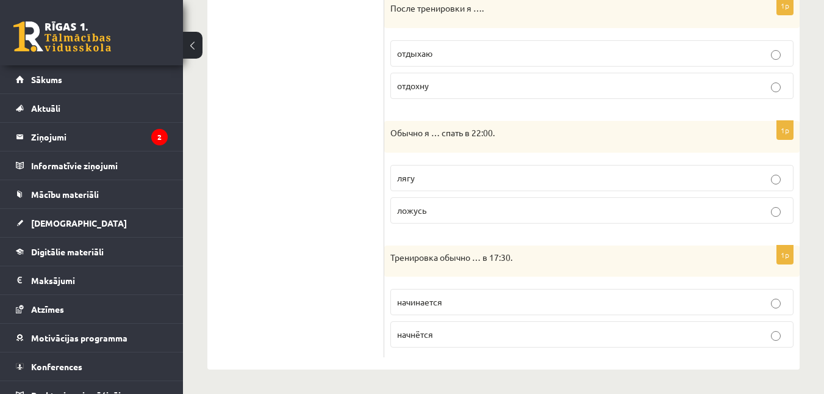
click at [411, 300] on span "начинается" at bounding box center [419, 301] width 45 height 11
click at [431, 210] on p "ложусь" at bounding box center [592, 210] width 390 height 13
click at [414, 43] on label "отдыхаю" at bounding box center [592, 53] width 403 height 26
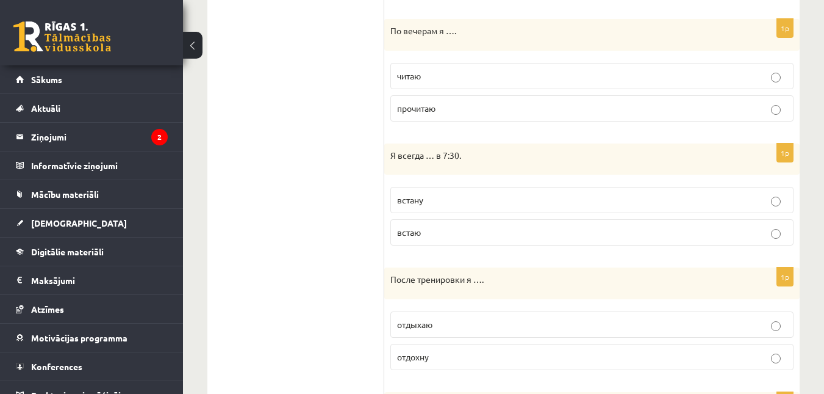
scroll to position [571, 0]
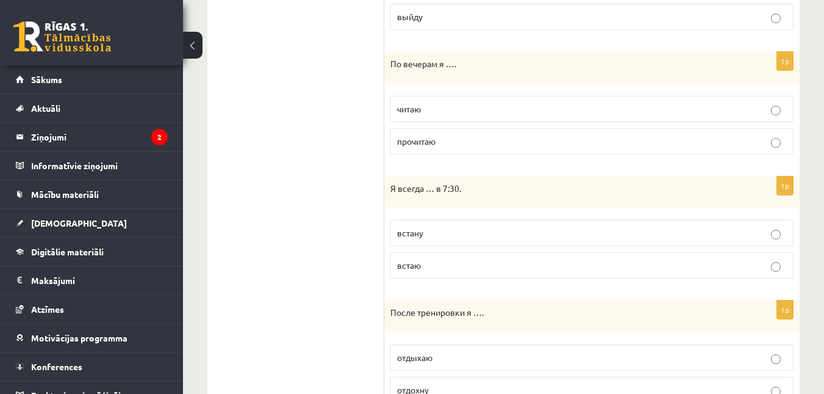
click at [440, 267] on p "встаю" at bounding box center [592, 265] width 390 height 13
click at [445, 103] on p "читаю" at bounding box center [592, 109] width 390 height 13
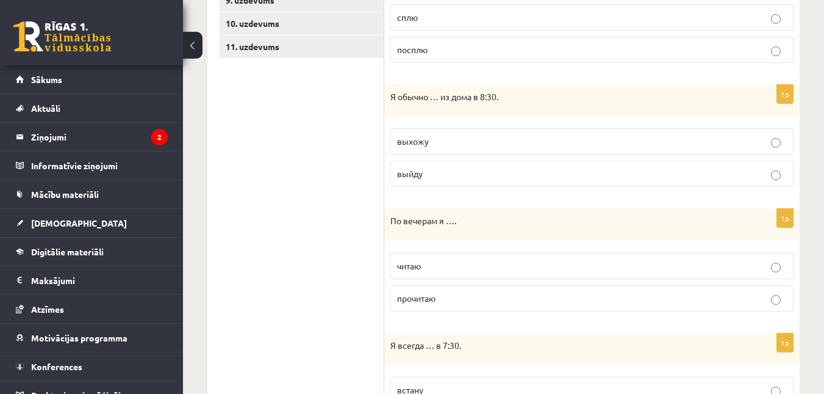
scroll to position [400, 0]
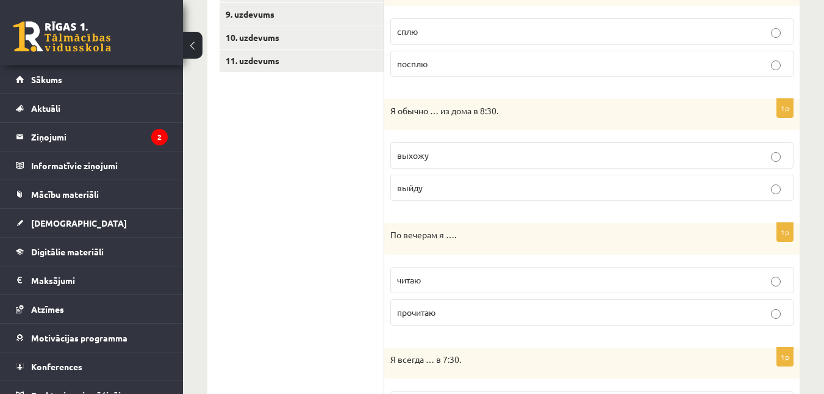
click at [677, 148] on label "выхожу" at bounding box center [592, 155] width 403 height 26
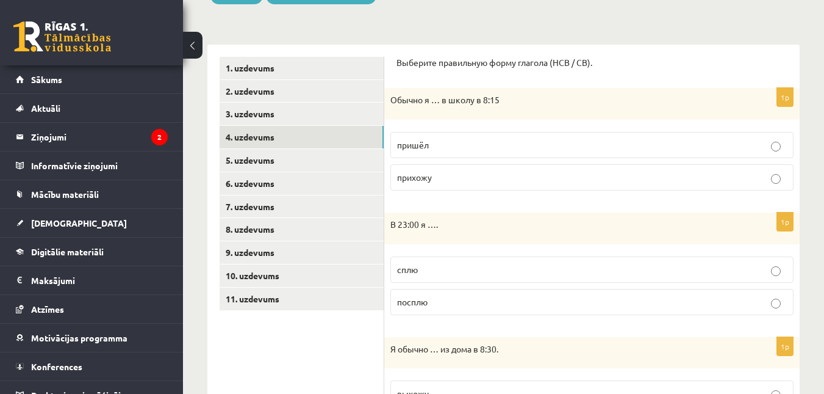
scroll to position [152, 0]
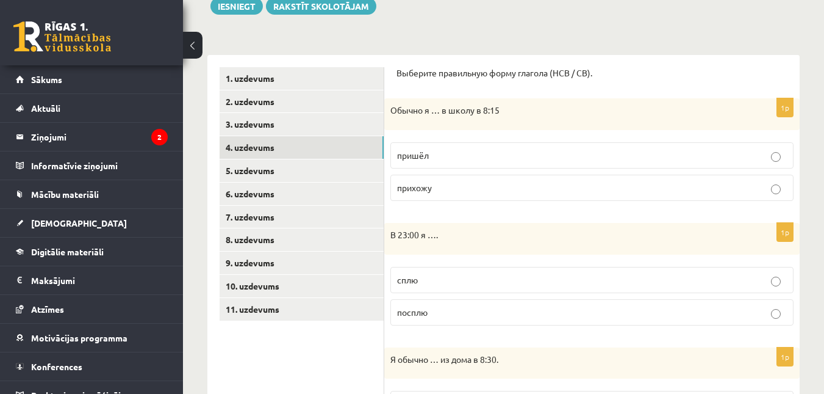
click at [398, 181] on label "прихожу" at bounding box center [592, 188] width 403 height 26
click at [416, 274] on p "сплю" at bounding box center [592, 279] width 390 height 13
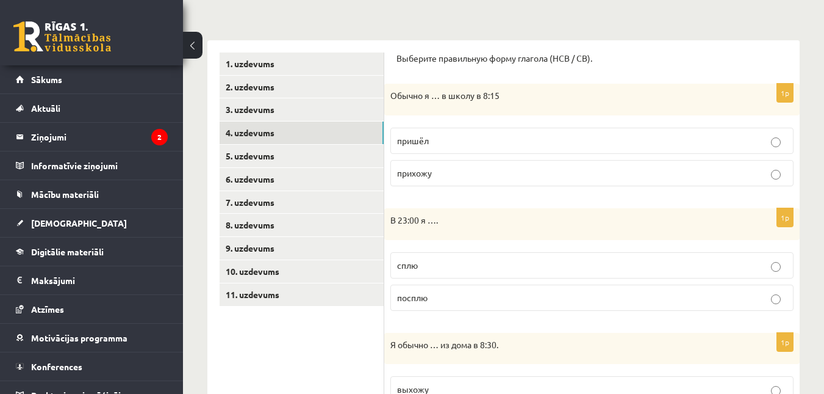
scroll to position [171, 0]
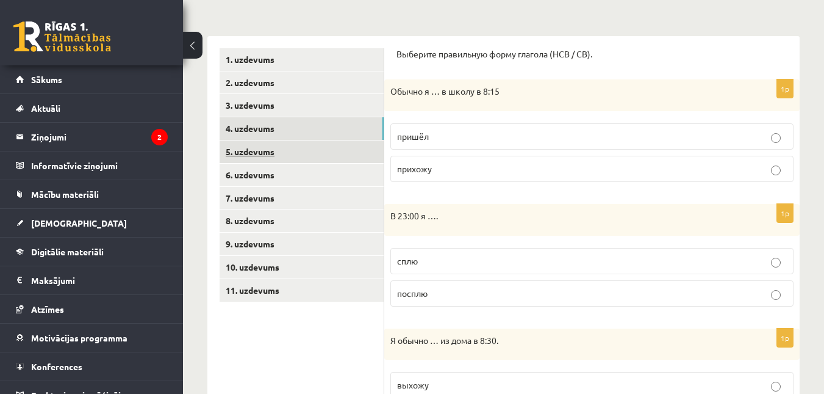
click at [309, 153] on link "5. uzdevums" at bounding box center [302, 151] width 164 height 23
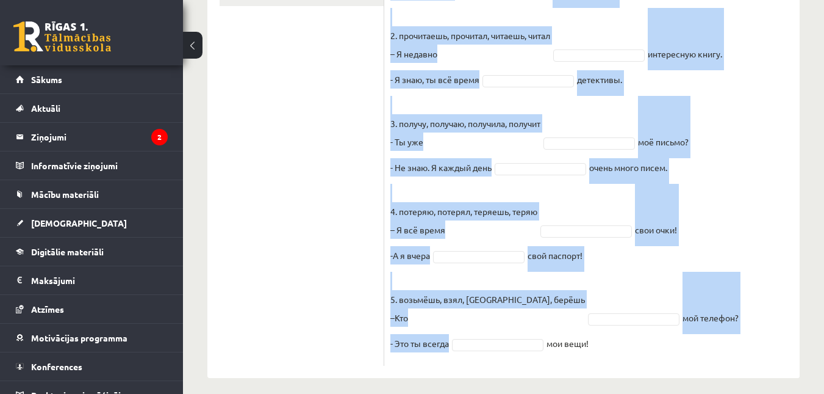
scroll to position [475, 0]
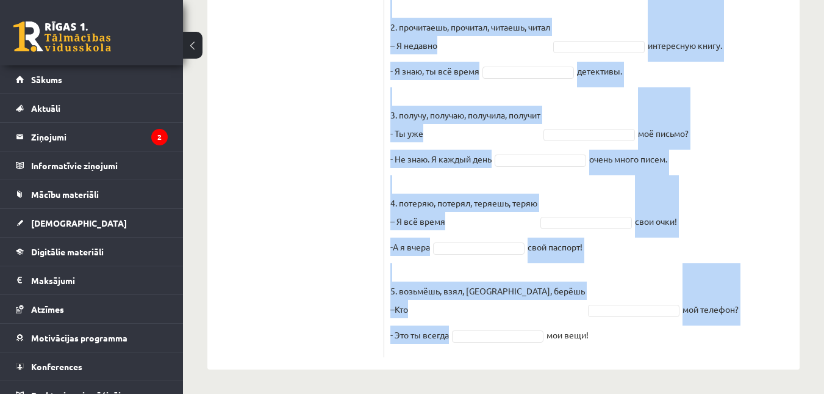
drag, startPoint x: 392, startPoint y: 74, endPoint x: 524, endPoint y: 394, distance: 346.7
click at [434, 348] on fieldset "1. купил, покупаешь, покупил, купишь - Я вчера новую машину. - Ты каждый год но…" at bounding box center [592, 140] width 403 height 421
drag, startPoint x: 394, startPoint y: 14, endPoint x: 659, endPoint y: 394, distance: 463.2
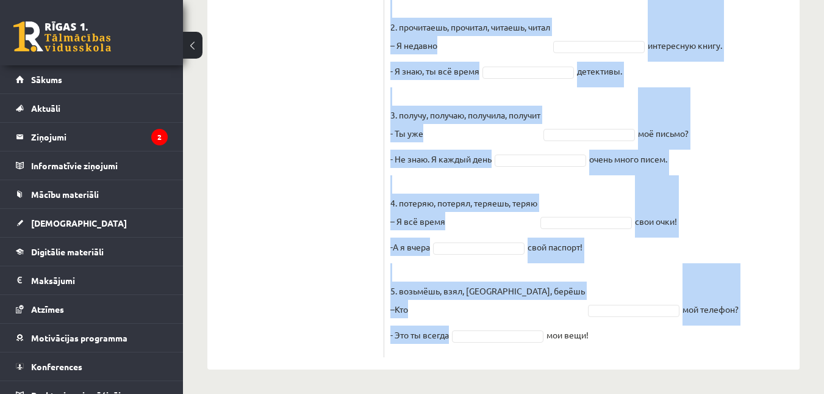
copy div "ыберите правильную форму глагола (НСВ / СВ). Pieejamie vārdi получу купишь поку…"
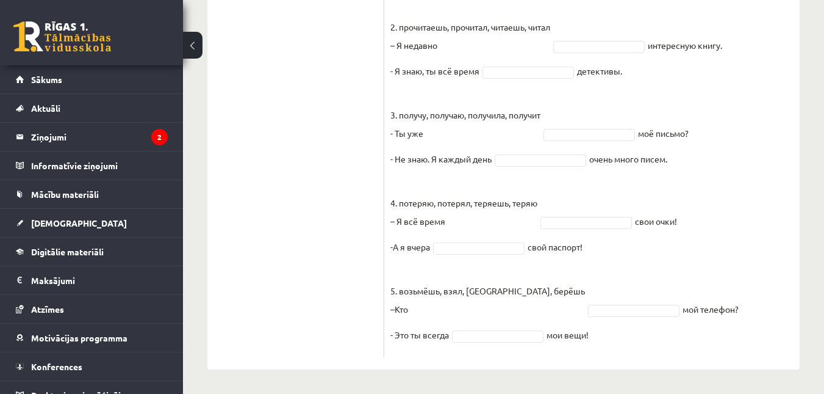
click at [325, 121] on ul "1. uzdevums 2. uzdevums 3. uzdevums 4. uzdevums 5. uzdevums 6. uzdevums 7. uzde…" at bounding box center [302, 50] width 165 height 613
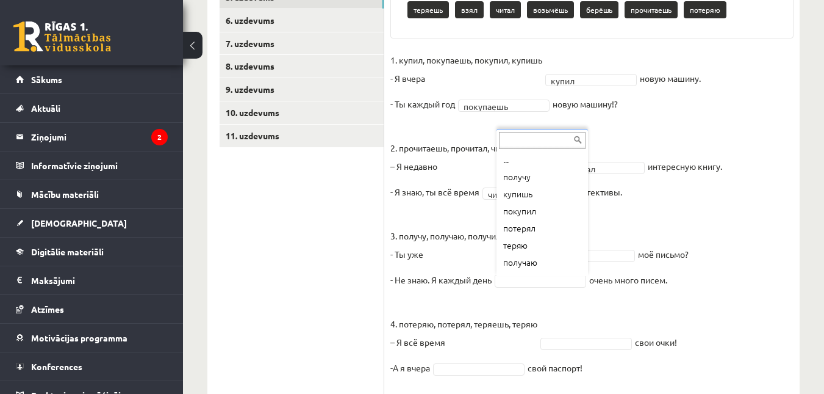
scroll to position [32, 0]
drag, startPoint x: 541, startPoint y: 269, endPoint x: 538, endPoint y: 233, distance: 36.7
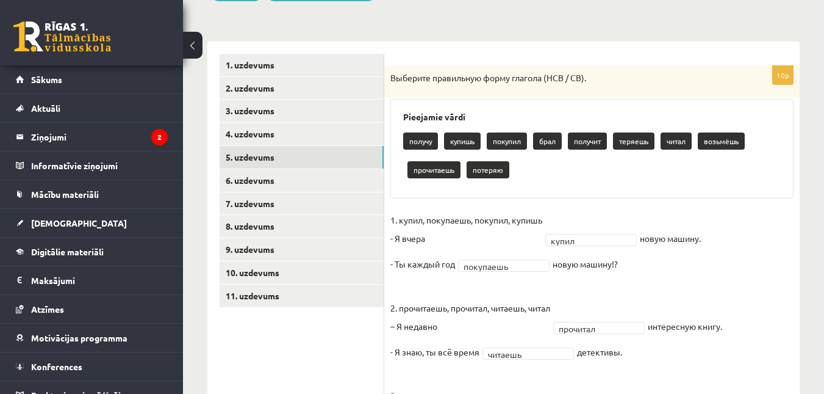
scroll to position [154, 0]
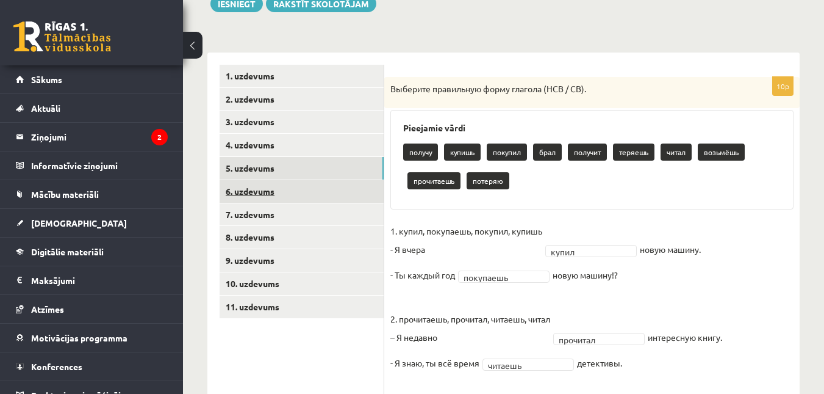
click at [322, 193] on link "6. uzdevums" at bounding box center [302, 191] width 164 height 23
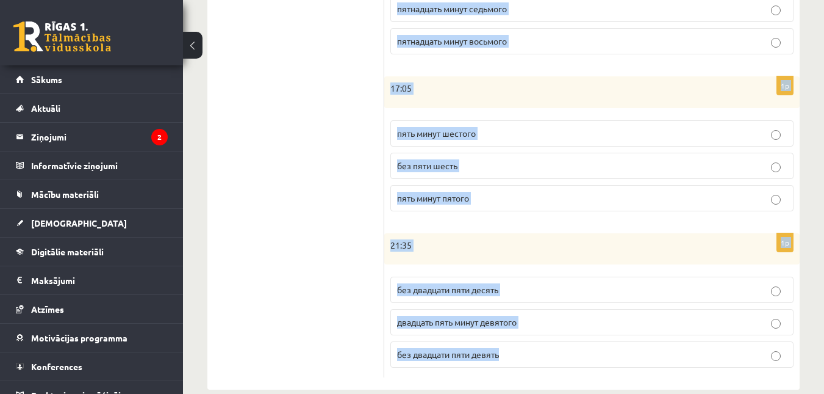
scroll to position [665, 0]
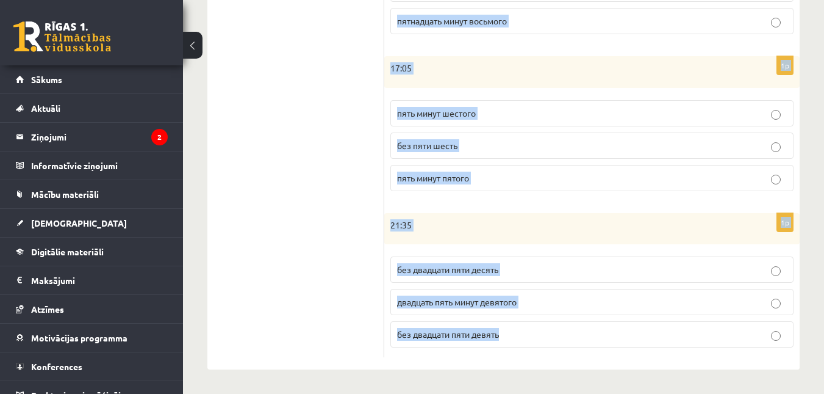
drag, startPoint x: 399, startPoint y: 157, endPoint x: 528, endPoint y: 394, distance: 270.1
copy form "Сколько времени? Выберите правильный вариант. 1p 12:20 двадцать минут первого д…"
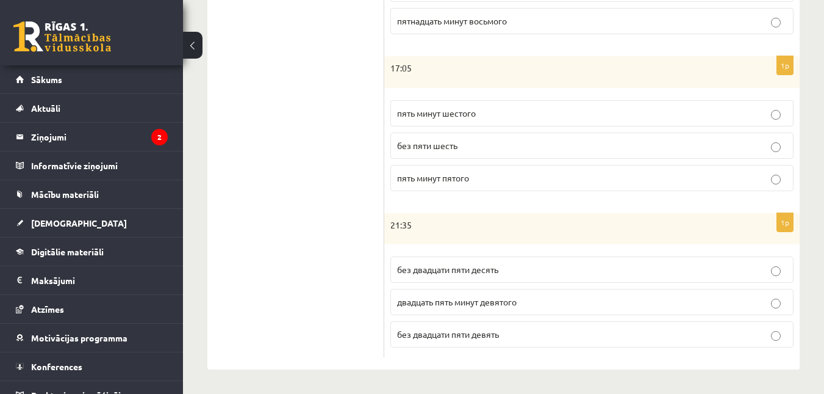
click at [422, 269] on span "без двадцати пяти десять" at bounding box center [447, 269] width 101 height 11
click at [443, 107] on span "пять минут шестого" at bounding box center [436, 112] width 79 height 11
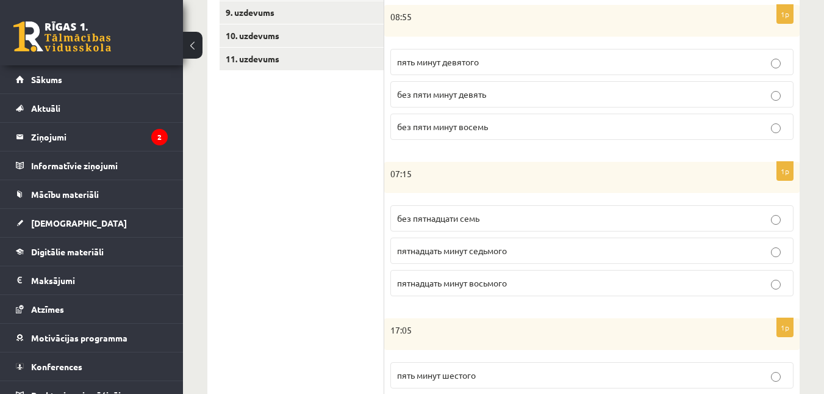
scroll to position [397, 0]
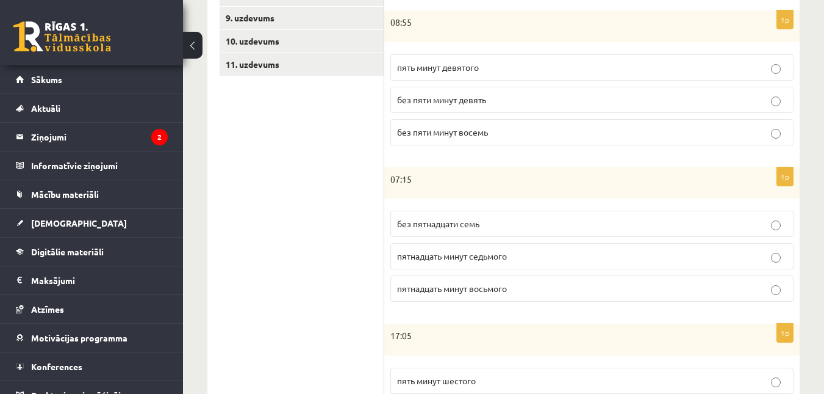
click at [419, 283] on p "пятнадцать минут восьмого" at bounding box center [592, 288] width 390 height 13
click at [455, 100] on span "без пяти минут девять" at bounding box center [441, 99] width 89 height 11
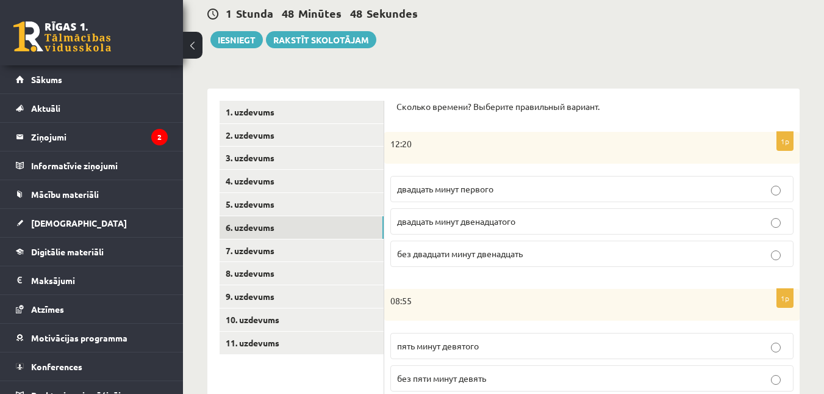
scroll to position [117, 0]
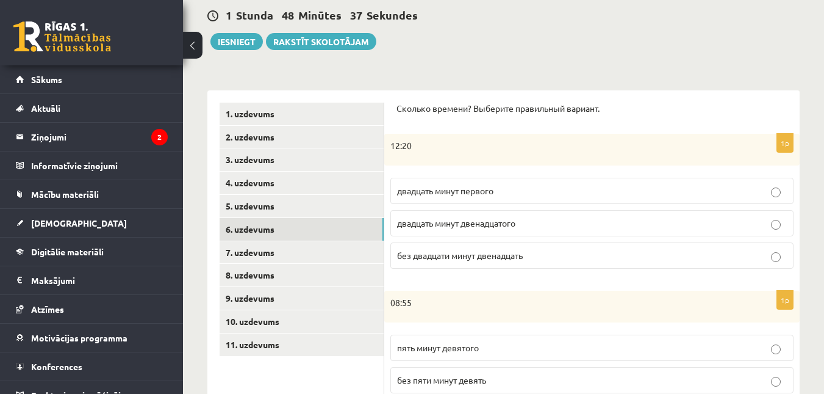
click at [452, 195] on span "двадцать минут первого" at bounding box center [445, 190] width 96 height 11
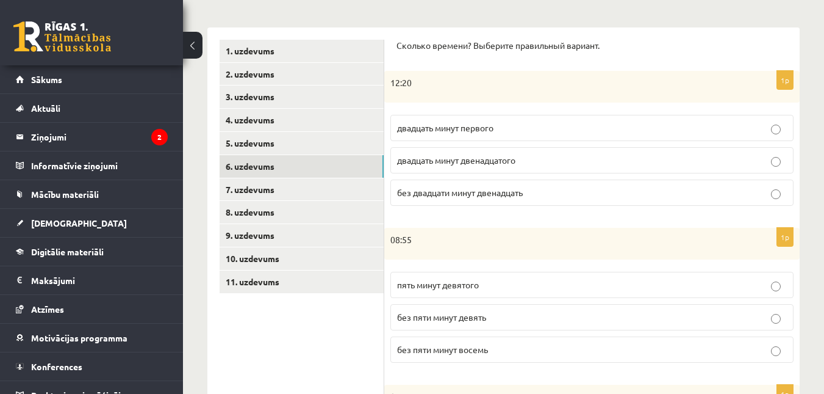
scroll to position [211, 0]
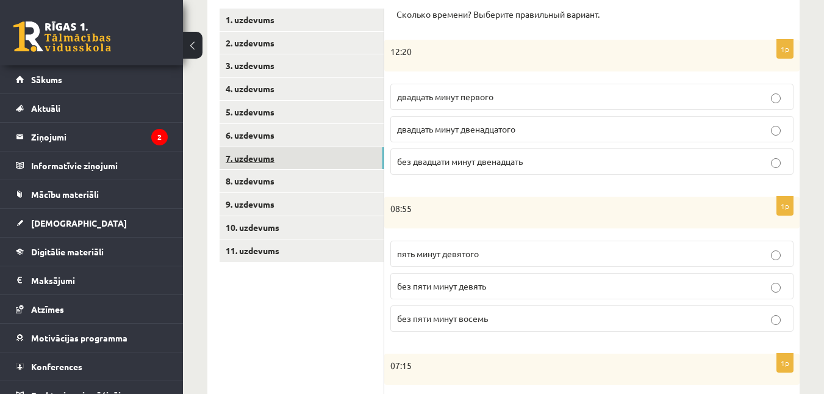
click at [305, 158] on link "7. uzdevums" at bounding box center [302, 158] width 164 height 23
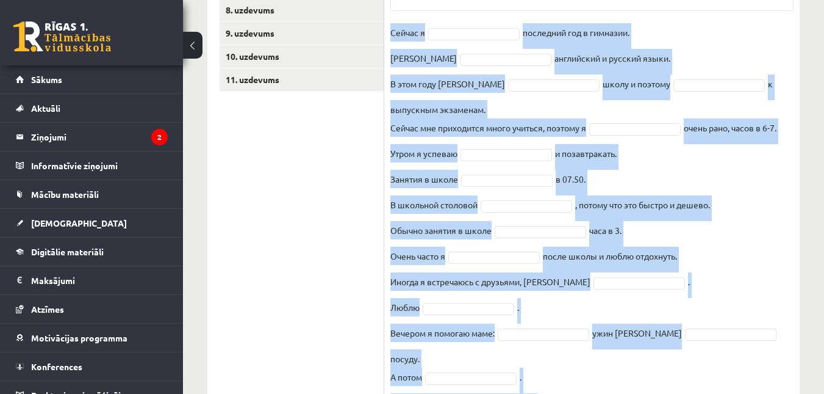
scroll to position [431, 0]
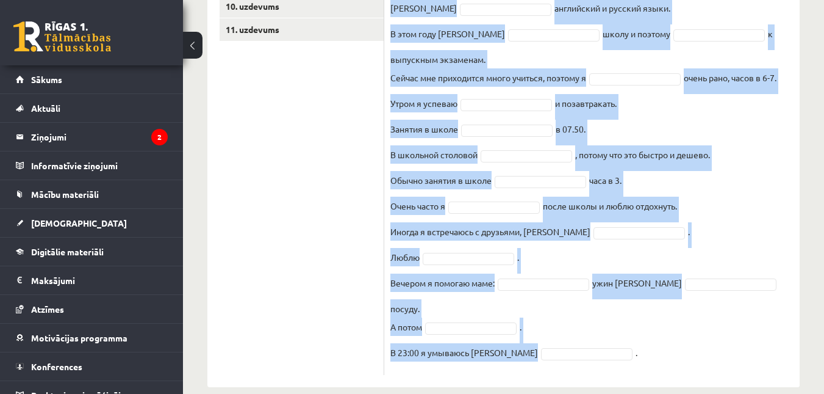
drag, startPoint x: 391, startPoint y: 34, endPoint x: 547, endPoint y: 394, distance: 392.5
copy div "Выберите правильную форму глагола Pieejamie vārdi обедаю готовлю учусь заканчив…"
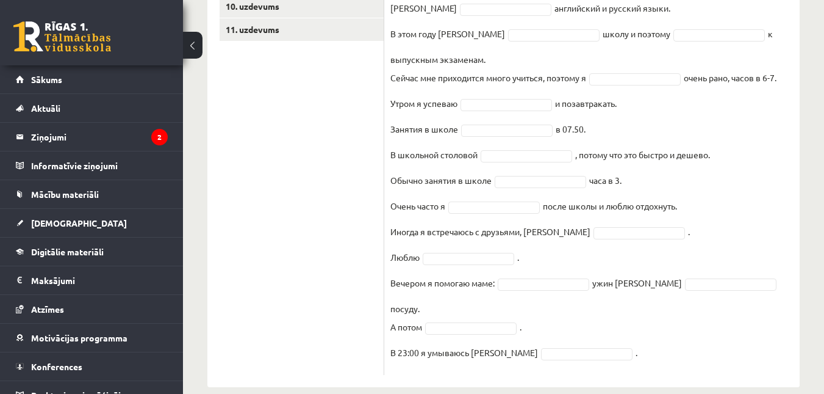
click at [299, 172] on ul "1. uzdevums 2. uzdevums 3. uzdevums 4. uzdevums 5. uzdevums 6. uzdevums 7. uzde…" at bounding box center [302, 81] width 165 height 587
click at [486, 342] on fieldset "Сейчас я последний год в гимназии. Я английский и русский языки. В этом году я …" at bounding box center [592, 170] width 403 height 395
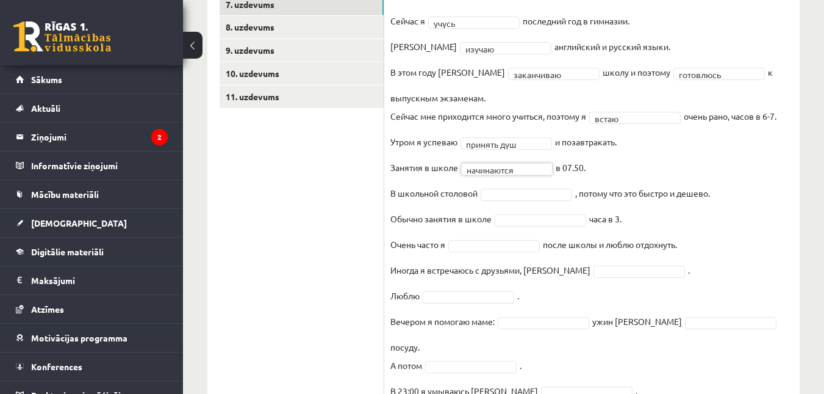
scroll to position [403, 0]
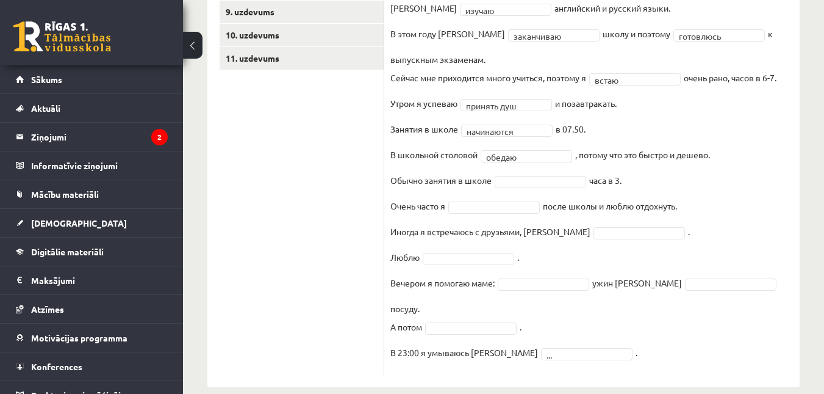
click at [501, 190] on fieldset "**********" at bounding box center [592, 170] width 403 height 395
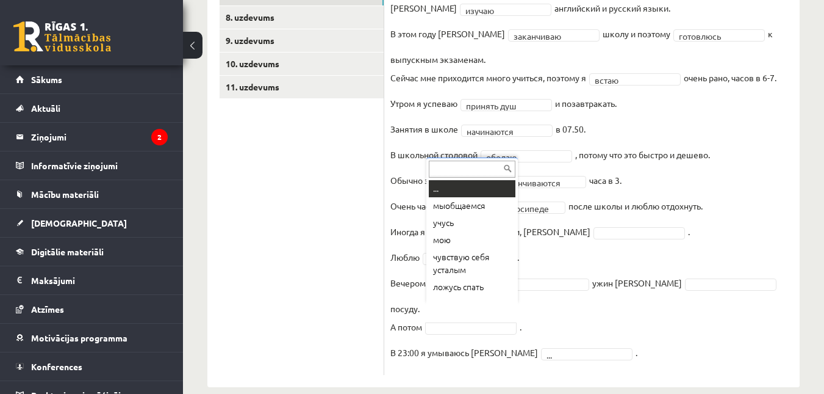
scroll to position [10, 0]
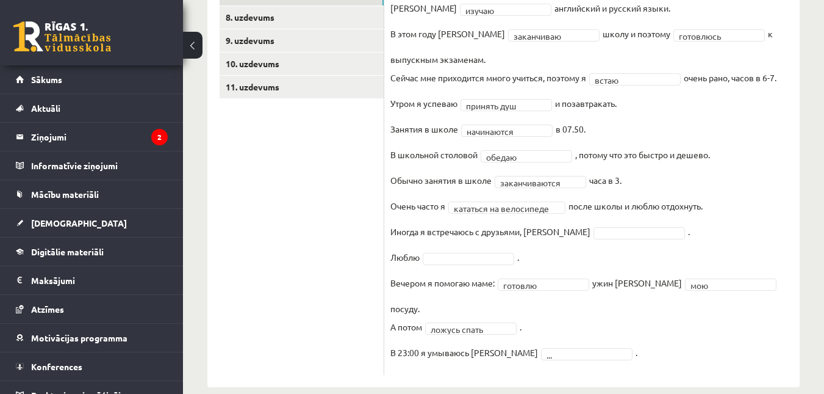
drag, startPoint x: 548, startPoint y: 225, endPoint x: 547, endPoint y: 232, distance: 7.3
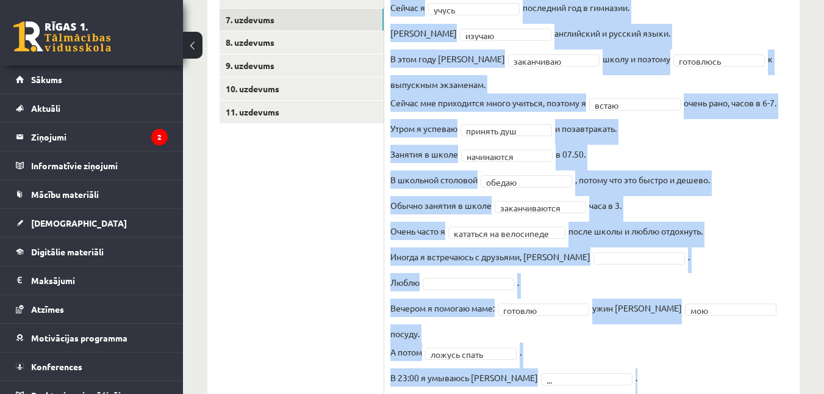
scroll to position [374, 0]
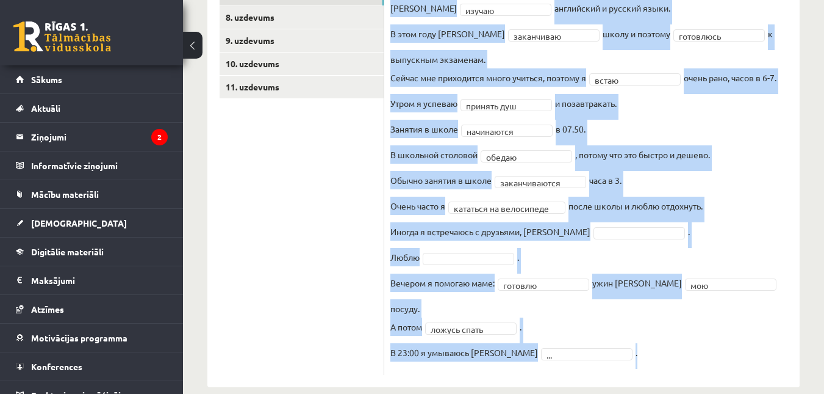
drag, startPoint x: 389, startPoint y: 45, endPoint x: 624, endPoint y: 394, distance: 420.3
copy div "Выберите правильную форму глагола Pieejamie vārdi мыобщаемся учусь чувствую себ…"
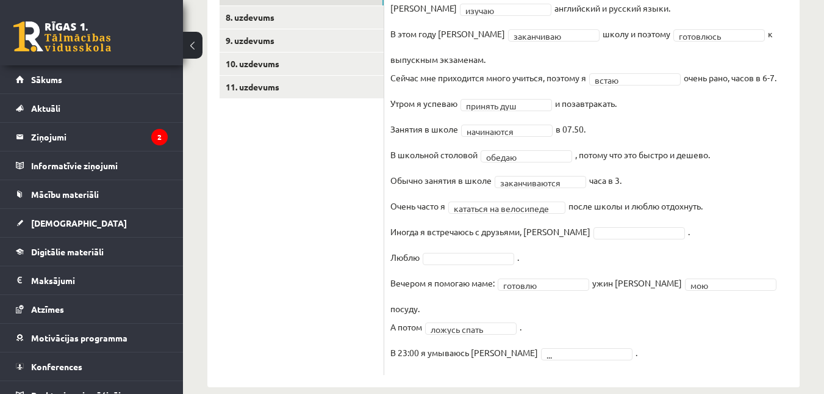
click at [278, 206] on ul "1. uzdevums 2. uzdevums 3. uzdevums 4. uzdevums 5. uzdevums 6. uzdevums 7. uzde…" at bounding box center [302, 110] width 165 height 530
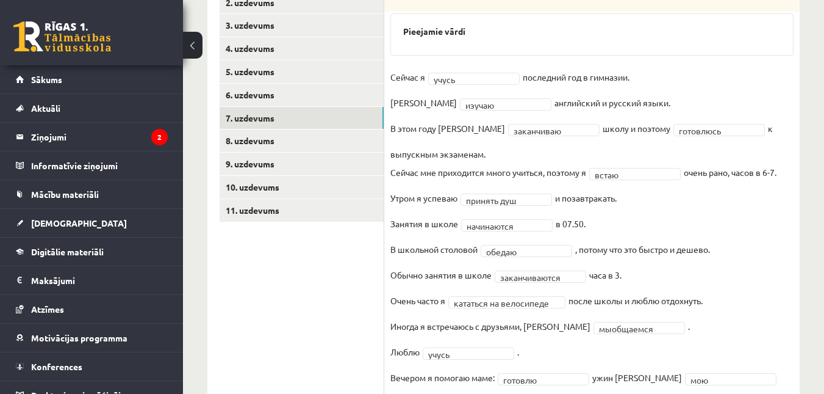
scroll to position [233, 0]
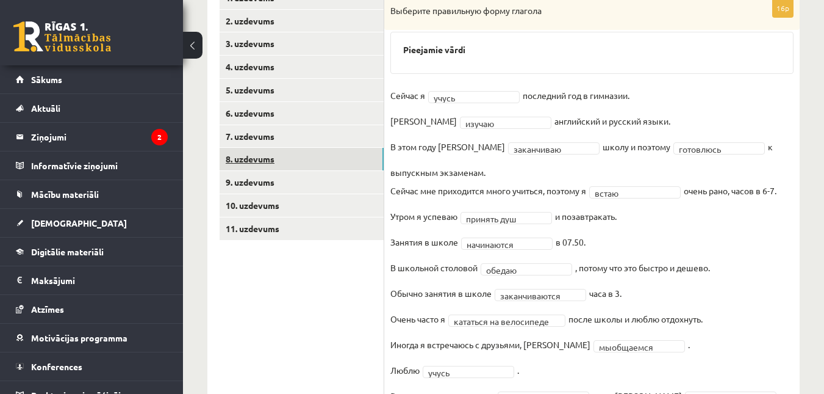
click at [330, 160] on link "8. uzdevums" at bounding box center [302, 159] width 164 height 23
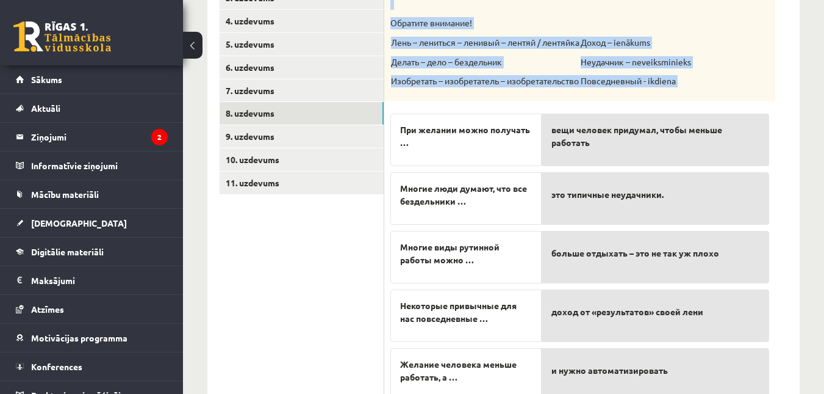
scroll to position [328, 0]
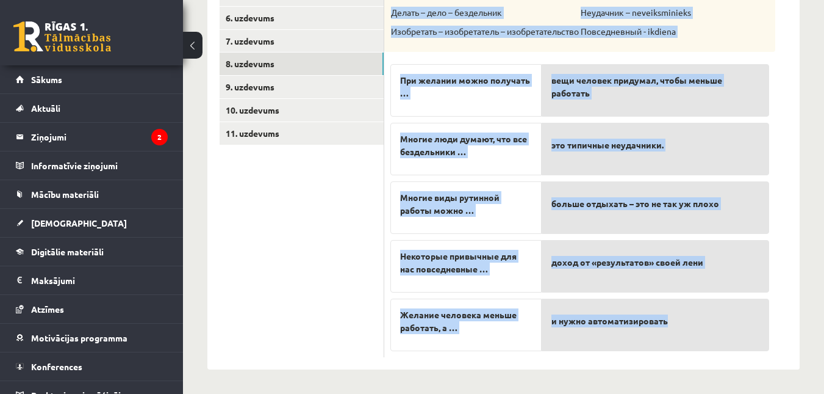
drag, startPoint x: 390, startPoint y: 116, endPoint x: 680, endPoint y: 328, distance: 359.8
click at [680, 328] on div "5p Прослушайте текст и соедините начало и конец предложений. https://www.zvaigz…" at bounding box center [579, 130] width 391 height 453
copy div "Прослушайте текст и соедините начало и конец предложений. https://www.zvaigzne.…"
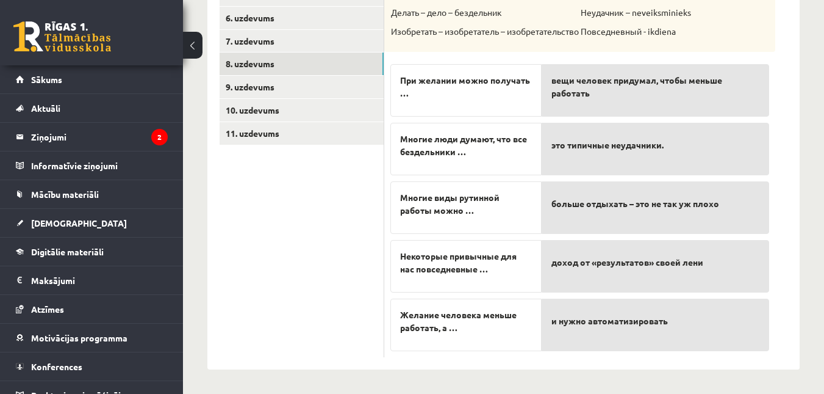
click at [261, 197] on ul "1. uzdevums 2. uzdevums 3. uzdevums 4. uzdevums 5. uzdevums 6. uzdevums 7. uzde…" at bounding box center [302, 124] width 165 height 466
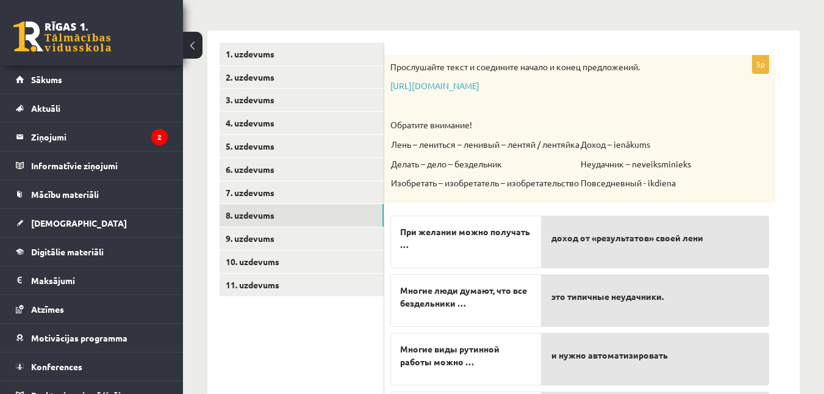
scroll to position [173, 0]
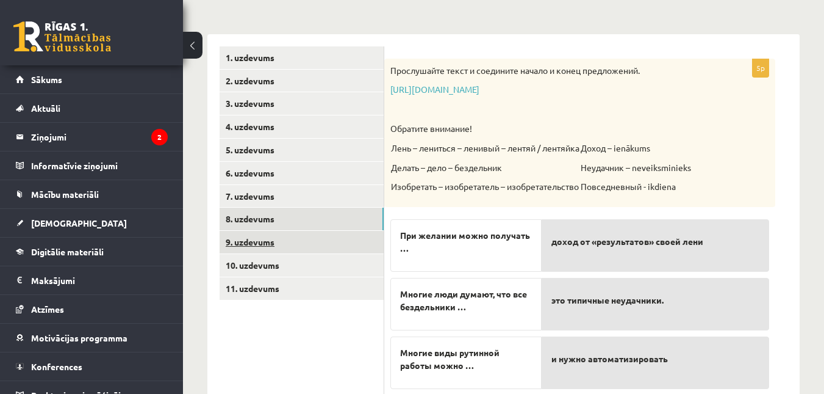
click at [342, 237] on link "9. uzdevums" at bounding box center [302, 242] width 164 height 23
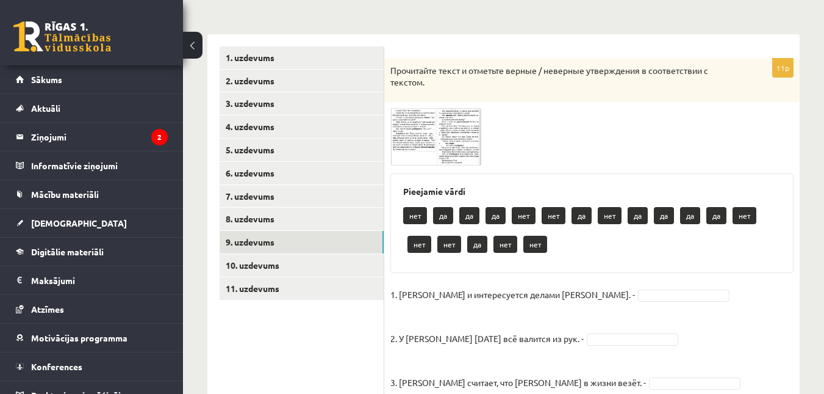
click at [402, 129] on img at bounding box center [437, 136] width 92 height 57
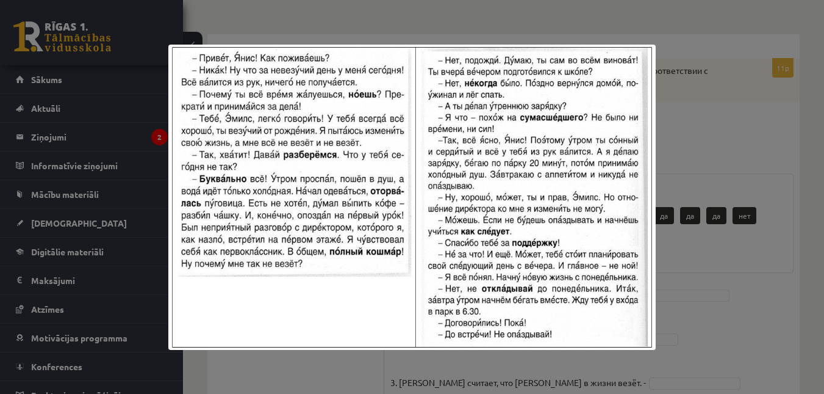
click at [662, 129] on div at bounding box center [412, 197] width 824 height 394
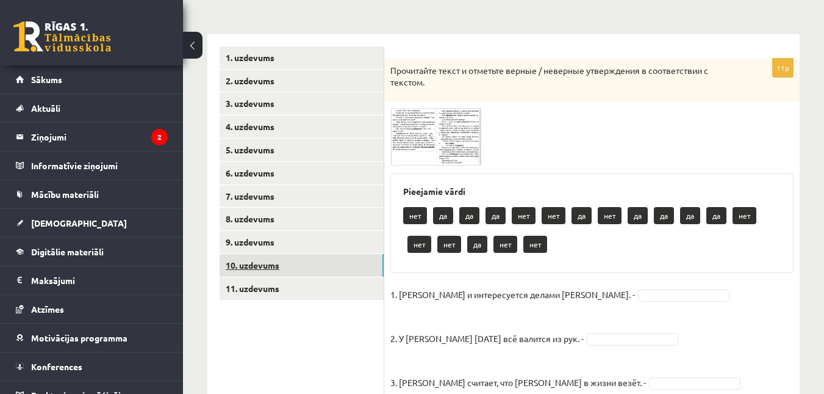
click at [312, 268] on link "10. uzdevums" at bounding box center [302, 265] width 164 height 23
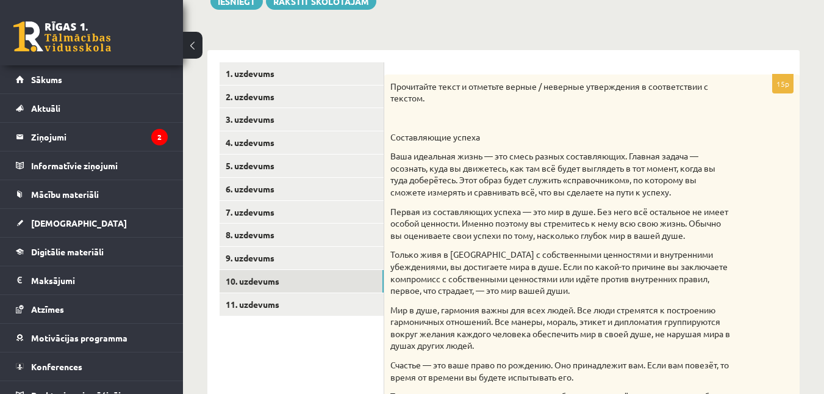
scroll to position [154, 0]
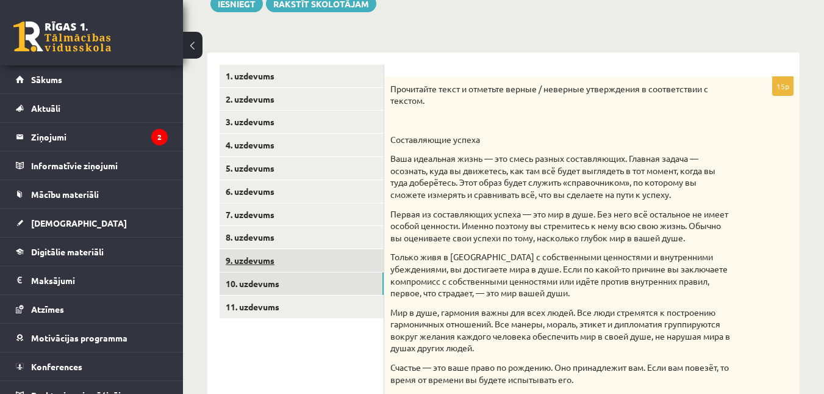
click at [288, 262] on link "9. uzdevums" at bounding box center [302, 260] width 164 height 23
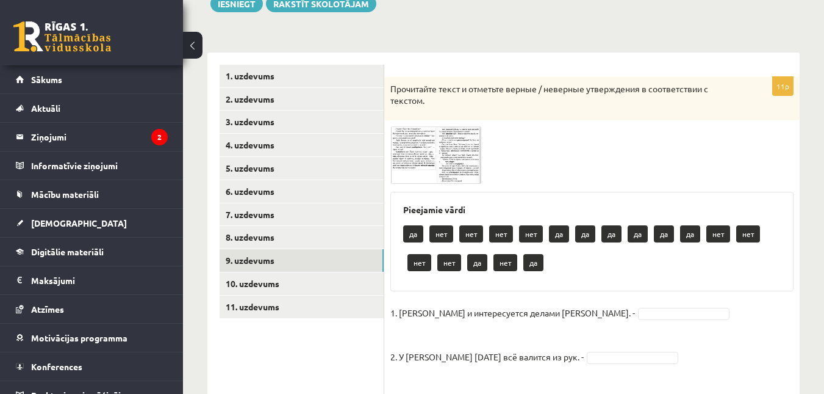
click at [420, 156] on img at bounding box center [437, 154] width 92 height 57
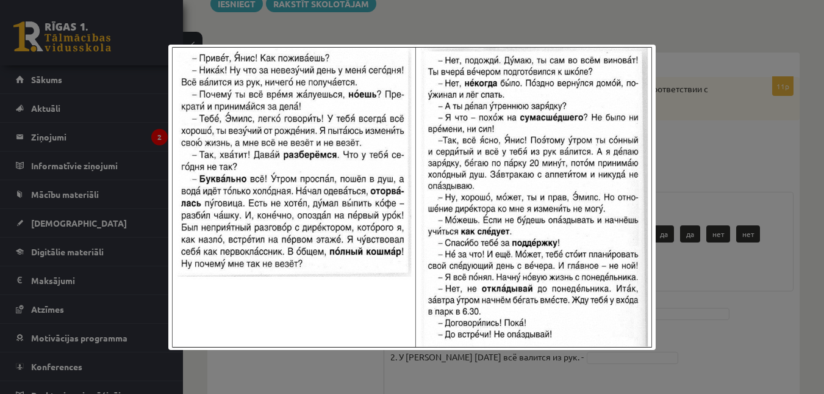
click at [197, 29] on div at bounding box center [412, 197] width 824 height 394
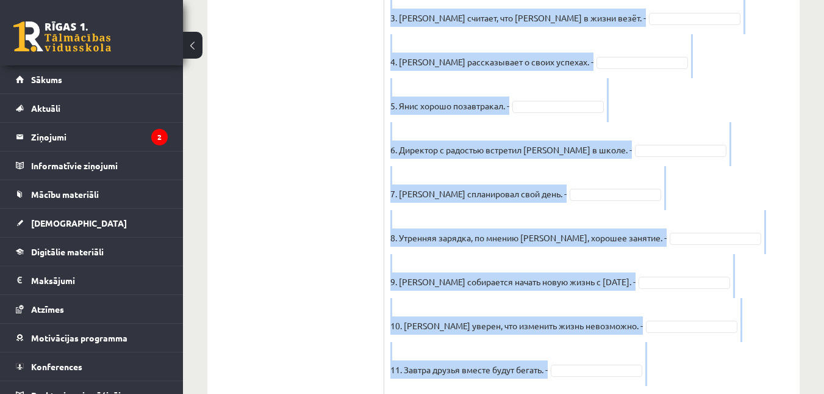
scroll to position [591, 0]
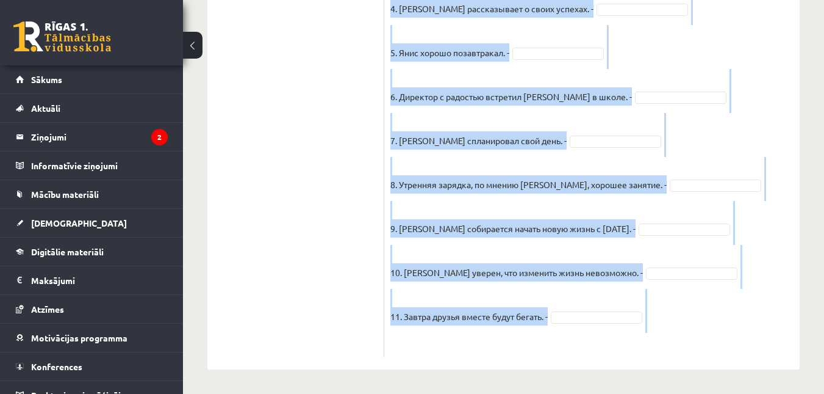
drag, startPoint x: 391, startPoint y: 87, endPoint x: 521, endPoint y: 394, distance: 333.3
copy div "Прочитайте текст и отметьте верные / неверные утверждения в соответствии с текс…"
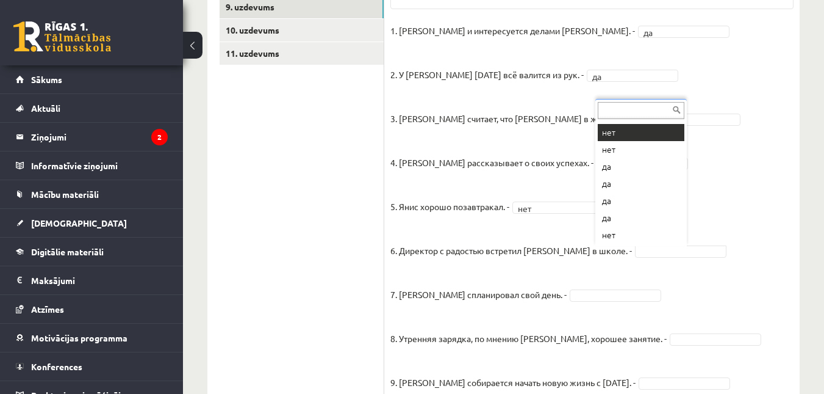
scroll to position [0, 0]
click at [586, 288] on fieldset "1. Эмилс и интересуется делами Яниса. - да ** 2. У Яниса сегодня всё валится из…" at bounding box center [592, 262] width 403 height 483
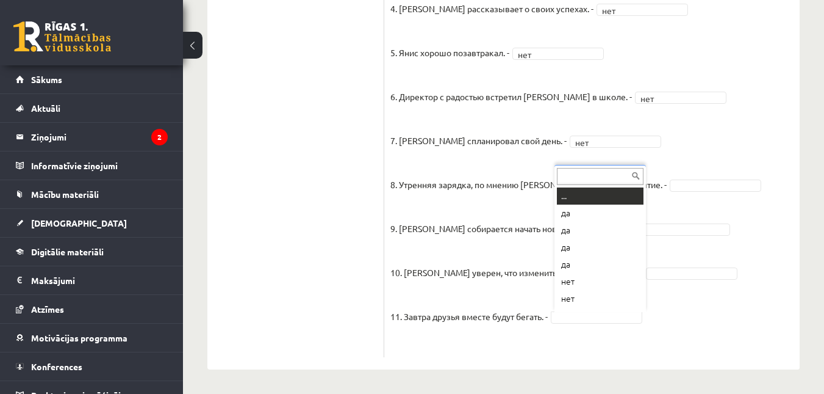
scroll to position [15, 0]
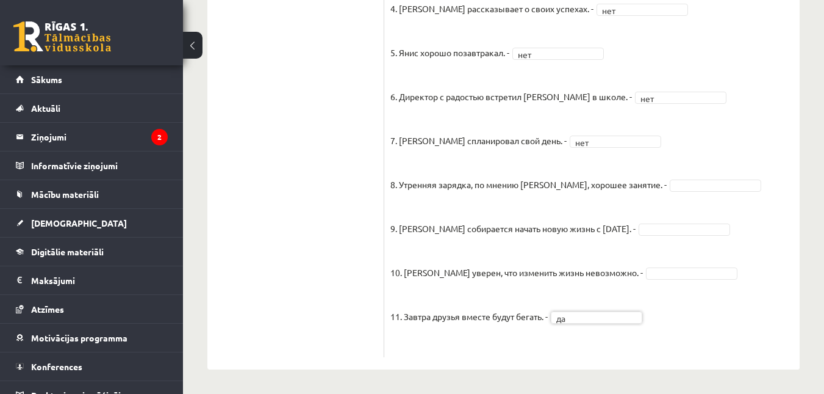
click at [633, 264] on fieldset "1. Эмилс и интересуется делами Яниса. - да ** 2. У Яниса сегодня всё валится из…" at bounding box center [592, 109] width 403 height 483
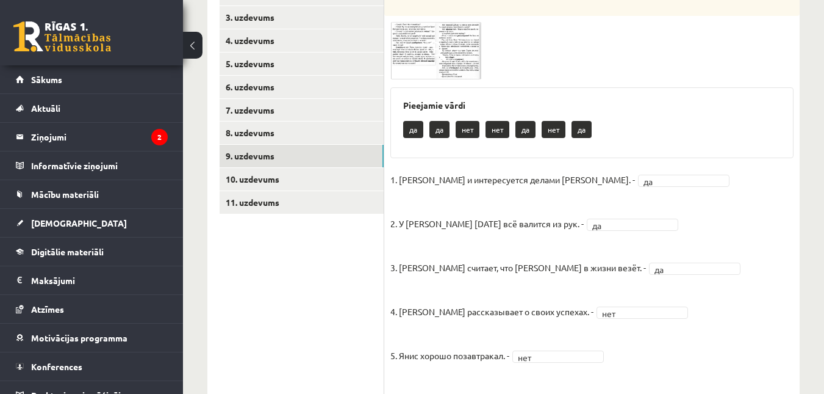
scroll to position [239, 0]
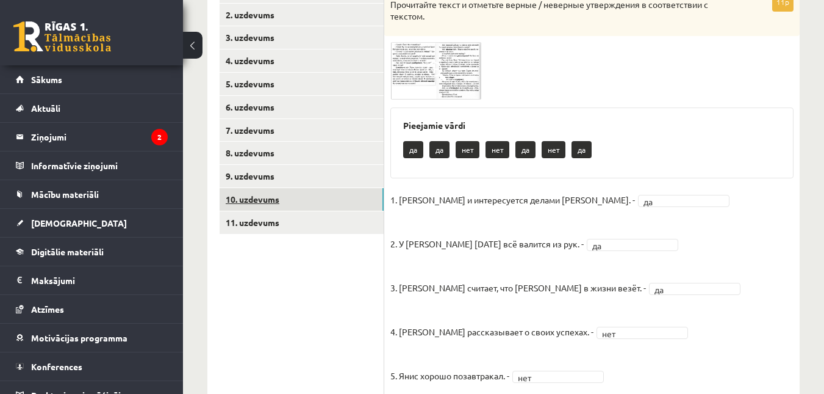
click at [337, 198] on link "10. uzdevums" at bounding box center [302, 199] width 164 height 23
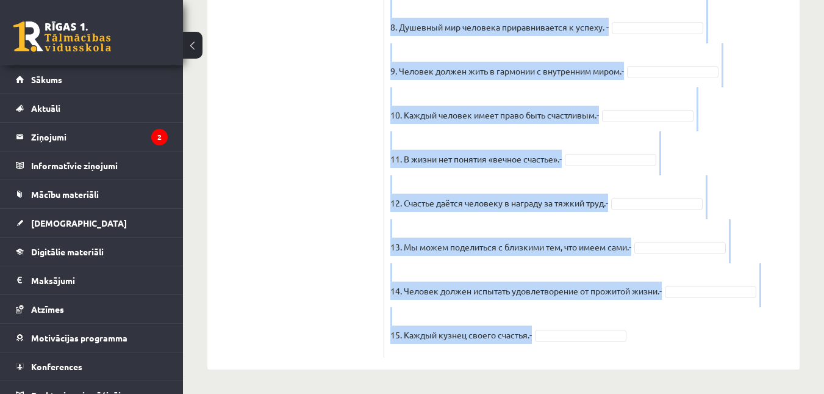
scroll to position [1222, 0]
drag, startPoint x: 390, startPoint y: 57, endPoint x: 585, endPoint y: 394, distance: 389.1
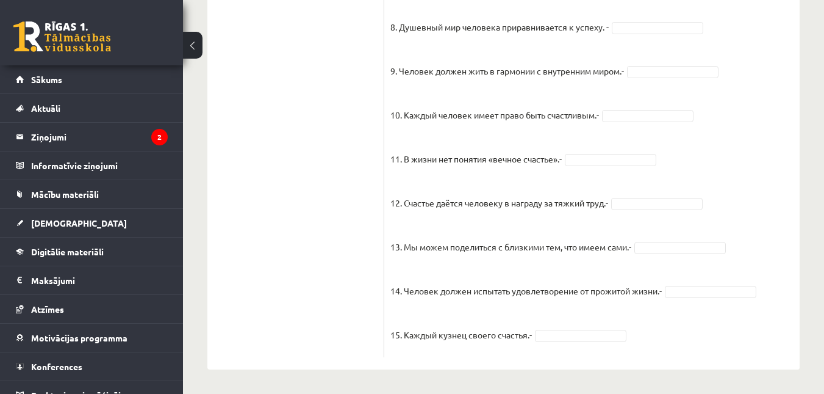
click at [547, 343] on fieldset "1. Человек должен жить по составленному плану. - 2. Если хочешь быть успешным –…" at bounding box center [592, 21] width 403 height 659
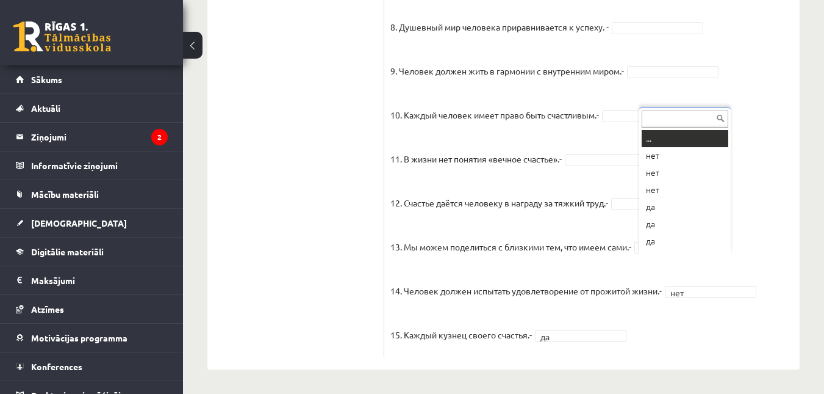
scroll to position [49, 0]
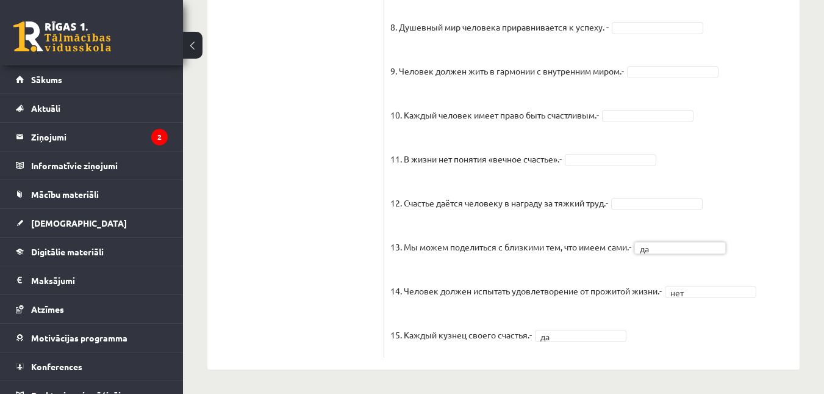
click at [644, 197] on fieldset "1. Человек должен жить по составленному плану. - 2. Если хочешь быть успешным –…" at bounding box center [592, 21] width 403 height 659
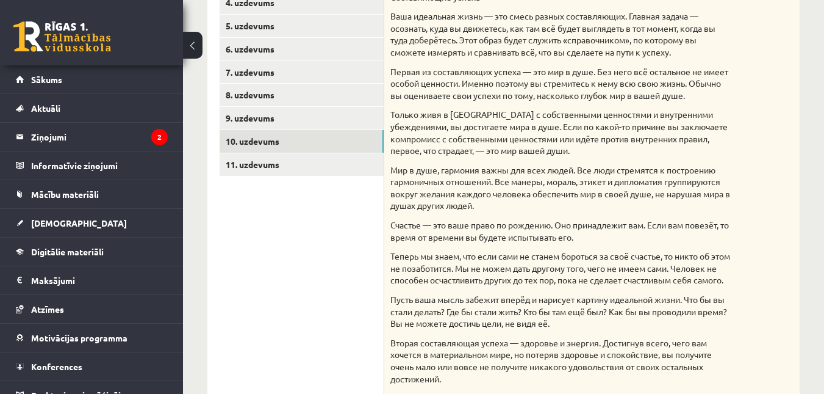
scroll to position [276, 0]
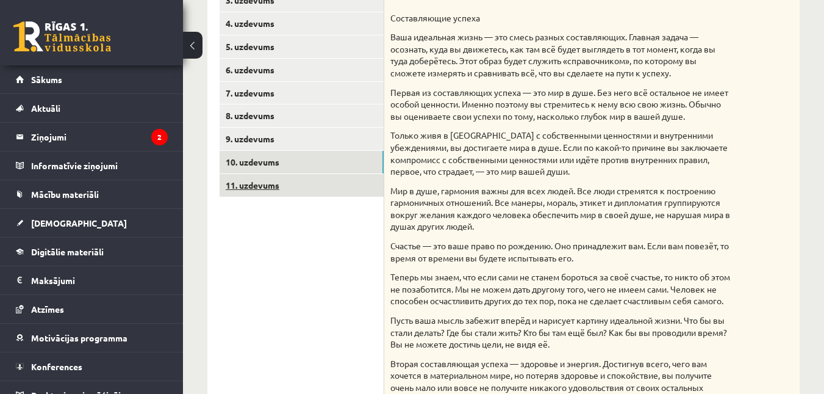
click at [337, 181] on link "11. uzdevums" at bounding box center [302, 185] width 164 height 23
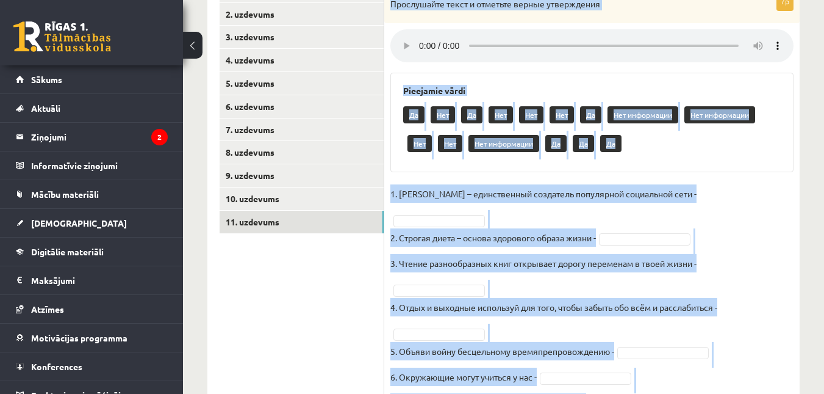
scroll to position [290, 0]
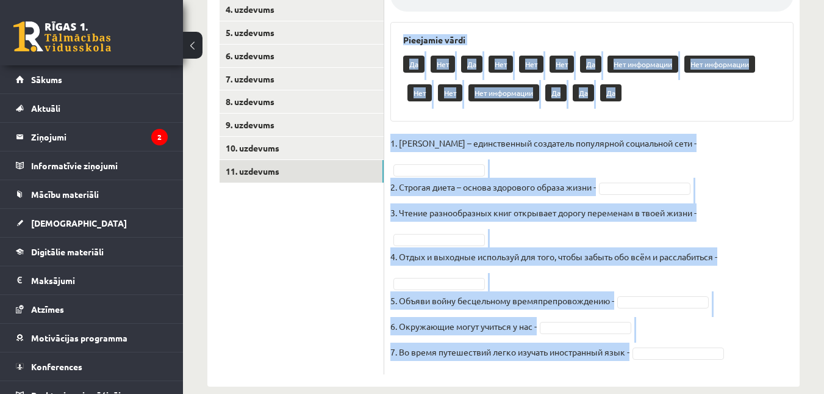
drag, startPoint x: 391, startPoint y: 167, endPoint x: 589, endPoint y: 394, distance: 301.5
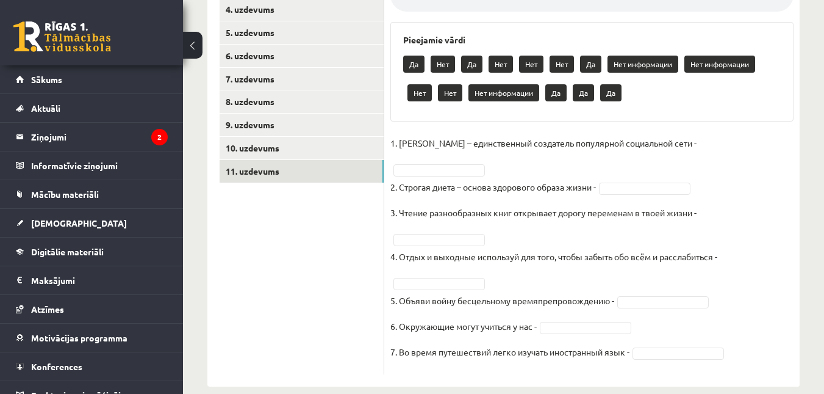
click at [336, 267] on ul "1. uzdevums 2. uzdevums 3. uzdevums 4. uzdevums 5. uzdevums 6. uzdevums 7. uzde…" at bounding box center [302, 151] width 165 height 445
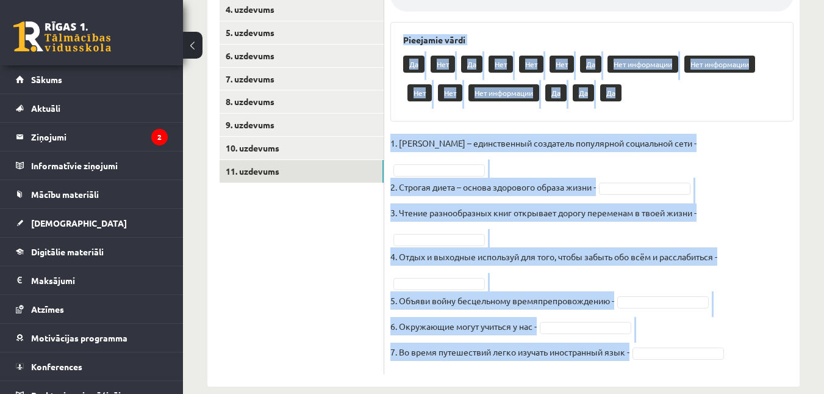
drag, startPoint x: 391, startPoint y: 95, endPoint x: 662, endPoint y: 394, distance: 403.6
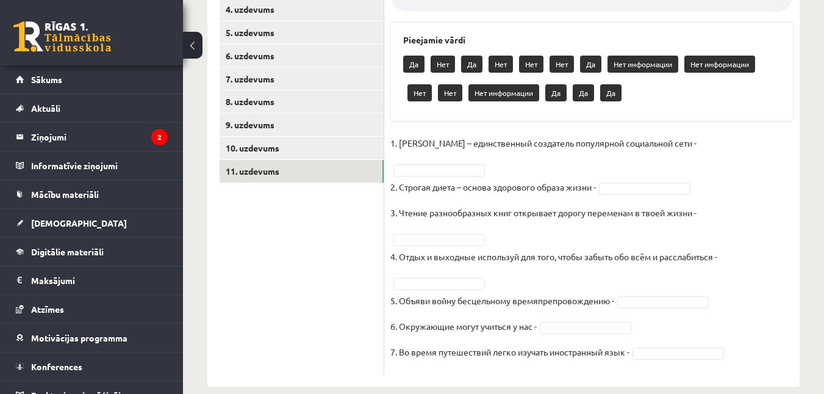
click at [344, 265] on ul "1. uzdevums 2. uzdevums 3. uzdevums 4. uzdevums 5. uzdevums 6. uzdevums 7. uzde…" at bounding box center [302, 151] width 165 height 445
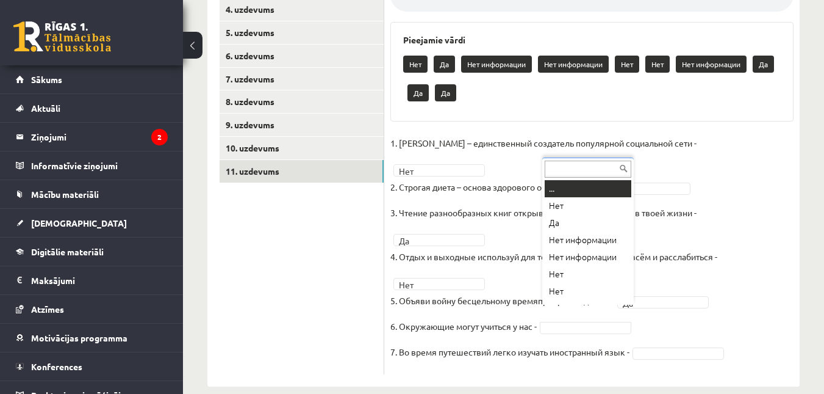
scroll to position [15, 0]
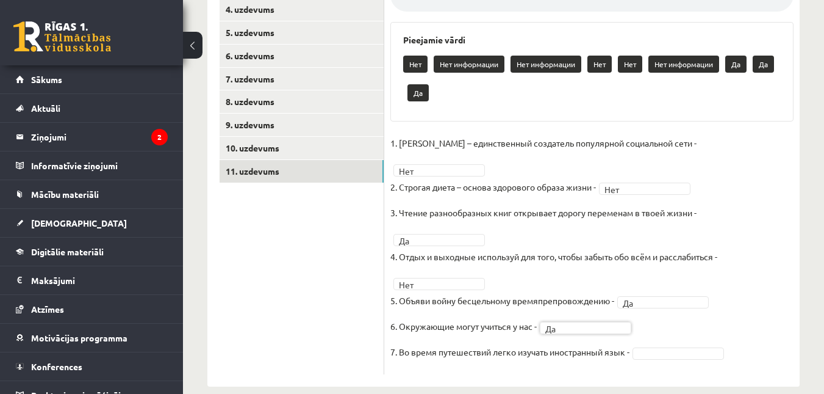
click at [699, 342] on fieldset "1. Павел Дуров – единственный создатель популярной социальной сети - Нет *** 2.…" at bounding box center [592, 251] width 403 height 234
click at [690, 328] on fieldset "1. Павел Дуров – единственный создатель популярной социальной сети - Нет *** 2.…" at bounding box center [592, 251] width 403 height 234
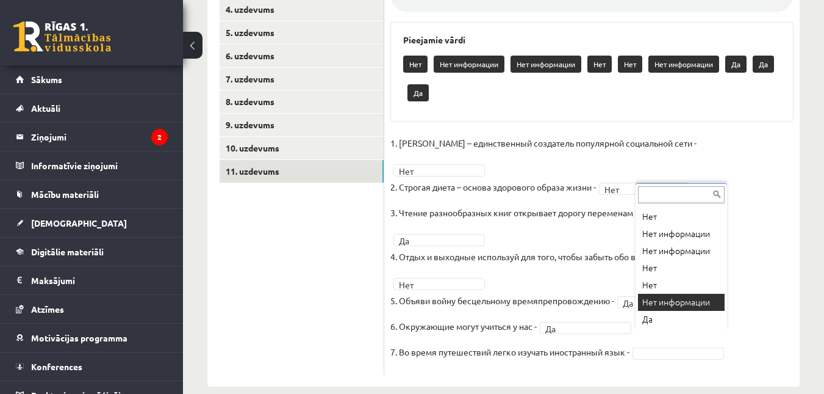
drag, startPoint x: 672, startPoint y: 317, endPoint x: 678, endPoint y: 302, distance: 16.4
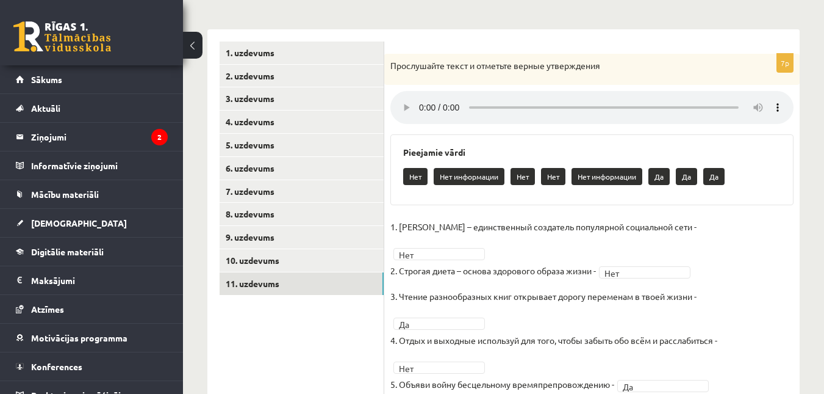
scroll to position [167, 0]
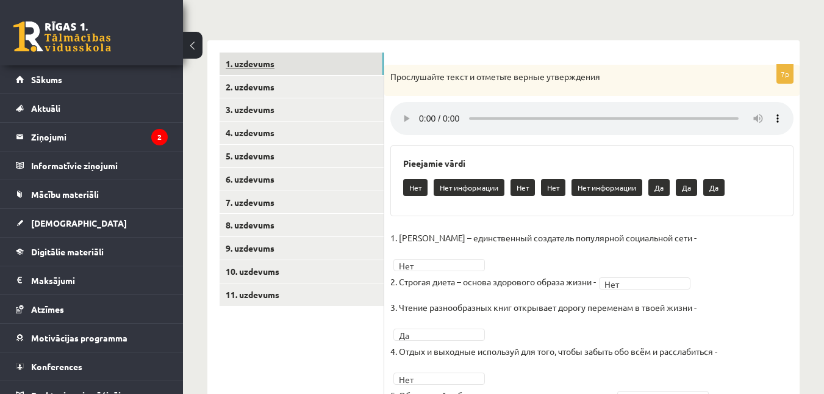
click at [333, 67] on link "1. uzdevums" at bounding box center [302, 63] width 164 height 23
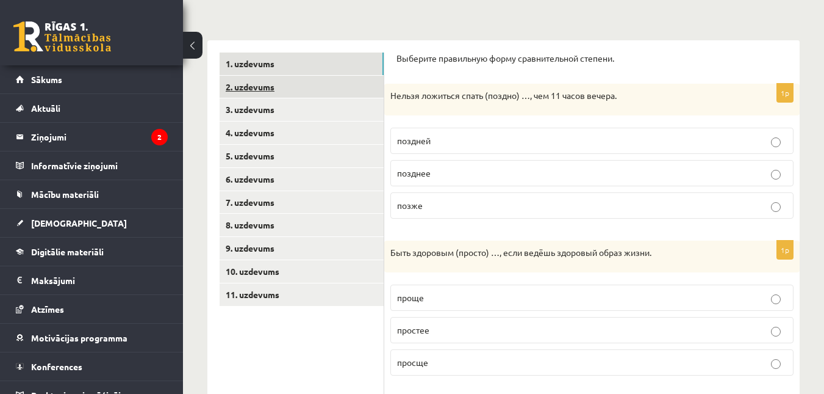
click at [321, 92] on link "2. uzdevums" at bounding box center [302, 87] width 164 height 23
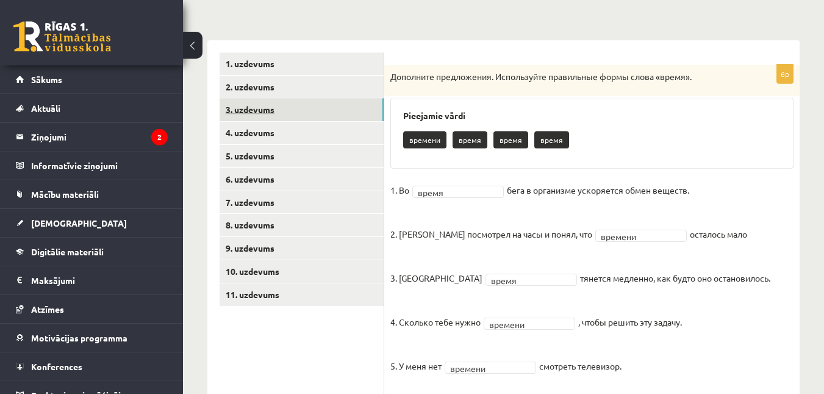
click at [317, 107] on link "3. uzdevums" at bounding box center [302, 109] width 164 height 23
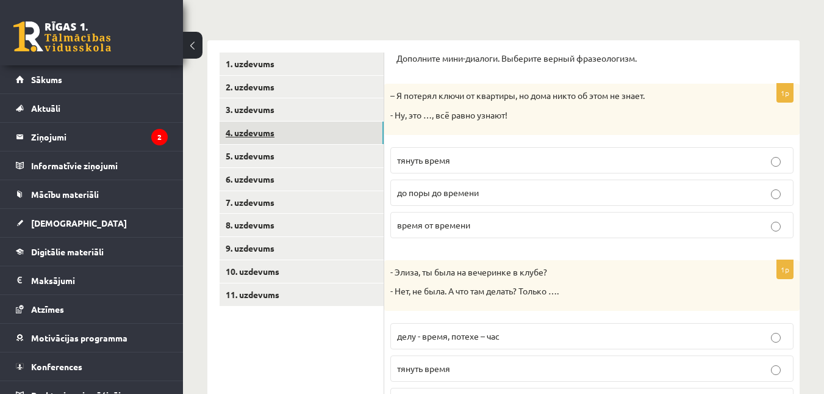
click at [312, 127] on link "4. uzdevums" at bounding box center [302, 132] width 164 height 23
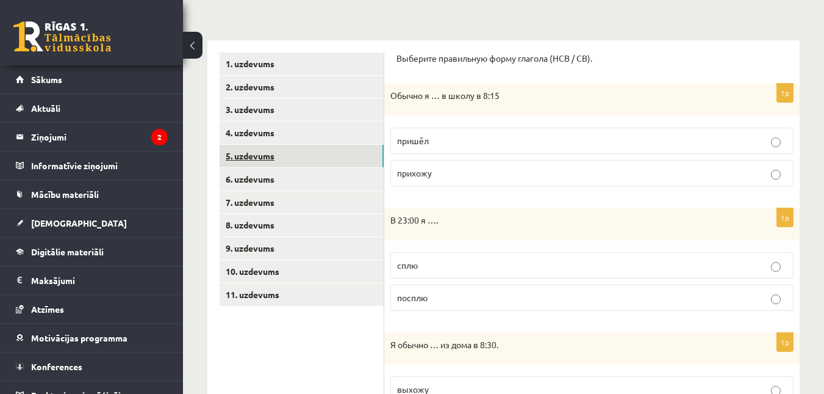
click at [297, 167] on link "5. uzdevums" at bounding box center [302, 156] width 164 height 23
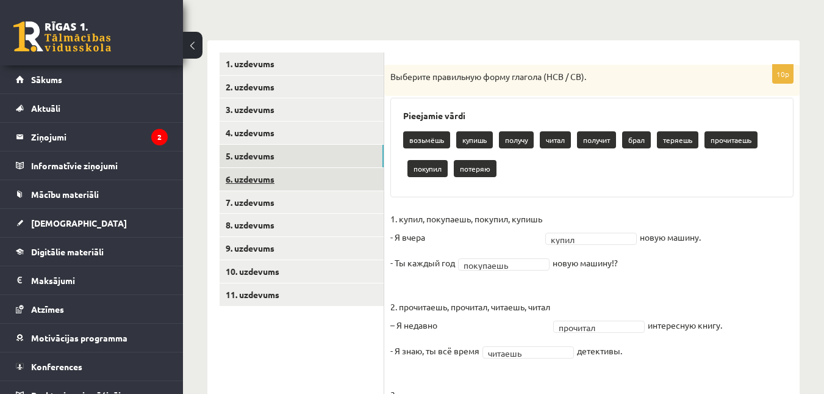
click at [292, 186] on link "6. uzdevums" at bounding box center [302, 179] width 164 height 23
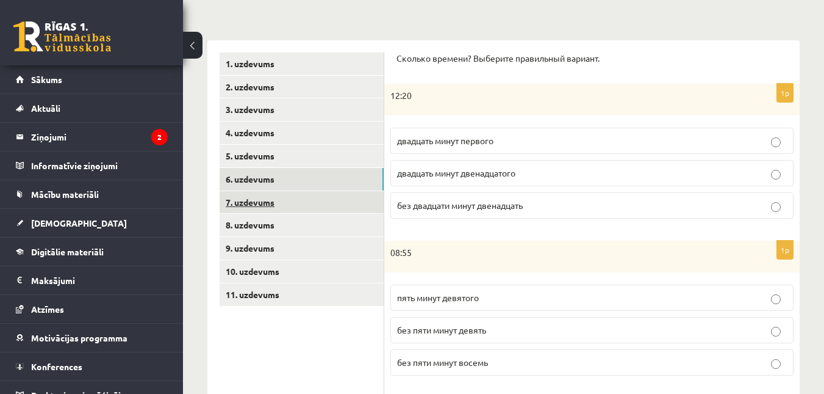
click at [287, 205] on link "7. uzdevums" at bounding box center [302, 202] width 164 height 23
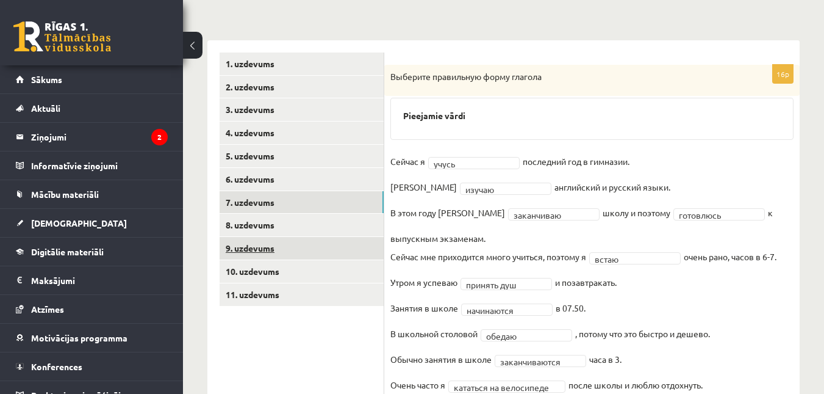
click at [271, 242] on link "9. uzdevums" at bounding box center [302, 248] width 164 height 23
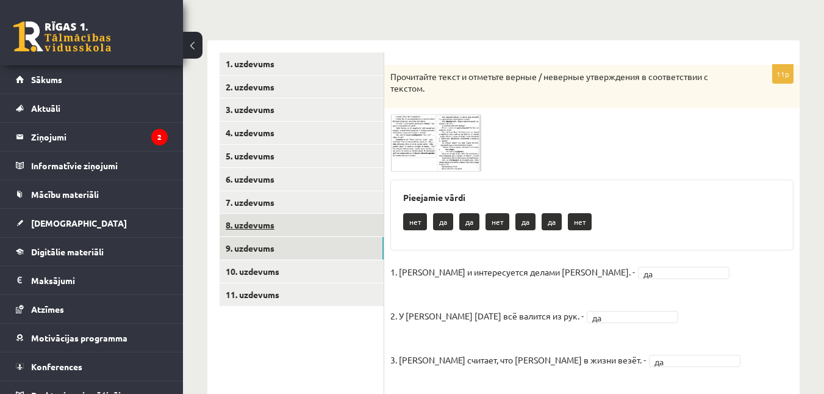
click at [281, 223] on link "8. uzdevums" at bounding box center [302, 225] width 164 height 23
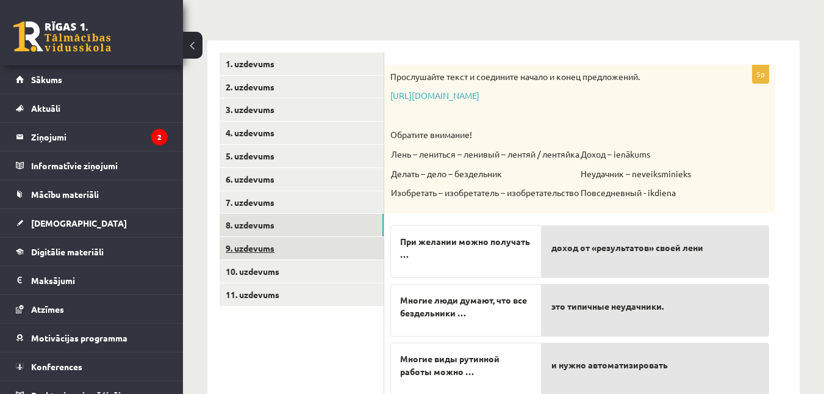
click at [273, 243] on link "9. uzdevums" at bounding box center [302, 248] width 164 height 23
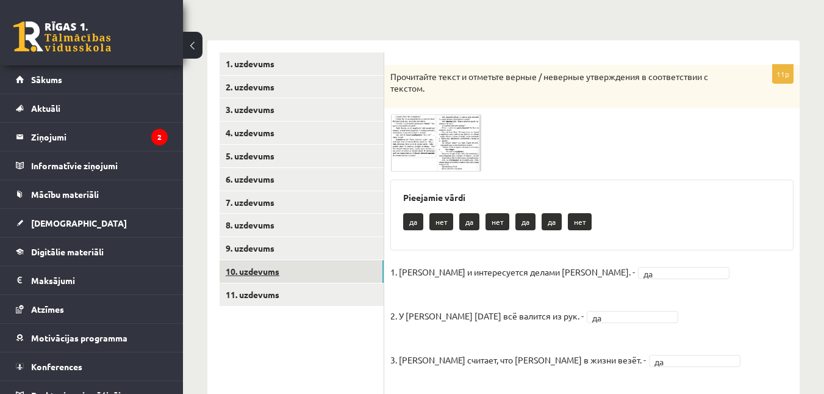
click at [266, 267] on link "10. uzdevums" at bounding box center [302, 271] width 164 height 23
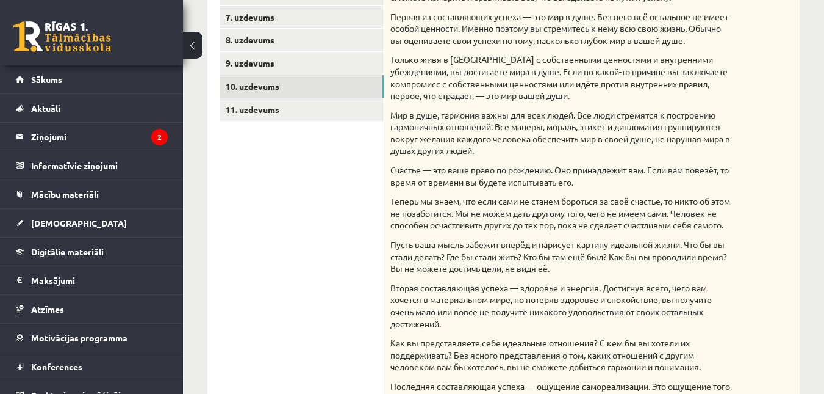
scroll to position [193, 0]
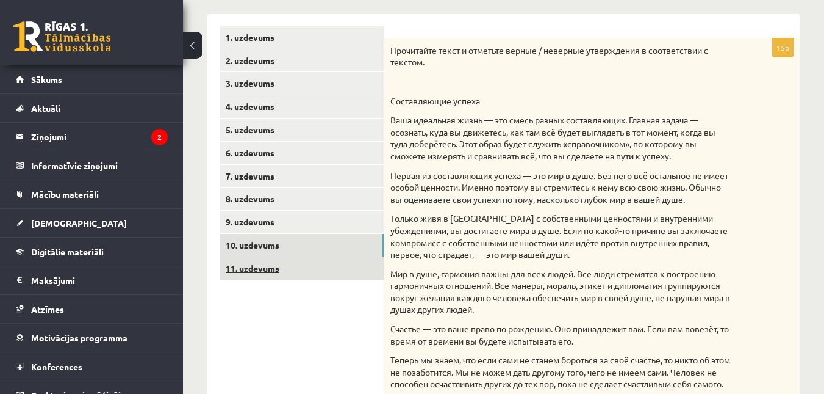
click at [342, 261] on link "11. uzdevums" at bounding box center [302, 268] width 164 height 23
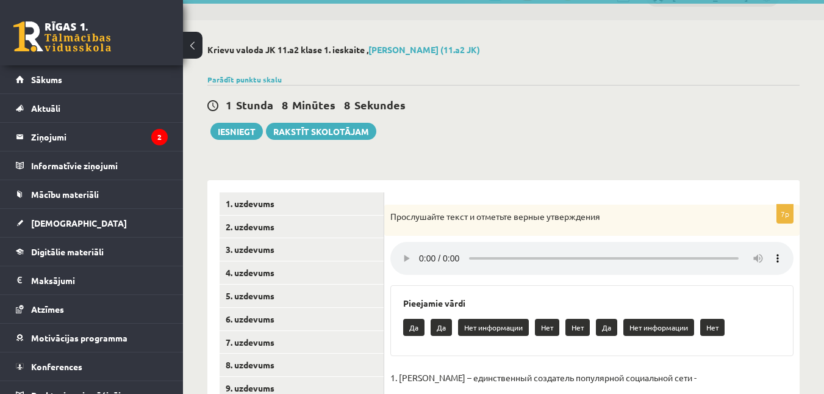
scroll to position [18, 0]
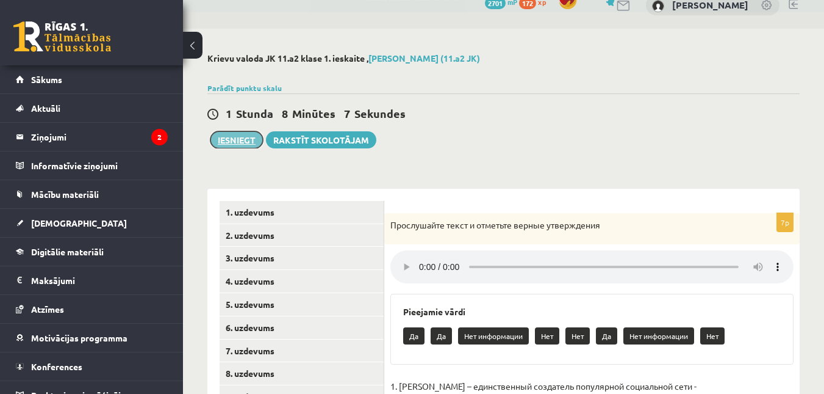
click at [231, 143] on button "Iesniegt" at bounding box center [237, 139] width 52 height 17
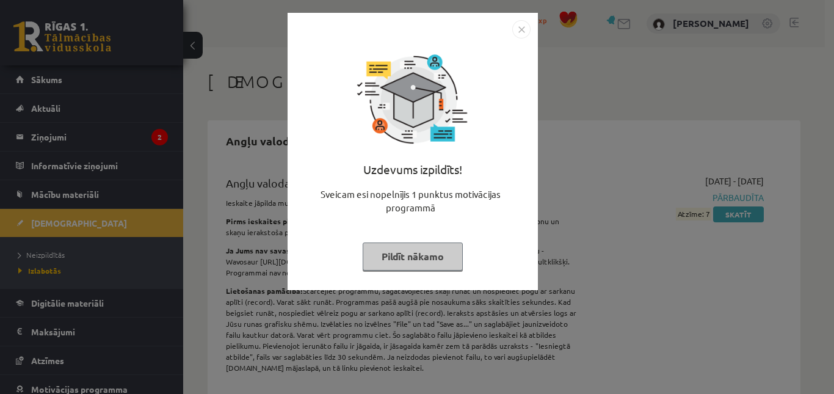
click at [430, 258] on button "Pildīt nākamo" at bounding box center [412, 256] width 100 height 28
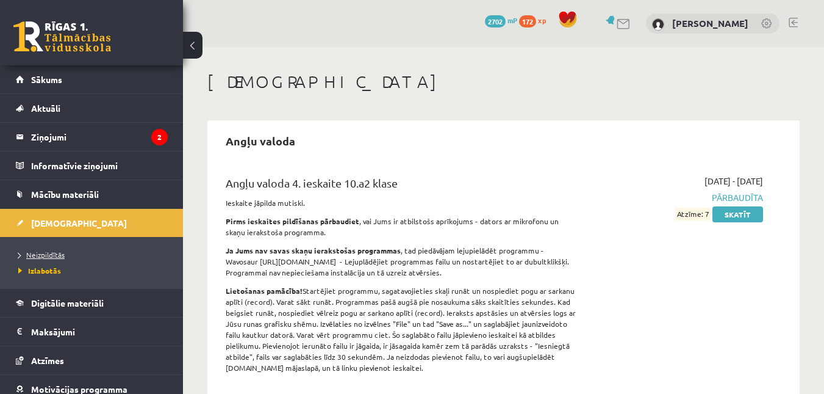
click at [34, 251] on span "Neizpildītās" at bounding box center [41, 255] width 46 height 10
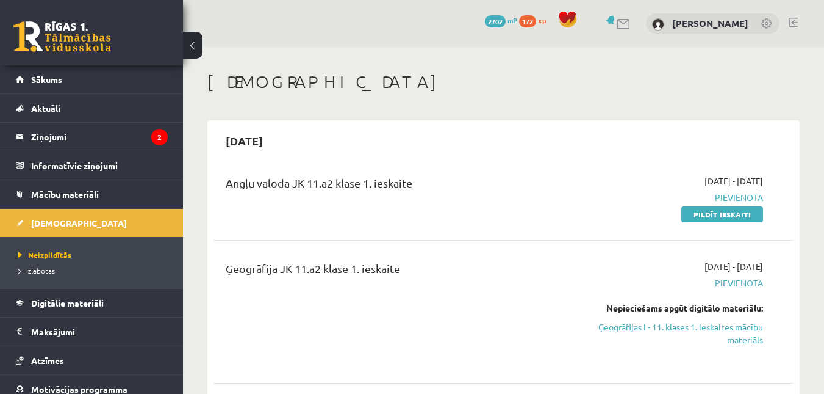
click at [726, 211] on link "Pildīt ieskaiti" at bounding box center [723, 214] width 82 height 16
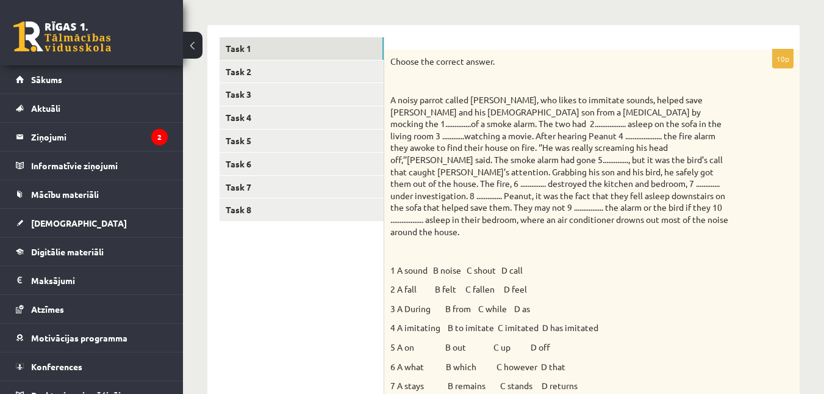
scroll to position [163, 0]
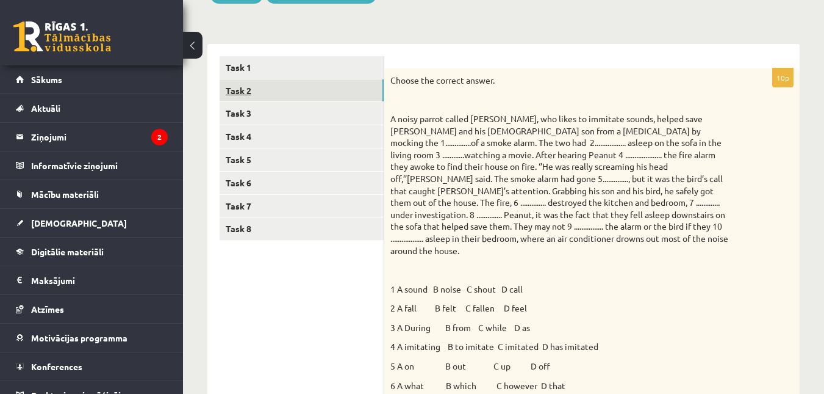
click at [296, 84] on link "Task 2" at bounding box center [302, 90] width 164 height 23
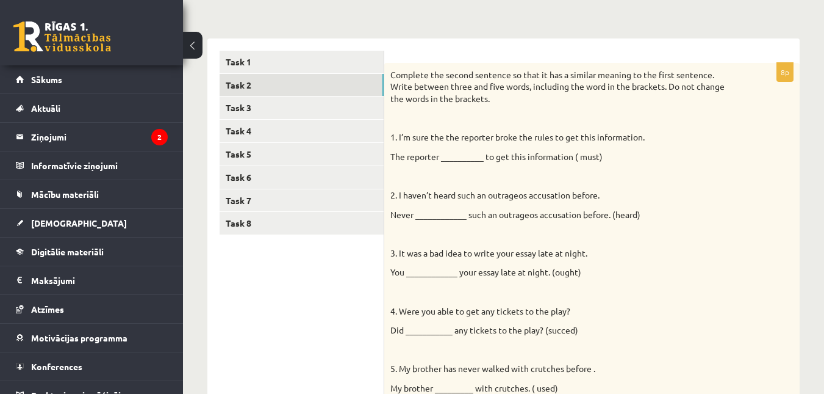
scroll to position [158, 0]
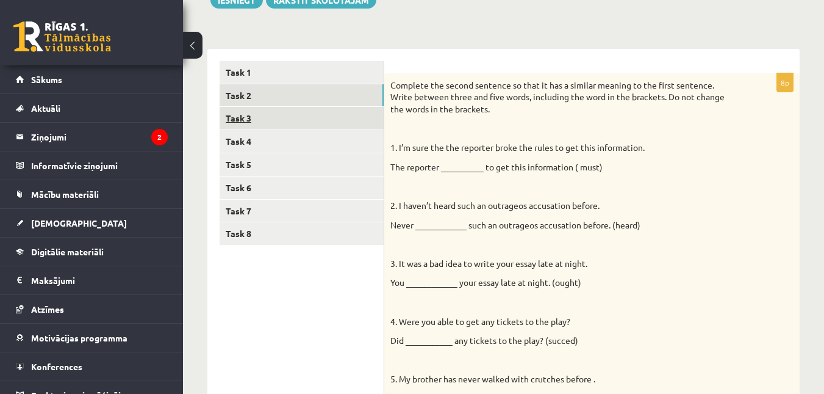
click at [360, 114] on link "Task 3" at bounding box center [302, 118] width 164 height 23
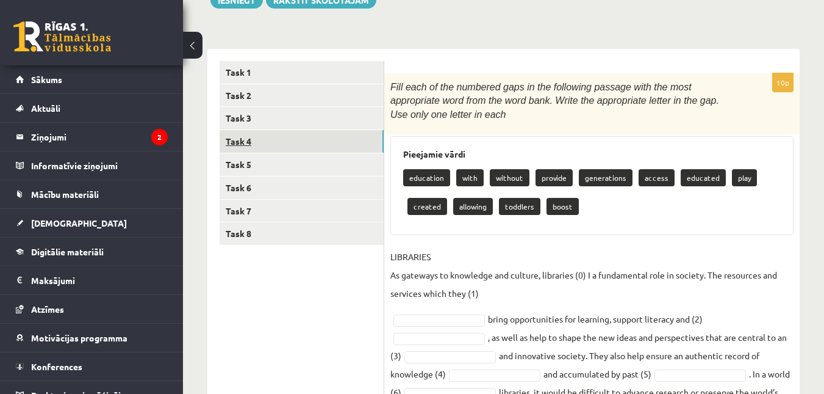
click at [336, 137] on link "Task 4" at bounding box center [302, 141] width 164 height 23
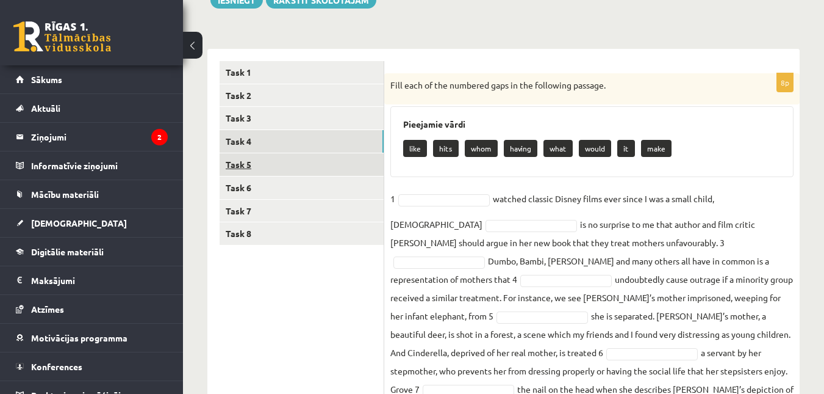
click at [326, 165] on link "Task 5" at bounding box center [302, 164] width 164 height 23
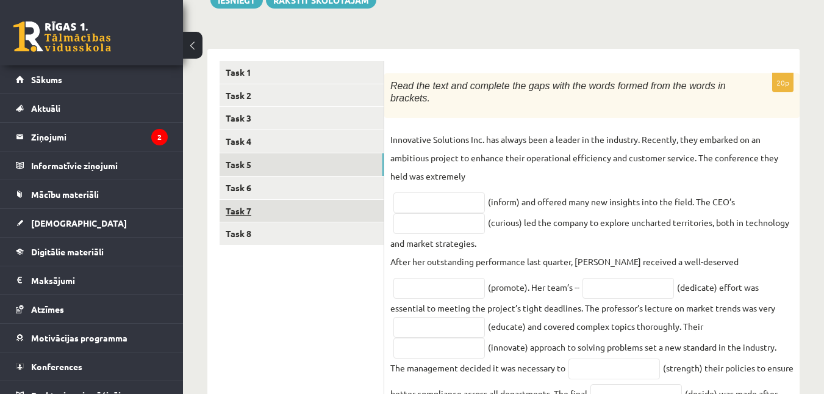
click at [313, 201] on link "Task 7" at bounding box center [302, 211] width 164 height 23
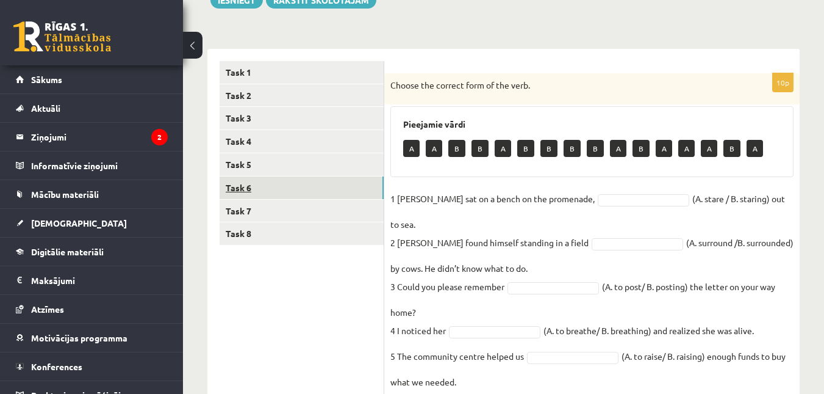
click at [319, 185] on link "Task 6" at bounding box center [302, 187] width 164 height 23
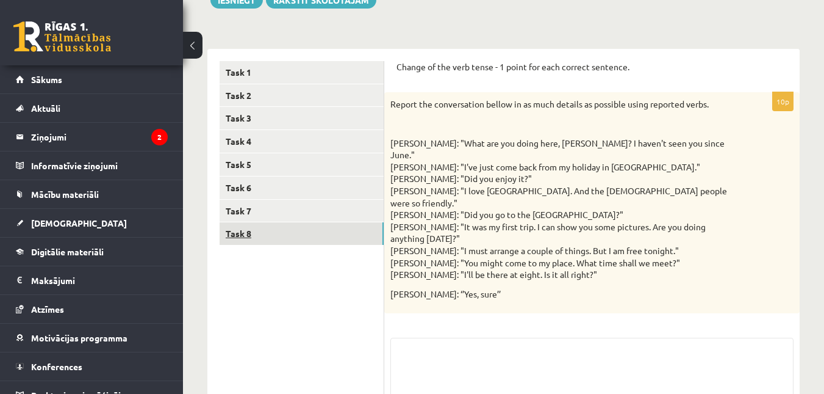
click at [305, 233] on link "Task 8" at bounding box center [302, 233] width 164 height 23
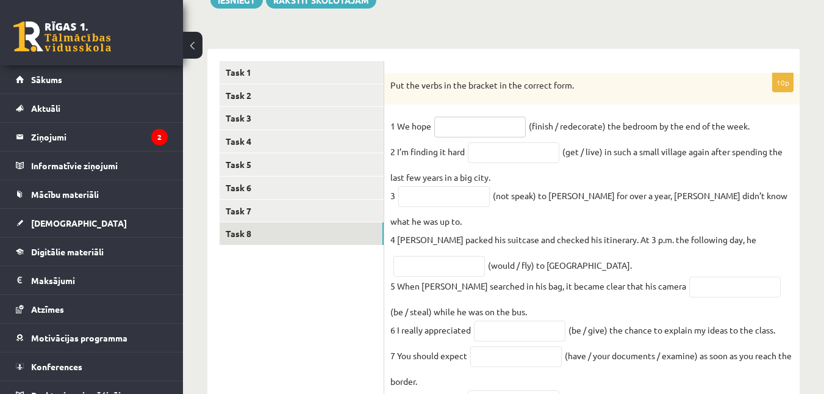
click at [467, 117] on input "text" at bounding box center [481, 127] width 92 height 21
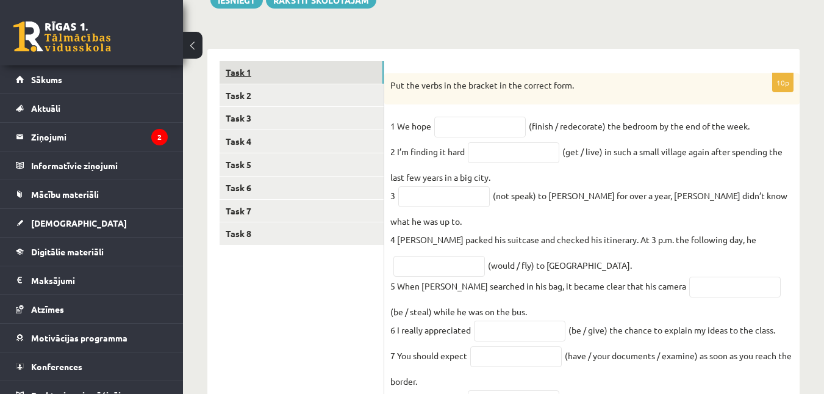
click at [354, 61] on link "Task 1" at bounding box center [302, 72] width 164 height 23
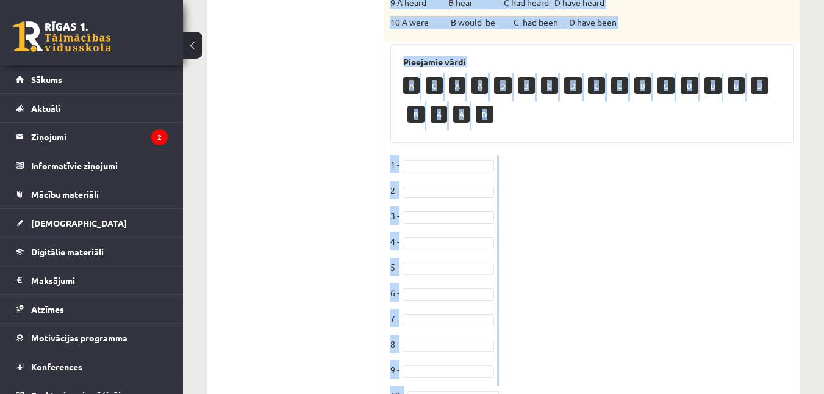
scroll to position [653, 0]
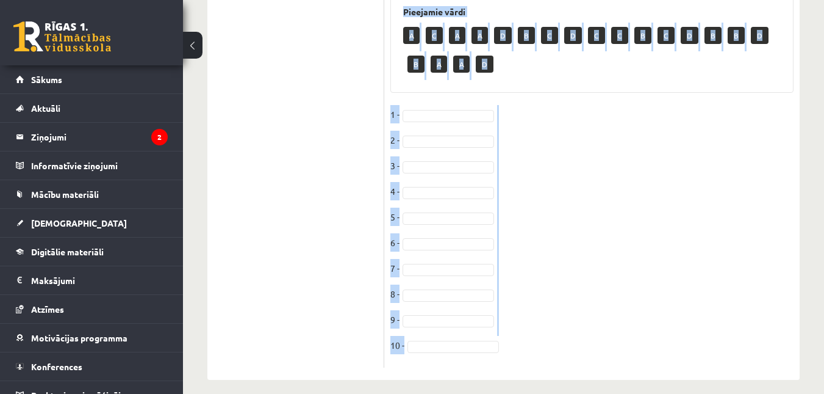
drag, startPoint x: 391, startPoint y: 60, endPoint x: 528, endPoint y: 389, distance: 356.1
copy div "Loremi dol sitamet consec. A elits doeius tempor Incidi, utl etdol ma aliquaen …"
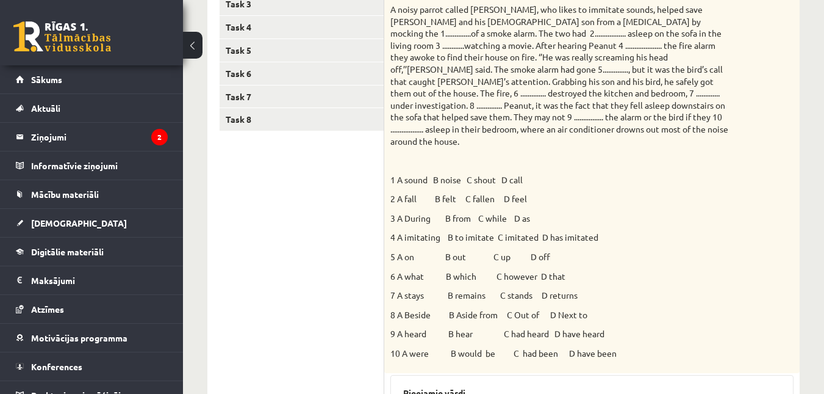
scroll to position [243, 0]
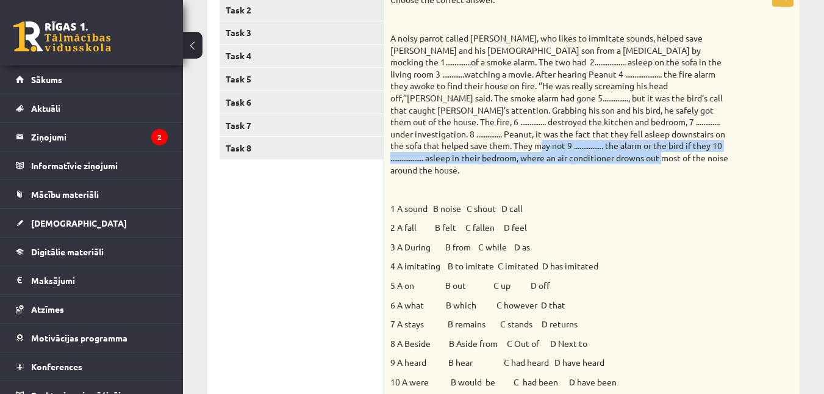
drag, startPoint x: 824, startPoint y: 153, endPoint x: 820, endPoint y: 129, distance: 24.2
click at [820, 129] on div "Angļu valoda 11.a2 [PERSON_NAME] 1. [GEOGRAPHIC_DATA] , [PERSON_NAME] (11.a2 JK…" at bounding box center [503, 293] width 641 height 981
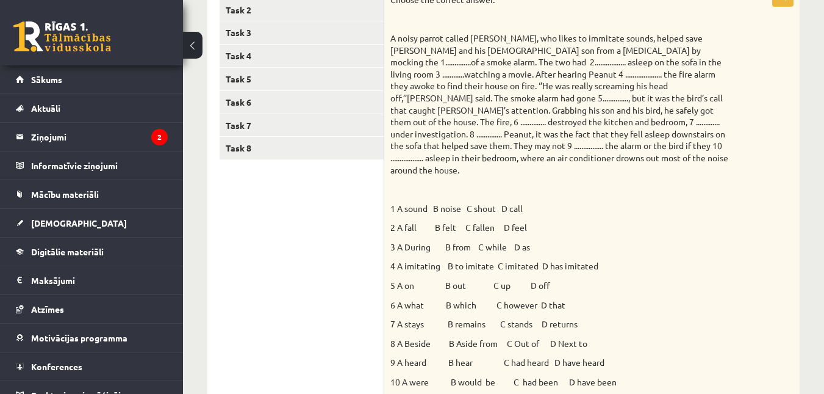
click at [738, 168] on div "Choose the correct answer. 1 A sound B noise C shout D call 2 A fall B felt C f…" at bounding box center [592, 195] width 416 height 414
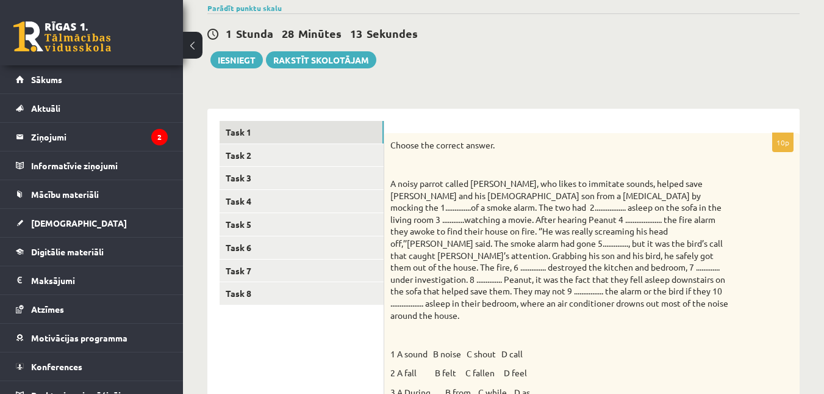
scroll to position [95, 0]
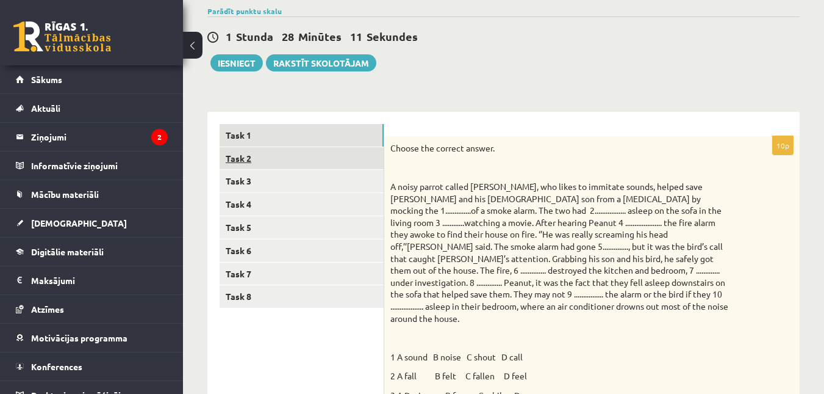
click at [352, 166] on link "Task 2" at bounding box center [302, 158] width 164 height 23
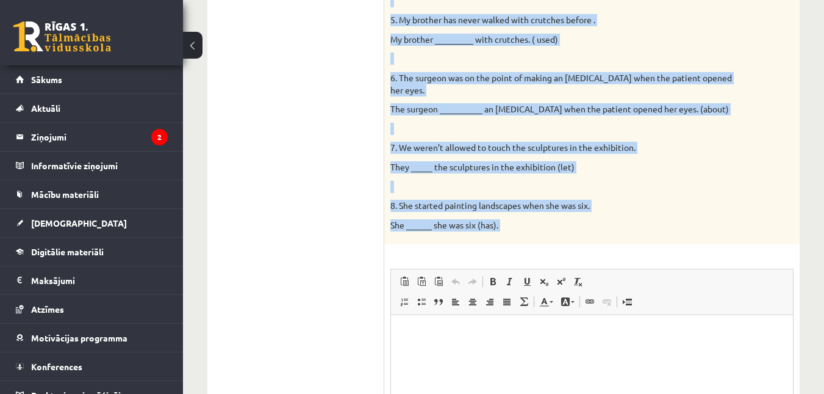
scroll to position [532, 0]
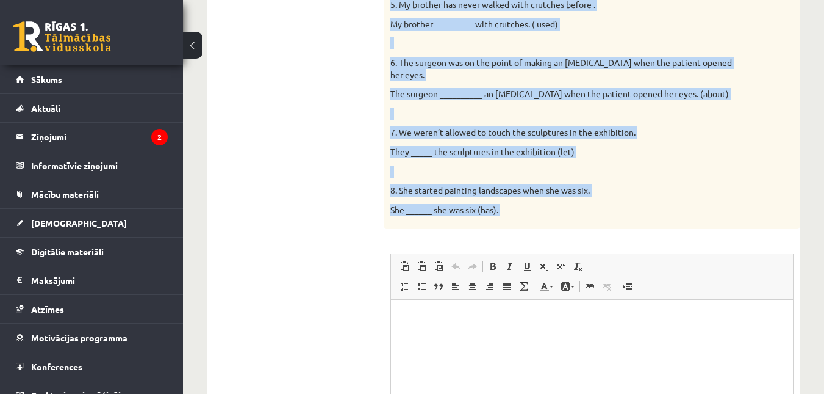
drag, startPoint x: 781, startPoint y: 421, endPoint x: 566, endPoint y: 346, distance: 227.5
click at [455, 207] on p "She ______ she was six (has)." at bounding box center [562, 210] width 342 height 12
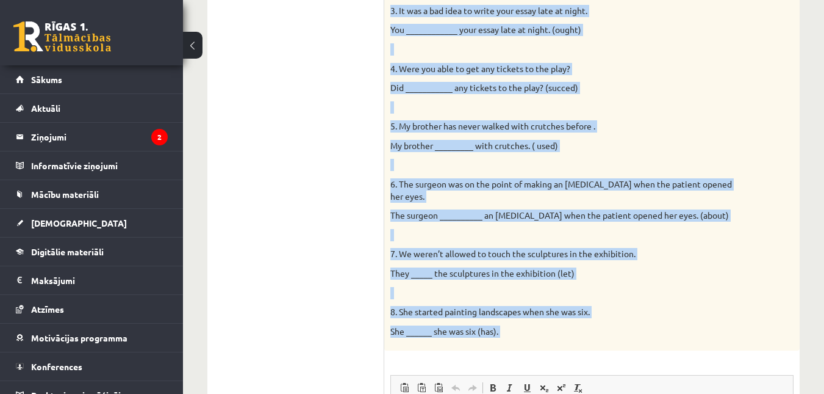
scroll to position [424, 0]
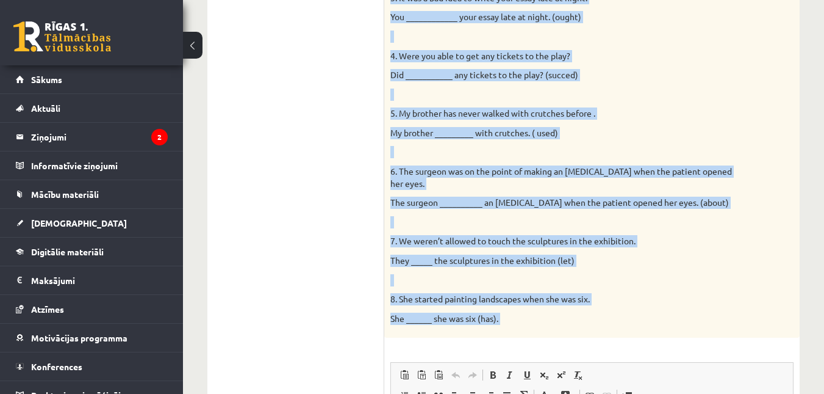
drag, startPoint x: 392, startPoint y: 83, endPoint x: 568, endPoint y: 383, distance: 347.4
click at [568, 383] on div "8p Complete the second sentence so that it has a similar meaning to the first s…" at bounding box center [592, 212] width 416 height 809
copy div "Loremips dol sitame consecte ad elit se doe t incidid utlabor et dol magna aliq…"
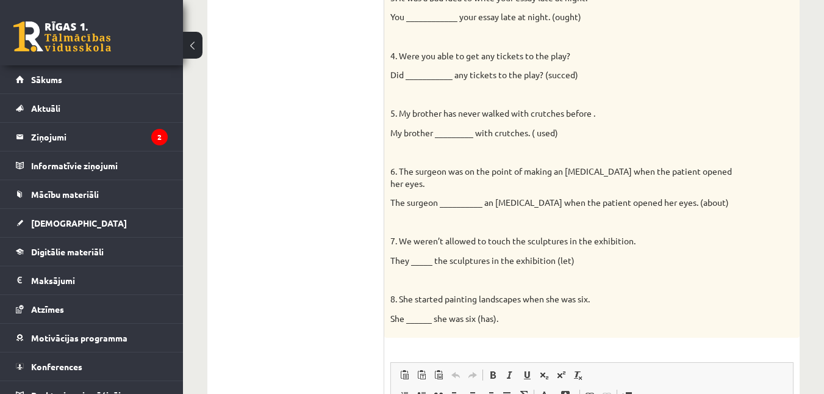
click at [353, 153] on ul "Task 1 Task 2 Task 3 Task 4 Task 5 Task 6 Task 7 Task 8" at bounding box center [302, 206] width 165 height 821
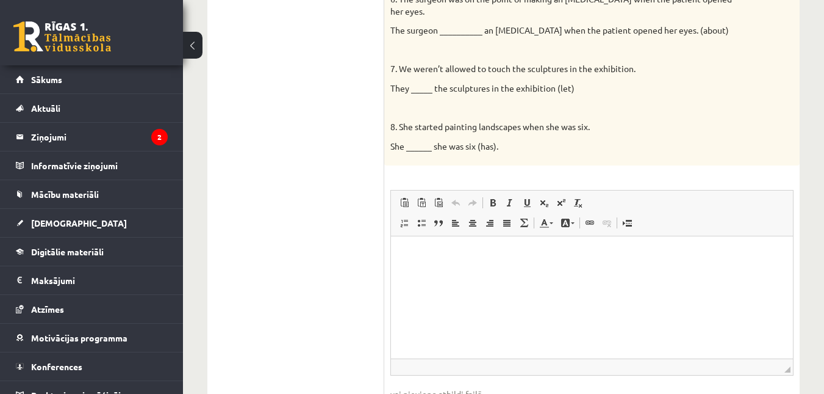
scroll to position [597, 0]
click at [403, 243] on html at bounding box center [592, 253] width 402 height 37
drag, startPoint x: 412, startPoint y: 244, endPoint x: 397, endPoint y: 248, distance: 15.8
click at [397, 248] on html at bounding box center [592, 253] width 402 height 37
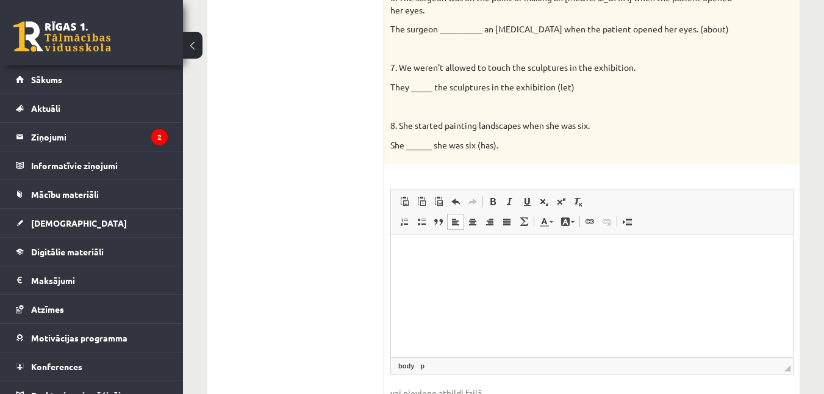
drag, startPoint x: 397, startPoint y: 248, endPoint x: 420, endPoint y: 268, distance: 30.8
click at [420, 268] on html at bounding box center [592, 253] width 402 height 37
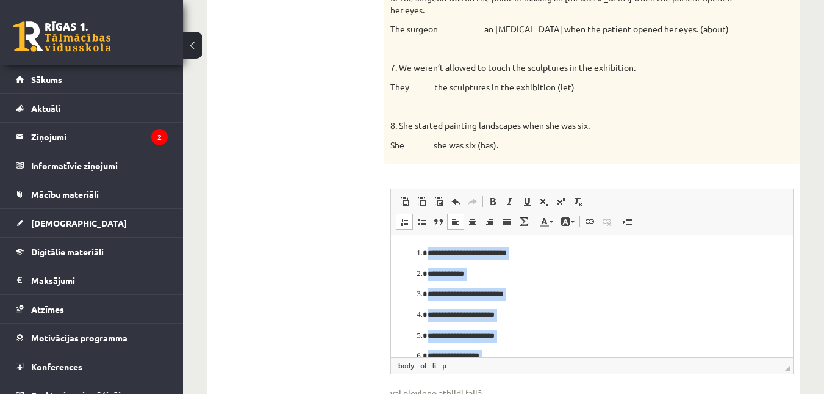
scroll to position [59, 0]
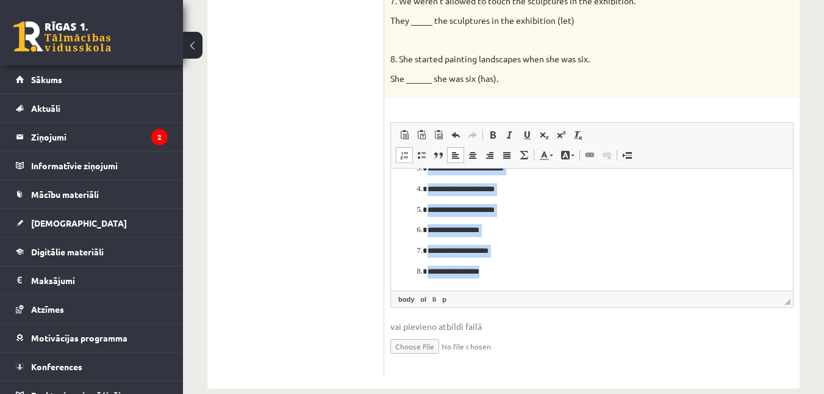
drag, startPoint x: 413, startPoint y: 182, endPoint x: 517, endPoint y: 332, distance: 182.0
click at [517, 290] on html "**********" at bounding box center [592, 199] width 402 height 181
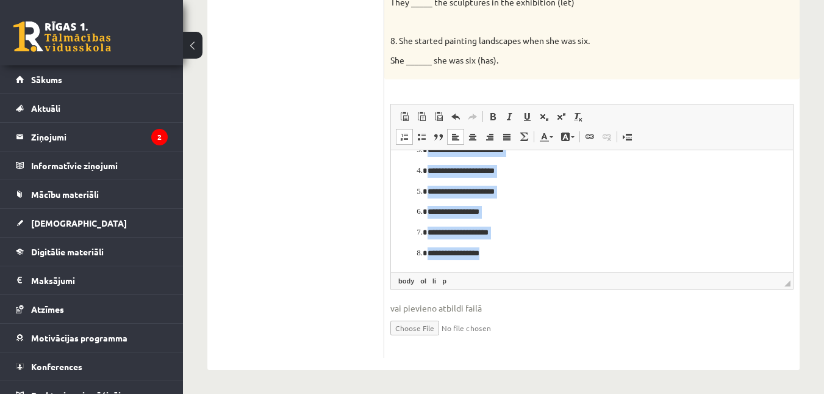
click at [401, 137] on span at bounding box center [405, 137] width 10 height 10
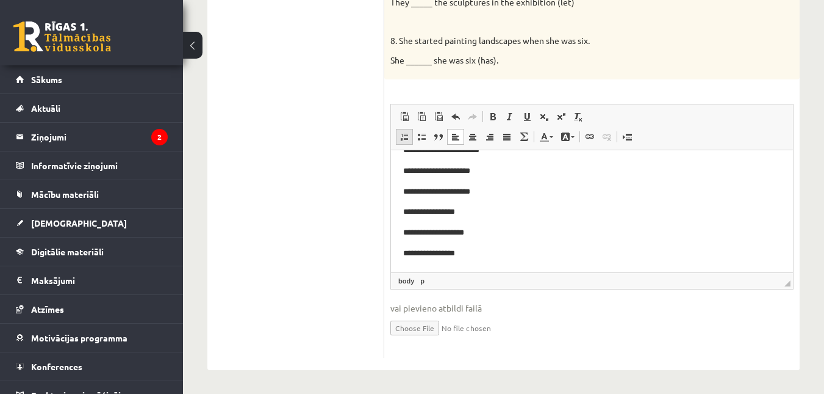
click at [401, 137] on span at bounding box center [405, 137] width 10 height 10
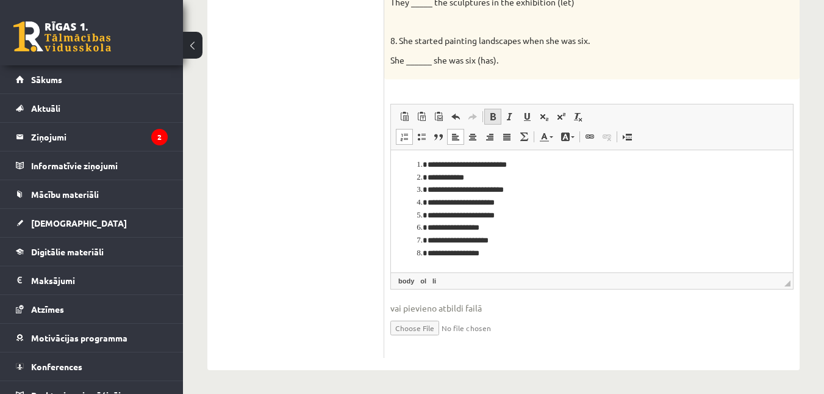
click at [491, 117] on span at bounding box center [493, 117] width 10 height 10
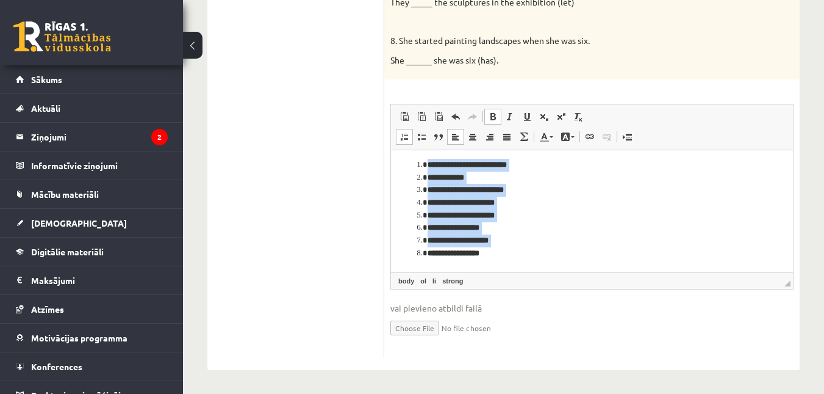
click at [491, 117] on span at bounding box center [493, 117] width 10 height 10
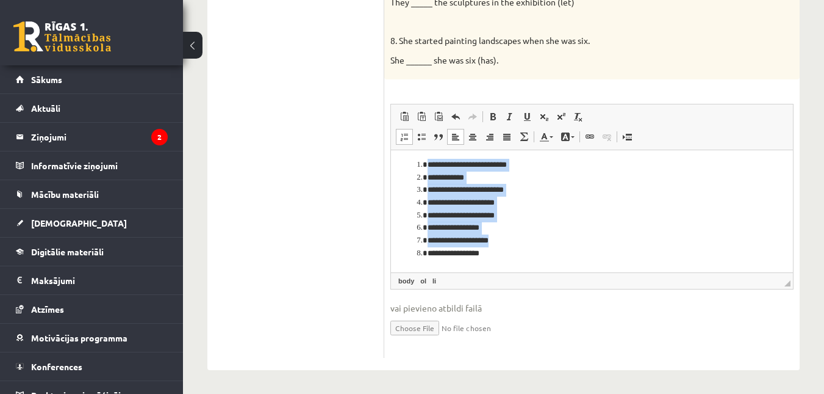
click at [610, 222] on li "**********" at bounding box center [588, 228] width 320 height 13
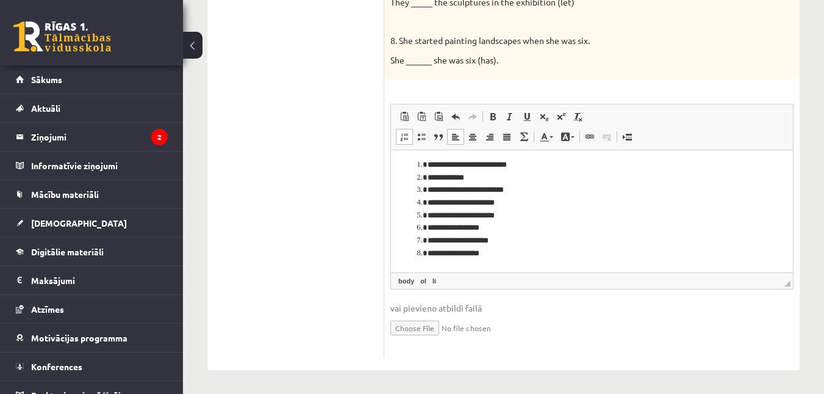
click at [496, 256] on li "**********" at bounding box center [588, 253] width 320 height 13
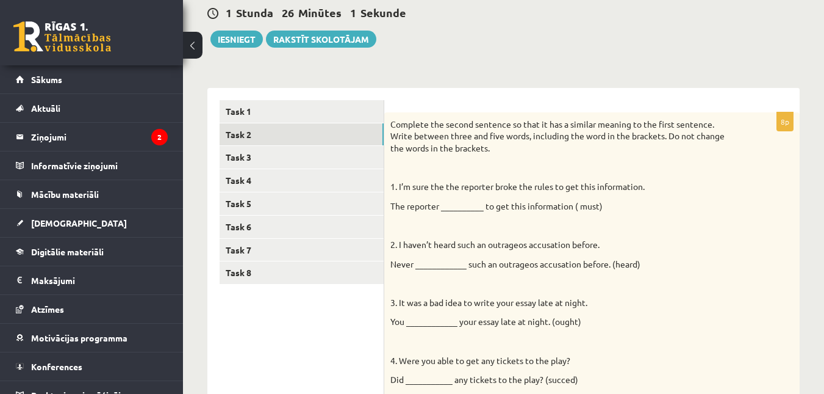
scroll to position [114, 0]
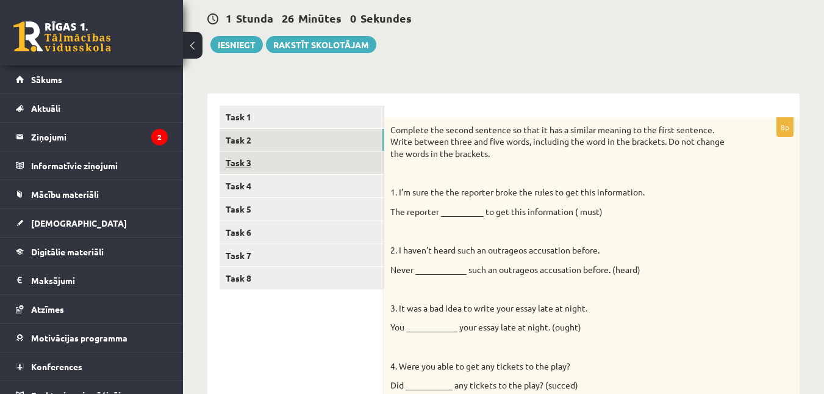
click at [352, 165] on link "Task 3" at bounding box center [302, 162] width 164 height 23
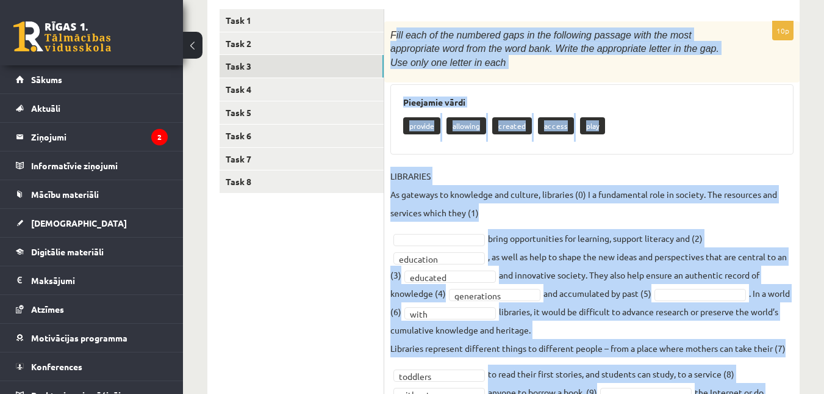
scroll to position [298, 0]
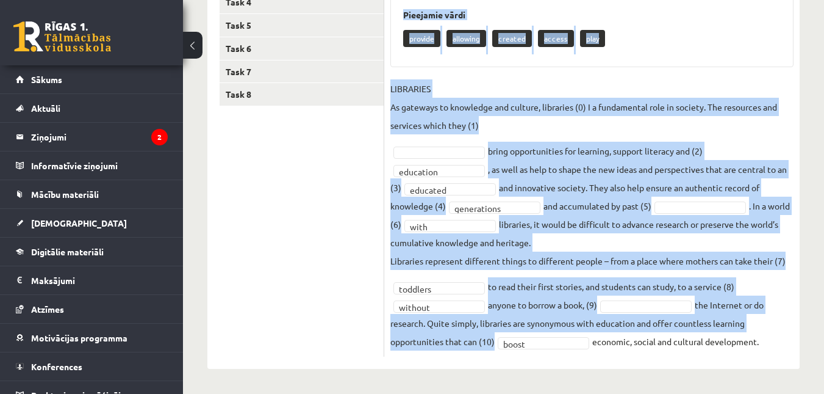
drag, startPoint x: 393, startPoint y: 101, endPoint x: 588, endPoint y: 394, distance: 352.2
click at [525, 358] on div "**********" at bounding box center [592, 140] width 416 height 460
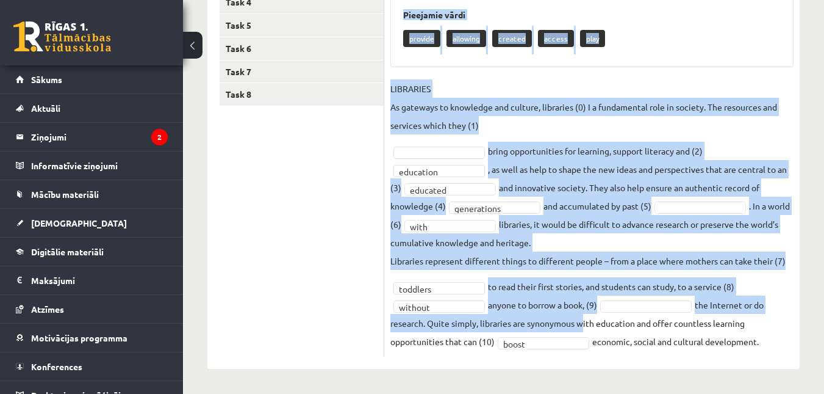
drag, startPoint x: 391, startPoint y: 65, endPoint x: 813, endPoint y: 365, distance: 517.8
click at [813, 365] on div "Angļu valoda 11.a2 JK klase 1. ieskaite , Sanija Mironova (11.a2 JK) Parādīt pu…" at bounding box center [503, 71] width 641 height 643
click at [685, 335] on fieldset "**********" at bounding box center [592, 214] width 403 height 271
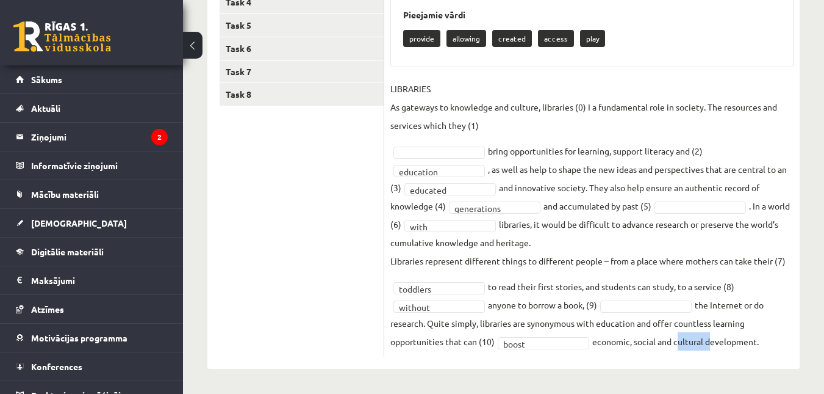
click at [685, 335] on fieldset "**********" at bounding box center [592, 214] width 403 height 271
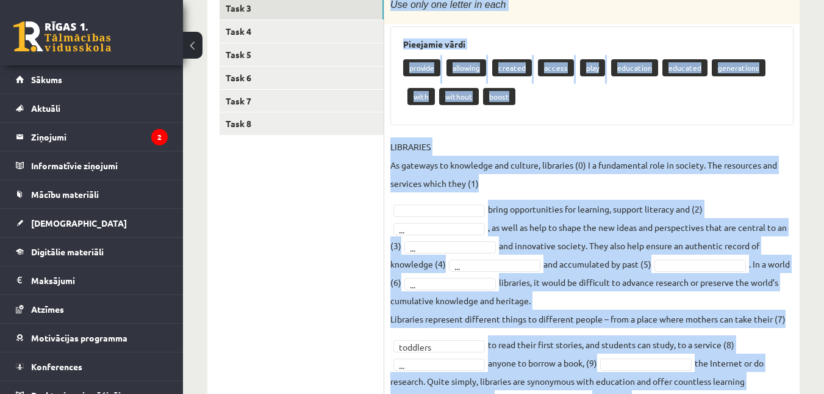
scroll to position [326, 0]
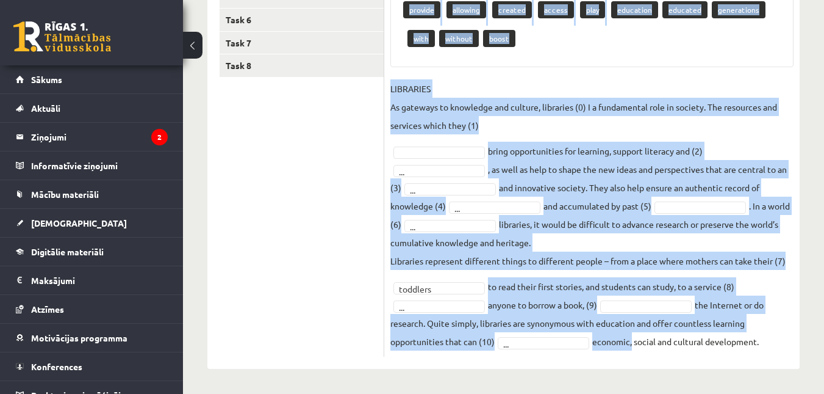
drag, startPoint x: 390, startPoint y: 89, endPoint x: 779, endPoint y: 385, distance: 488.6
click at [779, 385] on div "Angļu valoda 11.a2 JK klase 1. ieskaite , Sanija Mironova (11.a2 JK) Parādīt pu…" at bounding box center [503, 57] width 641 height 672
copy div "Fill each of the numbered gaps in the following passage with the most appropria…"
click at [330, 128] on ul "Task 1 Task 2 Task 3 Task 4 Task 5 Task 6 Task 7 Task 8" at bounding box center [302, 125] width 165 height 464
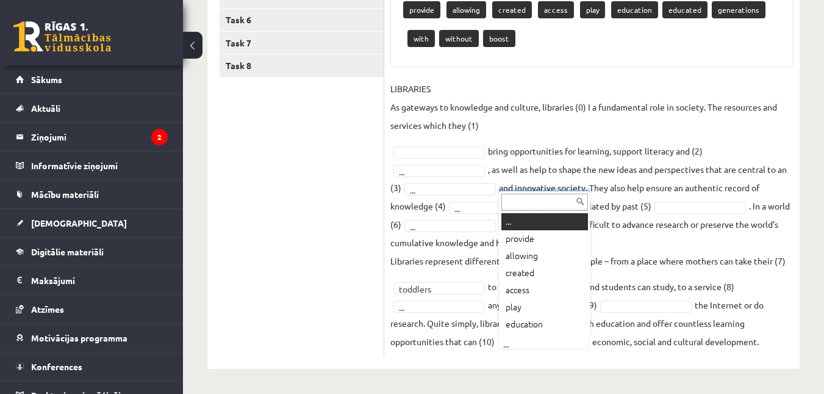
scroll to position [15, 0]
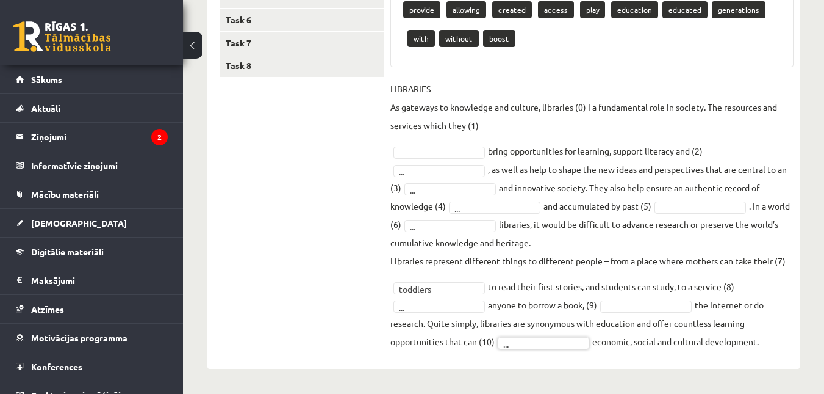
drag, startPoint x: 592, startPoint y: 280, endPoint x: 587, endPoint y: 344, distance: 64.3
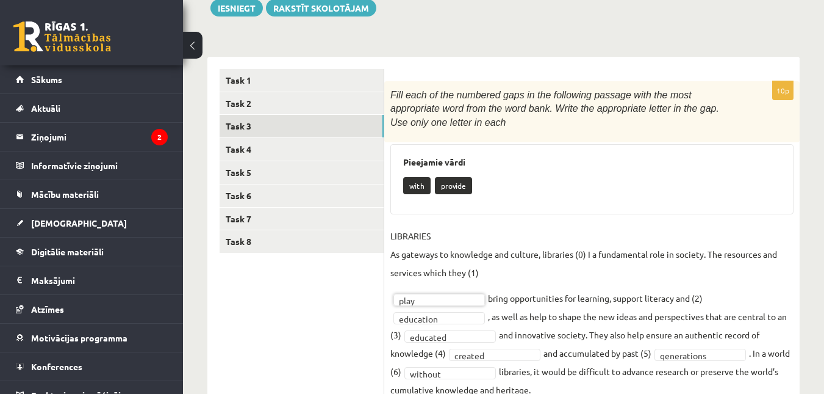
scroll to position [142, 0]
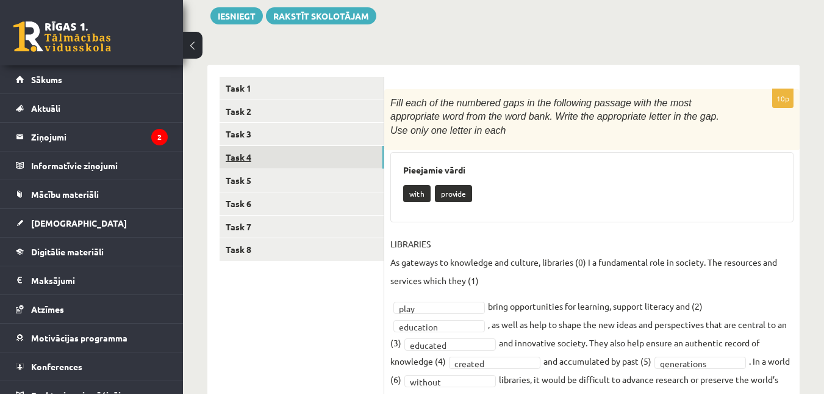
click at [306, 159] on link "Task 4" at bounding box center [302, 157] width 164 height 23
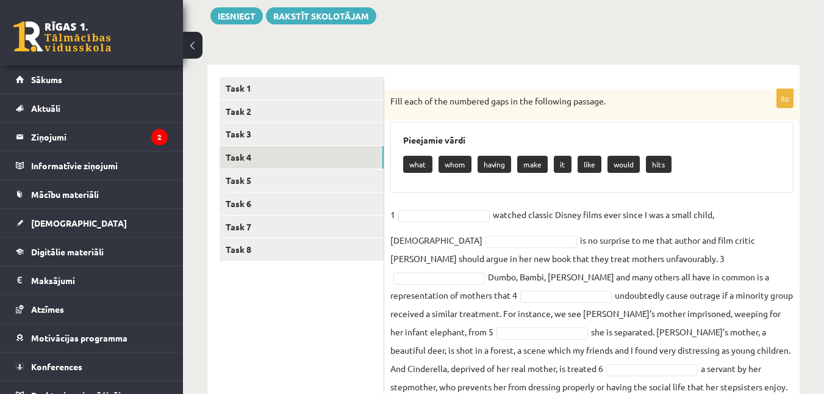
click at [440, 207] on fieldset "1 watched classic Disney films ever since I was a small child, 2 is no surprise…" at bounding box center [592, 337] width 403 height 264
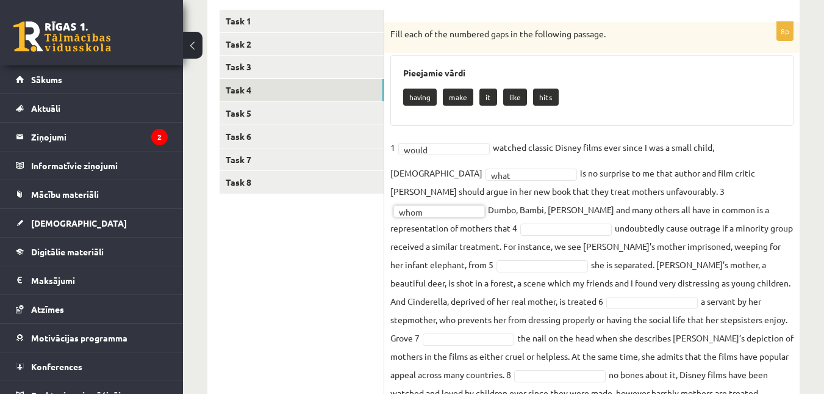
scroll to position [209, 0]
click at [503, 309] on fieldset "1 would ***** watched classic Disney films ever since I was a small child, 2 wh…" at bounding box center [592, 271] width 403 height 264
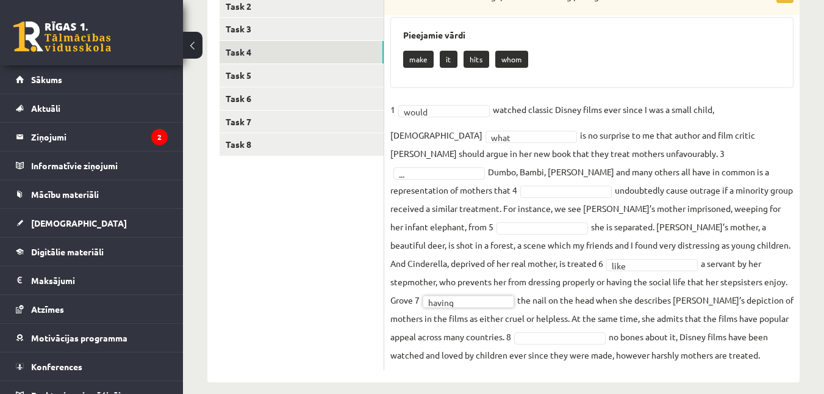
scroll to position [261, 0]
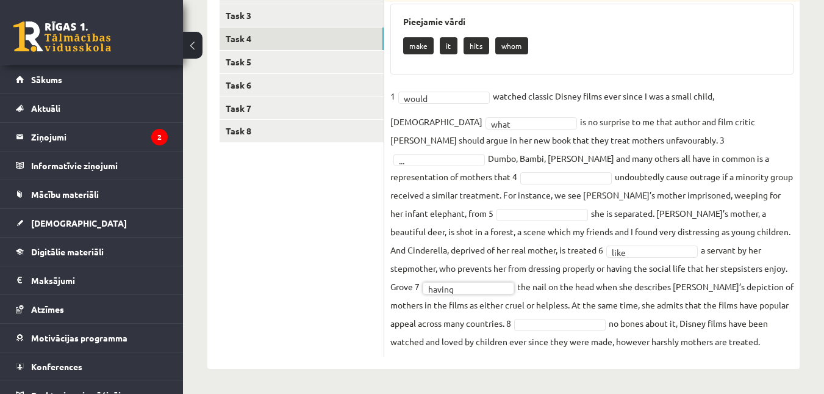
click at [452, 331] on fieldset "1 would ***** watched classic Disney films ever since I was a small child, 2 wh…" at bounding box center [592, 219] width 403 height 264
drag, startPoint x: 392, startPoint y: 116, endPoint x: 682, endPoint y: 394, distance: 401.8
copy div "Fill each of the numbered gaps in the following passage. Pieejamie vārdi make i…"
click at [265, 217] on ul "Task 1 Task 2 Task 3 Task 4 Task 5 Task 6 Task 7 Task 8" at bounding box center [302, 158] width 165 height 398
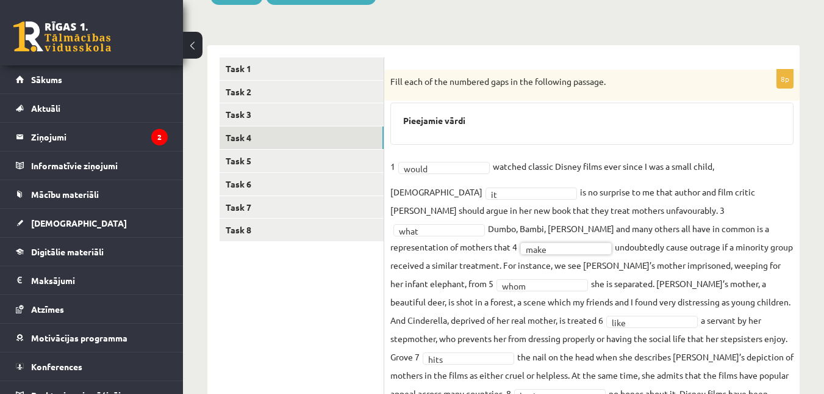
scroll to position [159, 0]
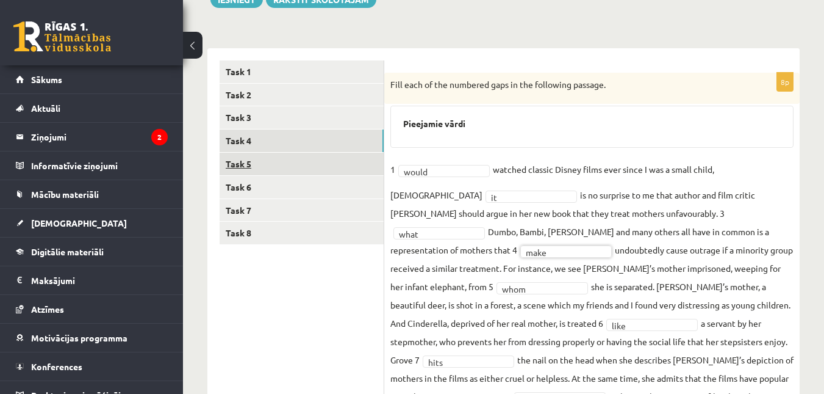
click at [322, 170] on link "Task 5" at bounding box center [302, 164] width 164 height 23
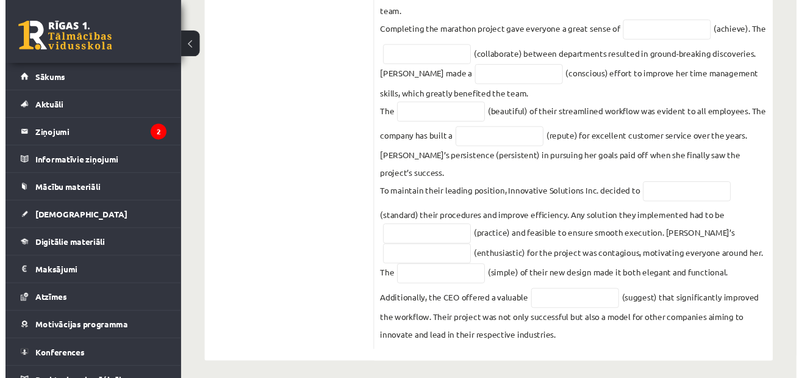
scroll to position [615, 0]
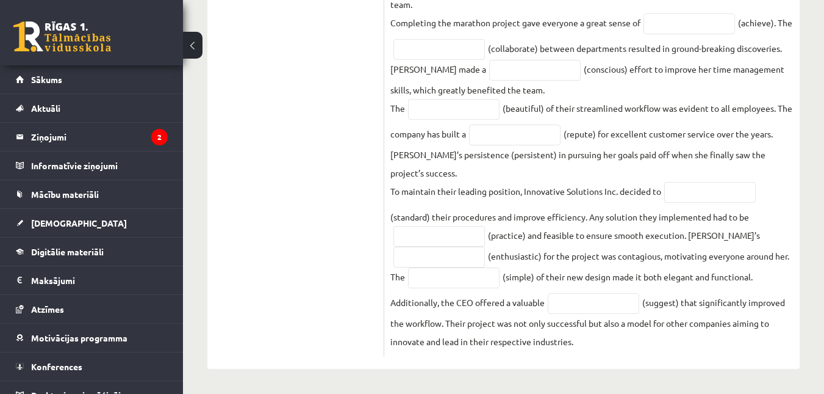
drag, startPoint x: 394, startPoint y: 82, endPoint x: 655, endPoint y: 394, distance: 407.6
copy div "ead the text and complete the gaps with the words formed from the words in brac…"
click at [567, 308] on input "text" at bounding box center [594, 303] width 92 height 21
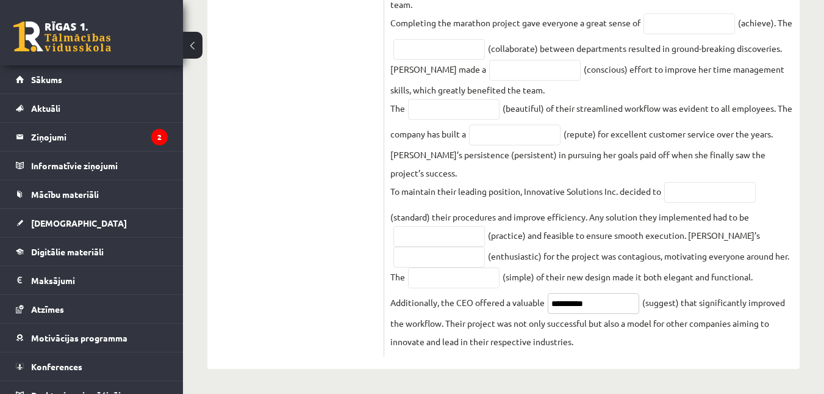
type input "**********"
click at [477, 281] on input "text" at bounding box center [454, 277] width 92 height 21
type input "**********"
click at [433, 249] on input "text" at bounding box center [440, 257] width 92 height 21
type input "**********"
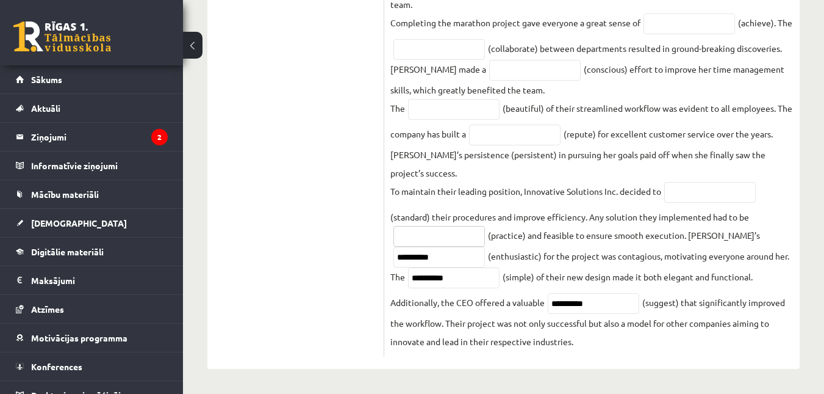
click at [403, 232] on input "text" at bounding box center [440, 236] width 92 height 21
type input "*********"
click at [677, 187] on input "text" at bounding box center [711, 192] width 92 height 21
type input "**********"
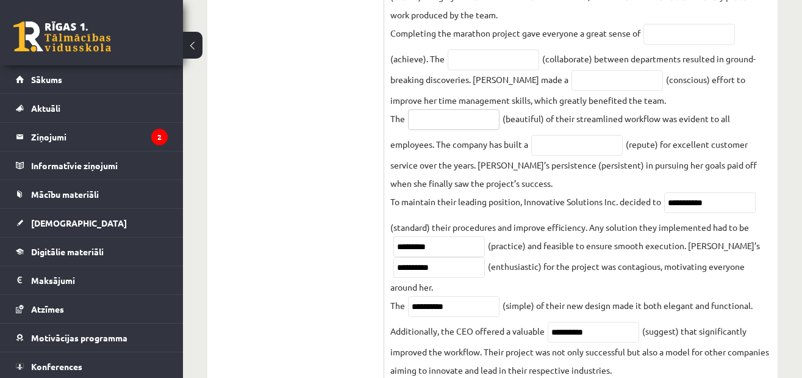
click at [447, 125] on input "text" at bounding box center [454, 119] width 92 height 21
type input "******"
click at [555, 145] on input "text" at bounding box center [578, 145] width 92 height 21
type input "**********"
click at [572, 85] on input "text" at bounding box center [618, 80] width 92 height 21
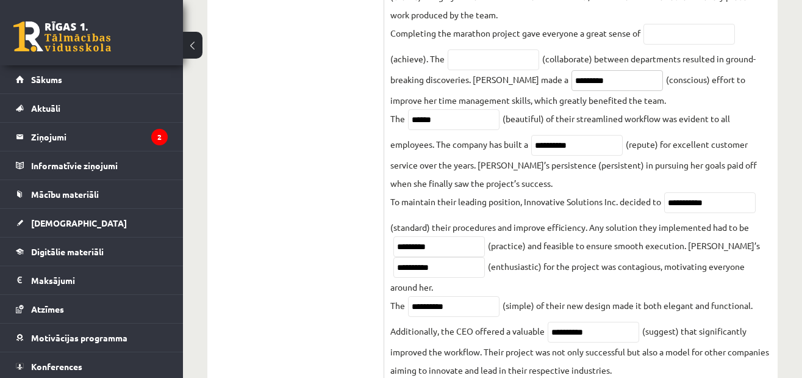
type input "*********"
click at [491, 58] on input "text" at bounding box center [494, 59] width 92 height 21
type input "**********"
click at [659, 38] on input "text" at bounding box center [690, 34] width 92 height 21
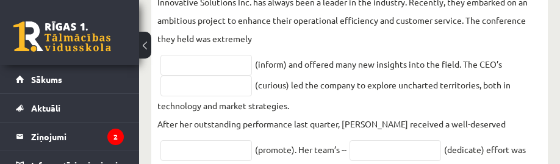
scroll to position [341, 0]
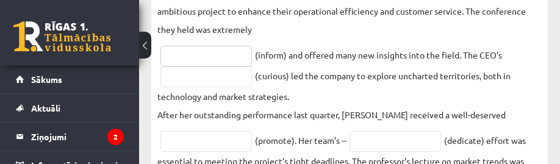
click at [175, 52] on input "text" at bounding box center [206, 56] width 92 height 21
type input "**********"
click at [183, 75] on input "text" at bounding box center [206, 77] width 92 height 21
type input "*********"
click at [189, 136] on input "text" at bounding box center [206, 141] width 92 height 21
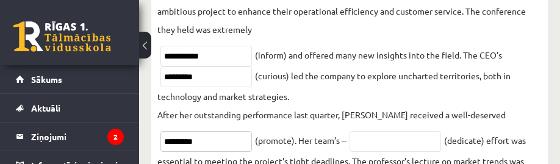
type input "*********"
click at [367, 144] on input "text" at bounding box center [396, 141] width 92 height 21
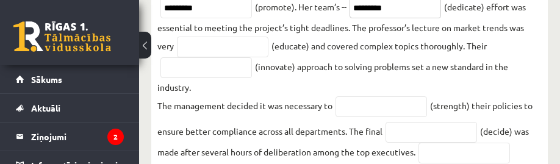
scroll to position [484, 0]
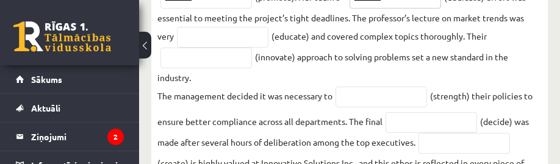
type input "*********"
click at [211, 43] on input "text" at bounding box center [223, 37] width 92 height 21
type input "**********"
click at [209, 62] on input "text" at bounding box center [206, 58] width 92 height 21
type input "**********"
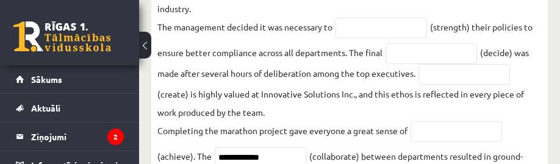
scroll to position [558, 0]
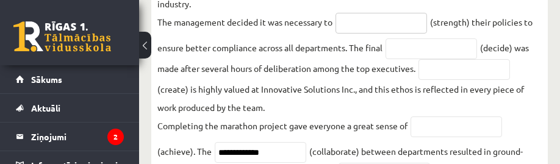
click at [394, 25] on input "text" at bounding box center [382, 23] width 92 height 21
type input "**********"
click at [409, 54] on input "text" at bounding box center [432, 48] width 92 height 21
type input "********"
click at [433, 78] on input "text" at bounding box center [465, 69] width 92 height 21
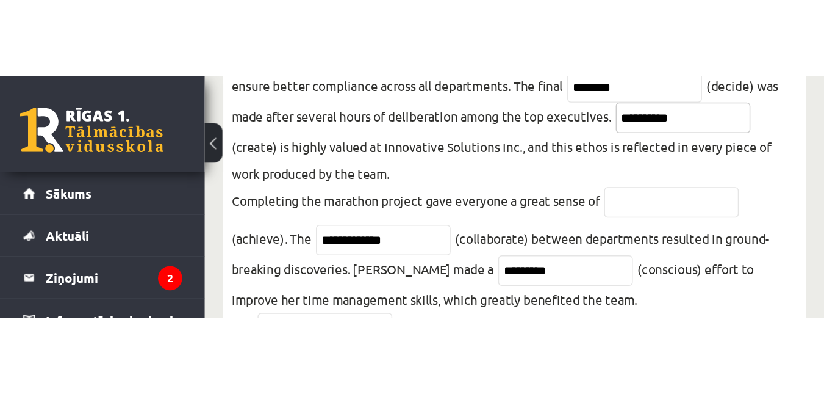
scroll to position [590, 0]
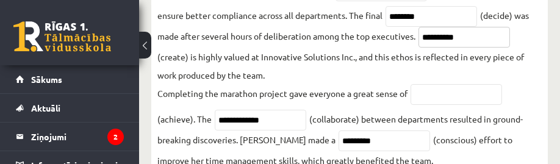
type input "**********"
click at [446, 99] on input "text" at bounding box center [457, 94] width 92 height 21
click at [440, 99] on input "**********" at bounding box center [457, 94] width 92 height 21
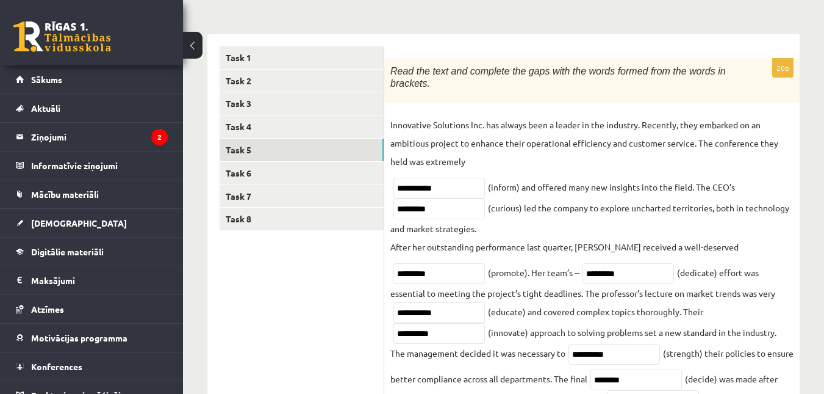
scroll to position [148, 0]
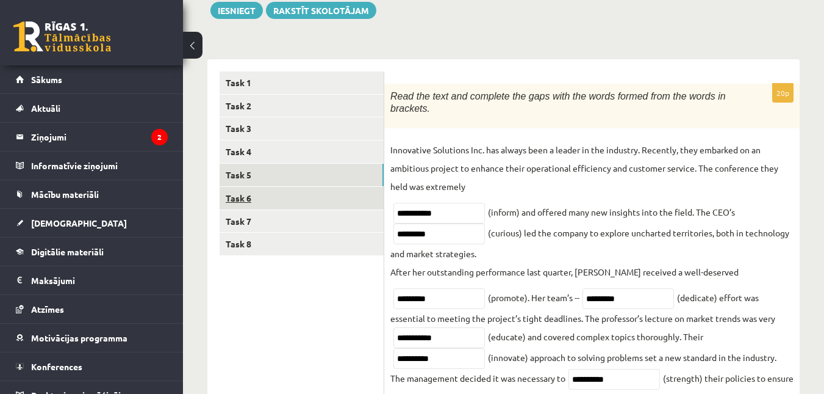
type input "**********"
click at [293, 197] on link "Task 6" at bounding box center [302, 198] width 164 height 23
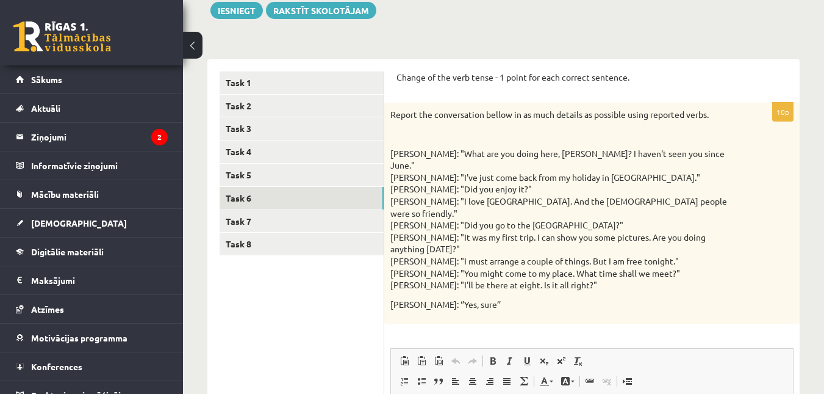
scroll to position [0, 0]
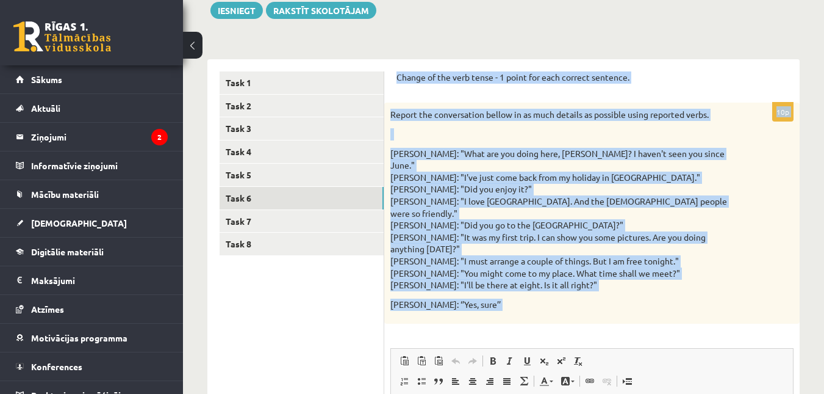
drag, startPoint x: 398, startPoint y: 75, endPoint x: 553, endPoint y: 328, distance: 296.9
click at [553, 328] on form "Change of the verb tense - 1 point for each correct sentence. 10p Report the co…" at bounding box center [592, 336] width 391 height 531
copy form "Change of the verb tense - 1 point for each correct sentence. 10p Report the co…"
click at [475, 31] on div "Angļu valoda 11.a2 JK klase 1. ieskaite , Sanija Mironova (11.a2 JK) Parādīt pu…" at bounding box center [503, 268] width 641 height 739
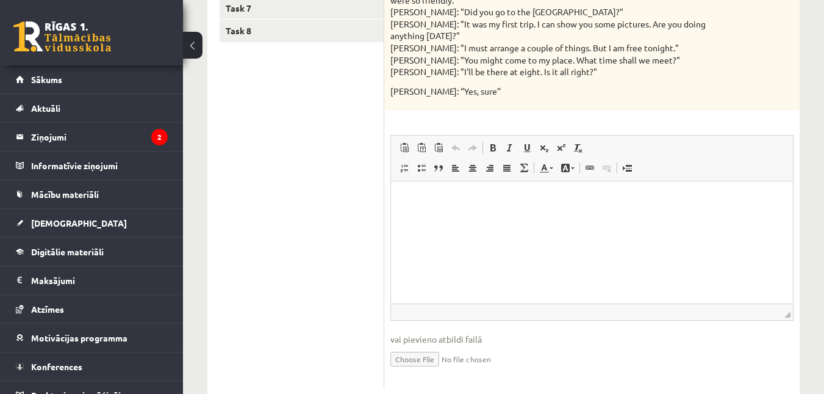
scroll to position [369, 0]
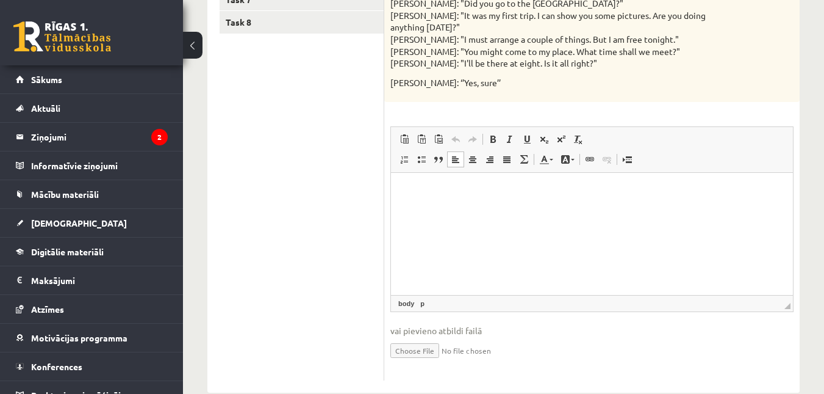
click at [467, 206] on html at bounding box center [592, 191] width 402 height 37
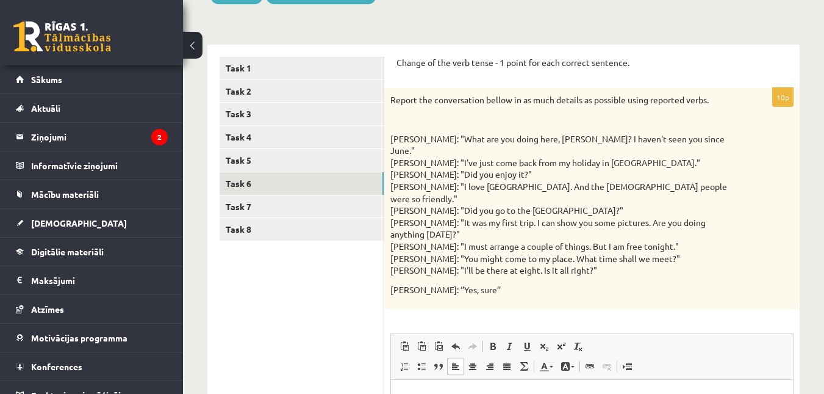
scroll to position [161, 0]
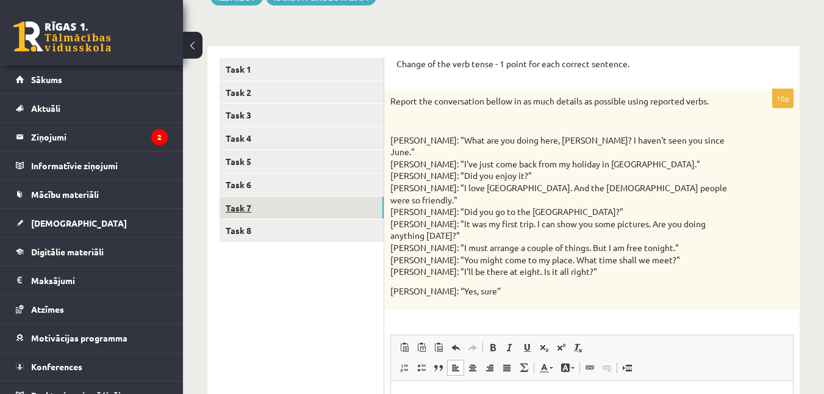
click at [303, 206] on link "Task 7" at bounding box center [302, 208] width 164 height 23
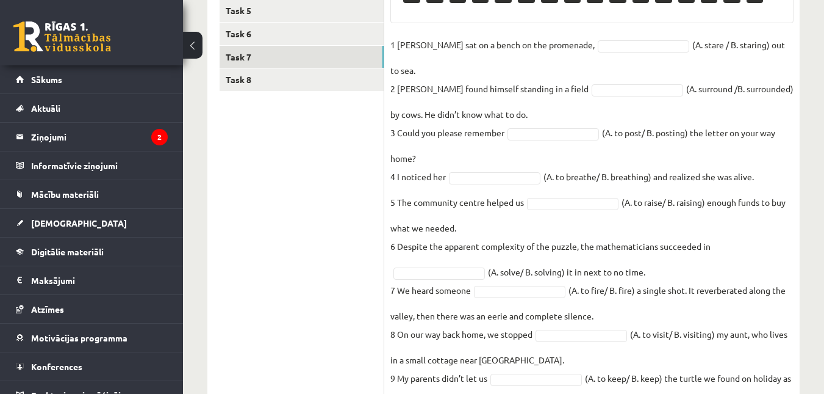
scroll to position [400, 0]
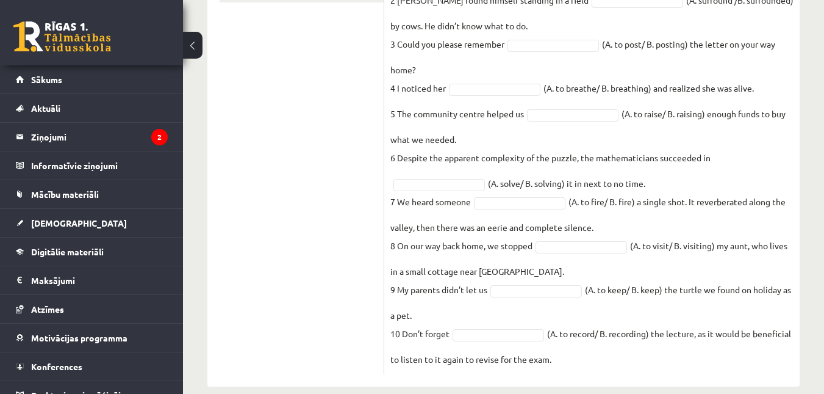
drag, startPoint x: 389, startPoint y: 82, endPoint x: 652, endPoint y: 394, distance: 408.3
click at [217, 276] on div "Task 1 Task 2 Task 3 Task 4 Task 5 Task 6 Task 7 Task 8" at bounding box center [295, 97] width 177 height 580
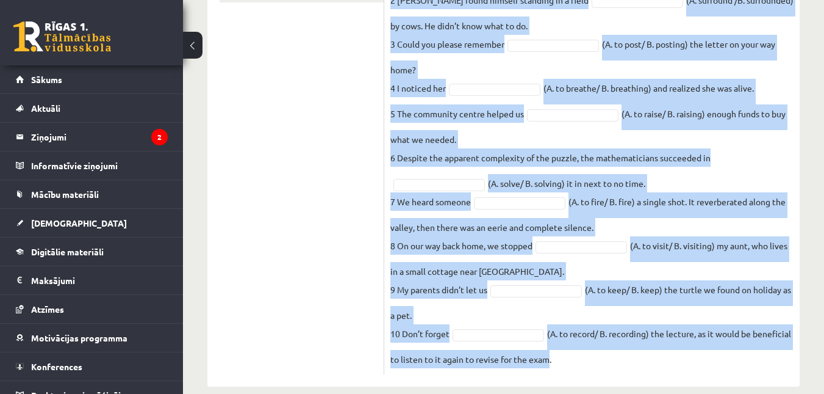
drag, startPoint x: 388, startPoint y: 99, endPoint x: 583, endPoint y: 394, distance: 354.1
copy div "Choose the correct form of the verb. Pieejamie vārdi B B A A B B B A A B A B A …"
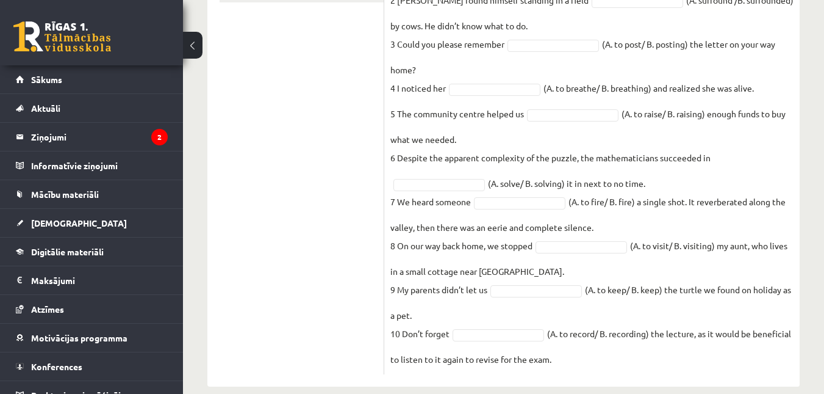
click at [313, 179] on ul "Task 1 Task 2 Task 3 Task 4 Task 5 Task 6 Task 7 Task 8" at bounding box center [302, 96] width 165 height 555
click at [537, 240] on span at bounding box center [582, 245] width 98 height 11
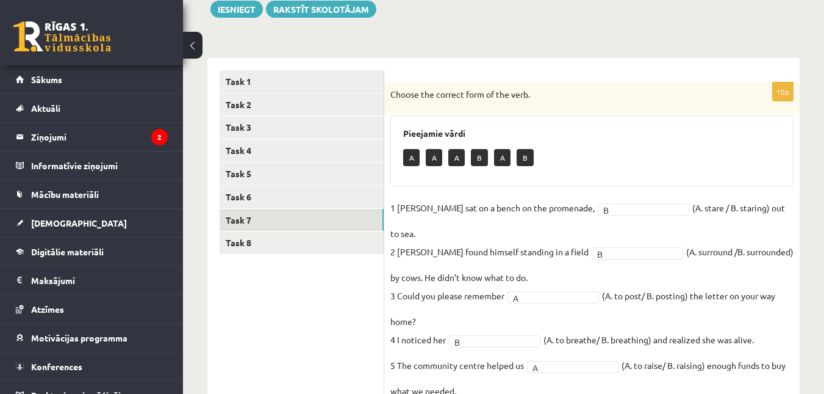
scroll to position [145, 0]
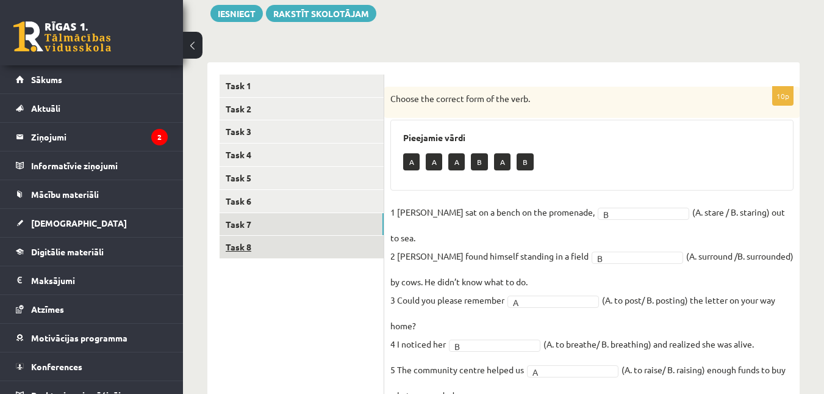
click at [337, 244] on link "Task 8" at bounding box center [302, 247] width 164 height 23
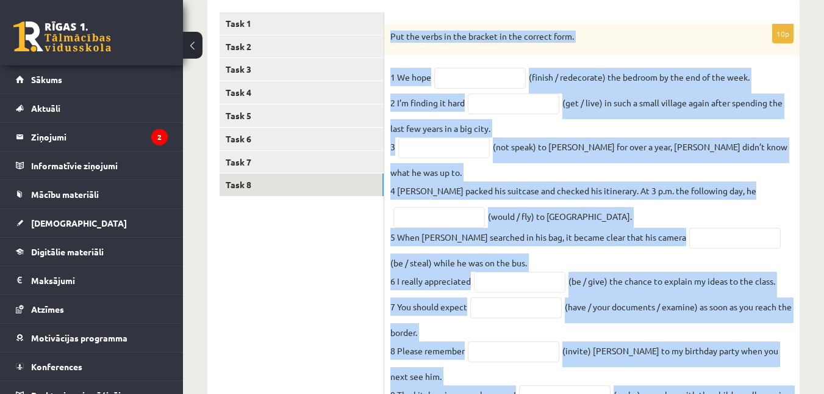
scroll to position [268, 0]
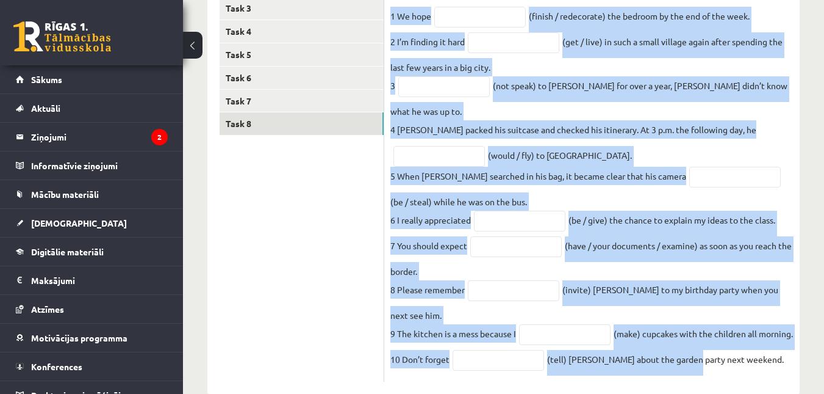
drag, startPoint x: 392, startPoint y: 34, endPoint x: 686, endPoint y: 394, distance: 464.5
copy div "Put the verbs in the bracket in the correct form. 1 We hope (finish / redecorat…"
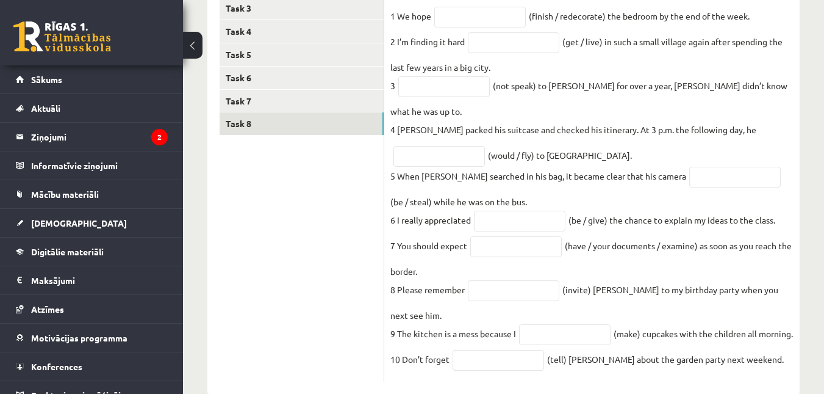
click at [234, 193] on ul "Task 1 Task 2 Task 3 Task 4 Task 5 Task 6 Task 7 Task 8" at bounding box center [302, 166] width 165 height 431
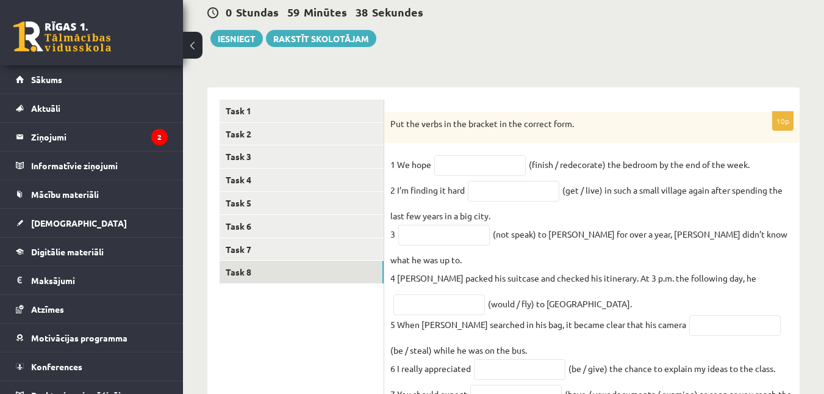
scroll to position [110, 0]
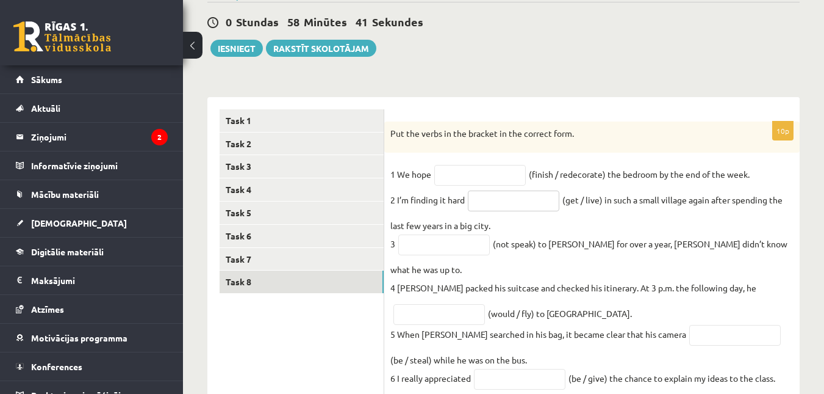
click at [516, 208] on input "text" at bounding box center [514, 200] width 92 height 21
type input "**********"
click at [427, 248] on input "text" at bounding box center [444, 244] width 92 height 21
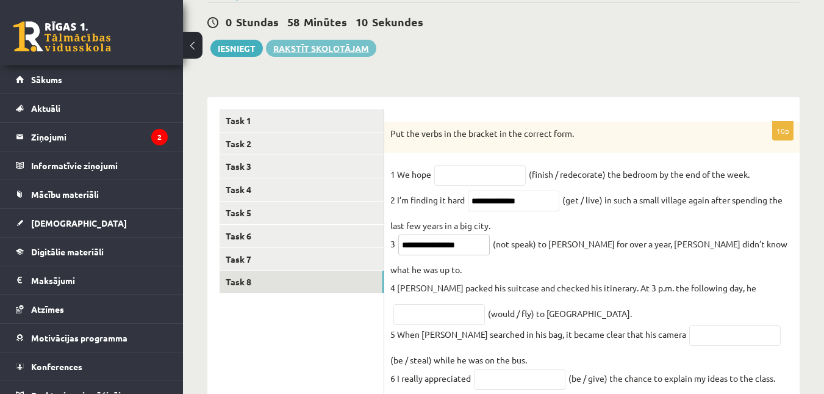
type input "**********"
click at [450, 304] on input "text" at bounding box center [440, 314] width 92 height 21
type input "*********"
click at [452, 170] on input "text" at bounding box center [481, 175] width 92 height 21
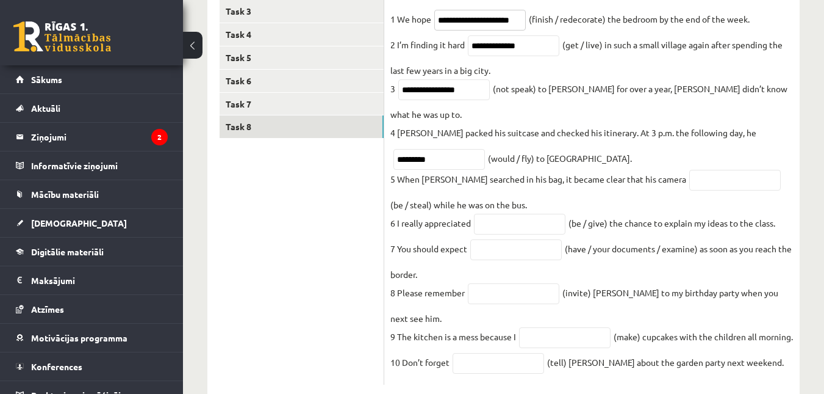
scroll to position [268, 0]
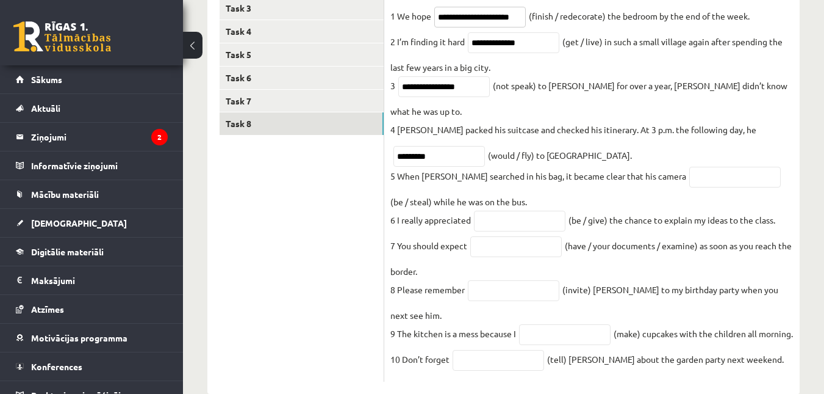
type input "**********"
click at [690, 167] on input "text" at bounding box center [736, 177] width 92 height 21
type input "**********"
click at [534, 215] on input "text" at bounding box center [520, 221] width 92 height 21
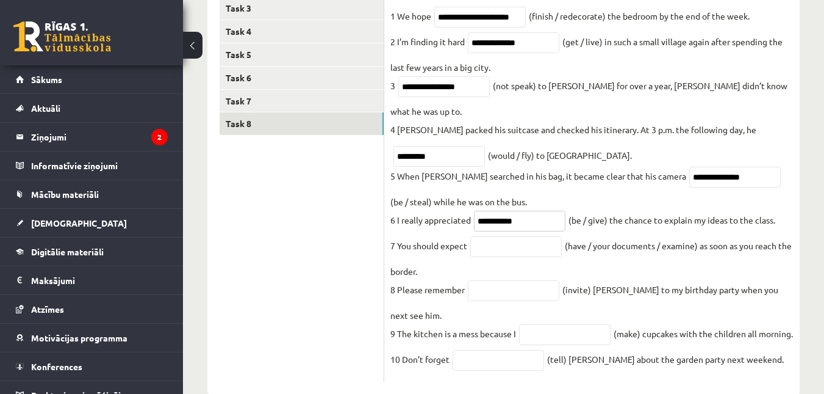
type input "**********"
click at [475, 237] on input "text" at bounding box center [517, 246] width 92 height 21
type input "**********"
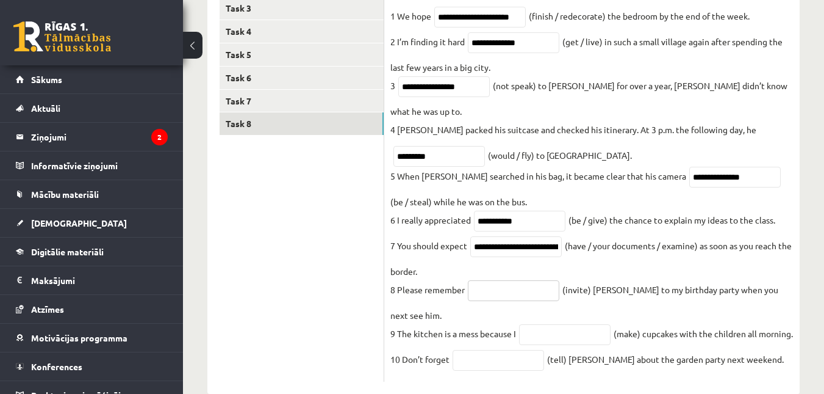
click at [526, 280] on input "text" at bounding box center [514, 290] width 92 height 21
type input "*********"
click at [536, 324] on input "text" at bounding box center [565, 334] width 92 height 21
type input "**********"
click at [462, 350] on input "text" at bounding box center [499, 360] width 92 height 21
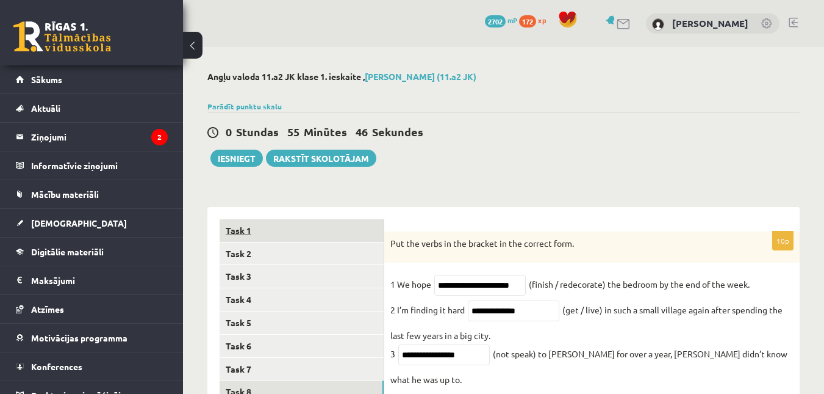
type input "*******"
click at [270, 228] on link "Task 1" at bounding box center [302, 230] width 164 height 23
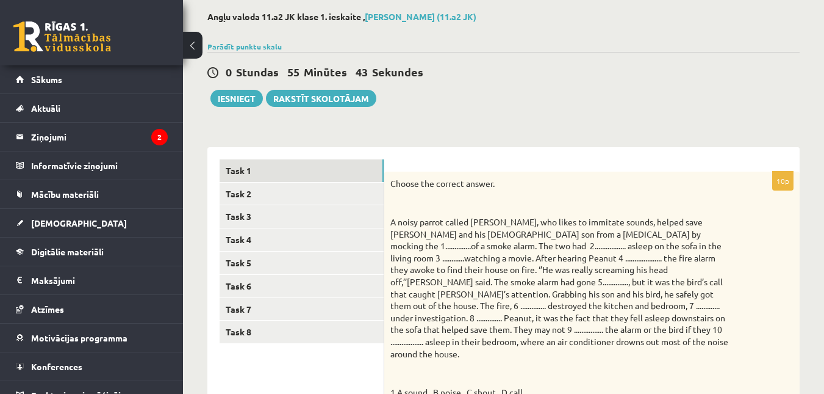
scroll to position [15, 0]
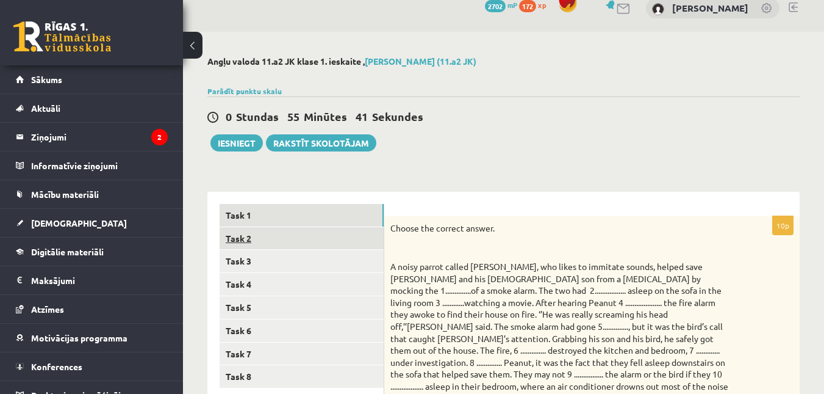
click at [359, 246] on link "Task 2" at bounding box center [302, 238] width 164 height 23
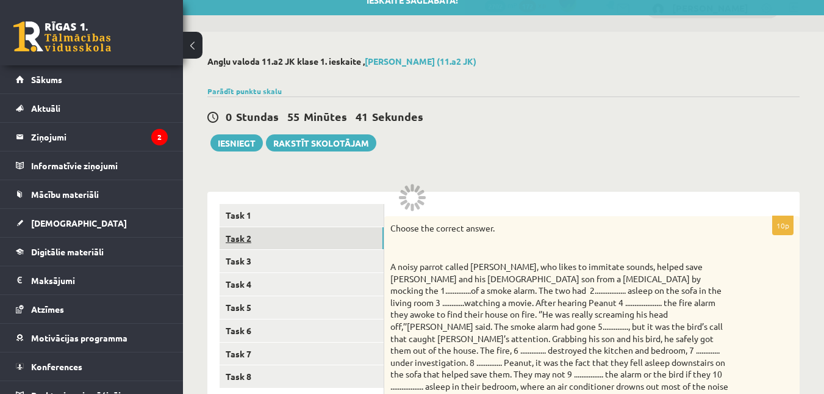
click at [359, 246] on link "Task 2" at bounding box center [302, 238] width 164 height 23
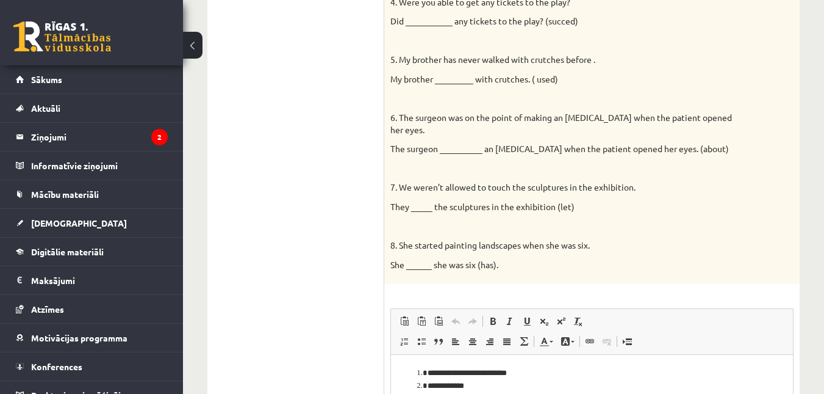
scroll to position [98, 0]
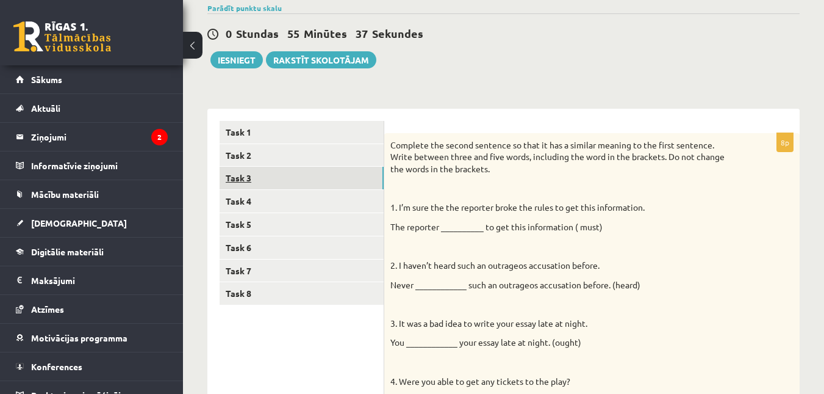
click at [366, 183] on link "Task 3" at bounding box center [302, 178] width 164 height 23
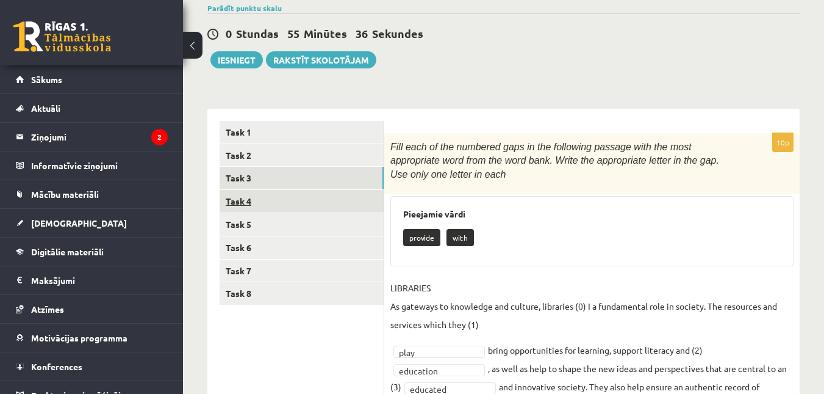
click at [355, 205] on link "Task 4" at bounding box center [302, 201] width 164 height 23
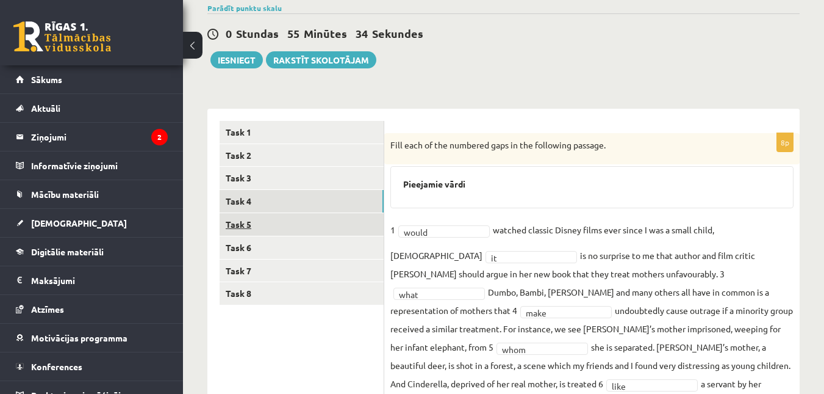
click at [344, 227] on link "Task 5" at bounding box center [302, 224] width 164 height 23
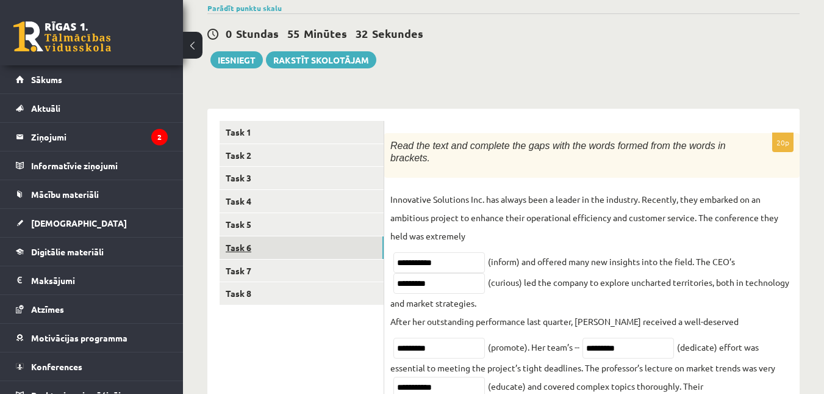
click at [341, 240] on link "Task 6" at bounding box center [302, 247] width 164 height 23
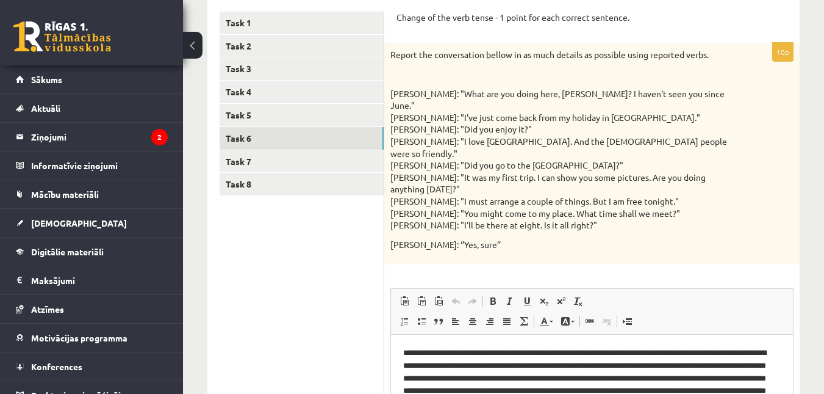
scroll to position [202, 0]
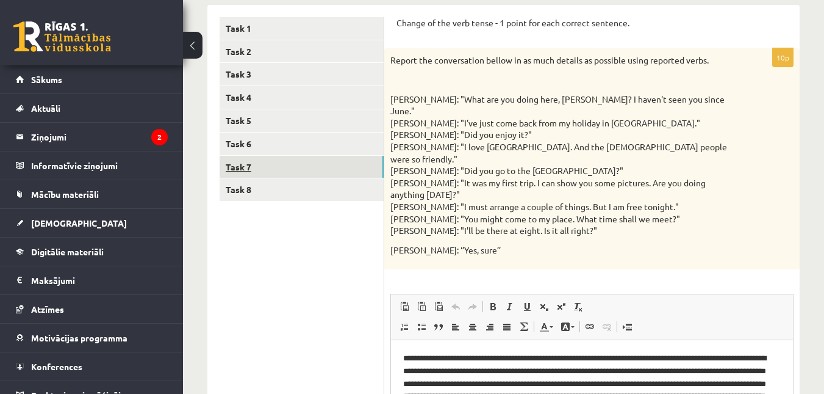
click at [365, 169] on link "Task 7" at bounding box center [302, 167] width 164 height 23
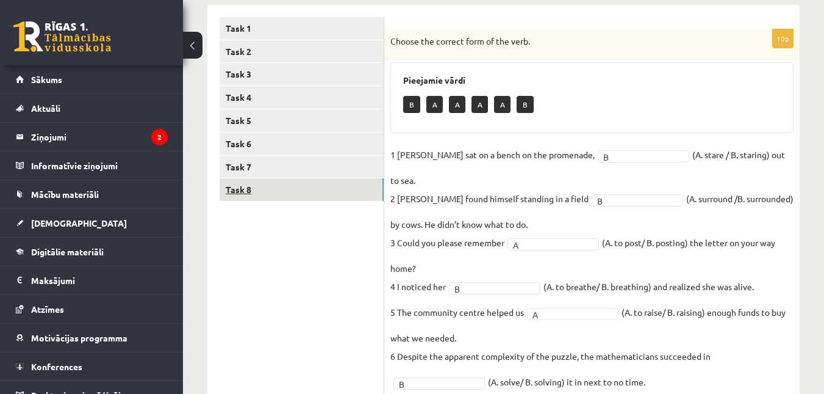
click at [350, 197] on link "Task 8" at bounding box center [302, 189] width 164 height 23
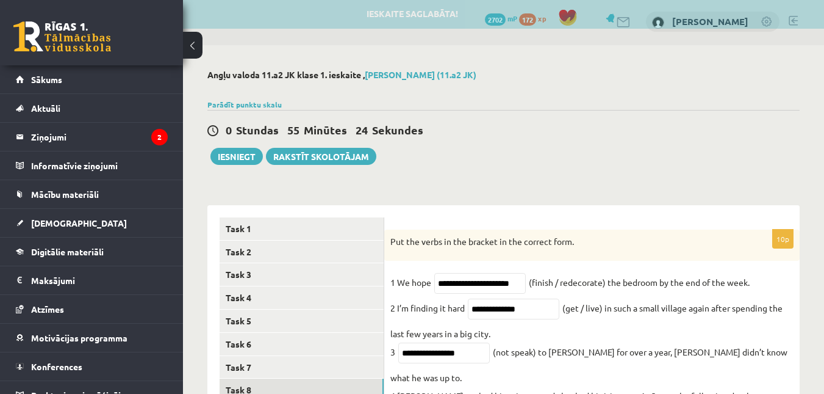
scroll to position [0, 0]
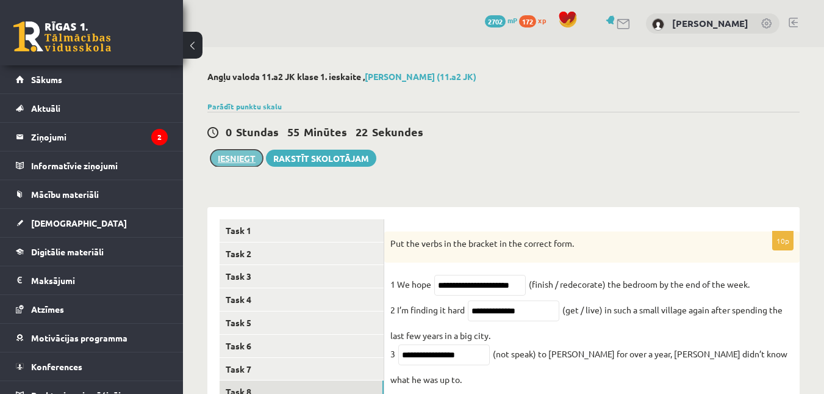
click at [225, 162] on button "Iesniegt" at bounding box center [237, 158] width 52 height 17
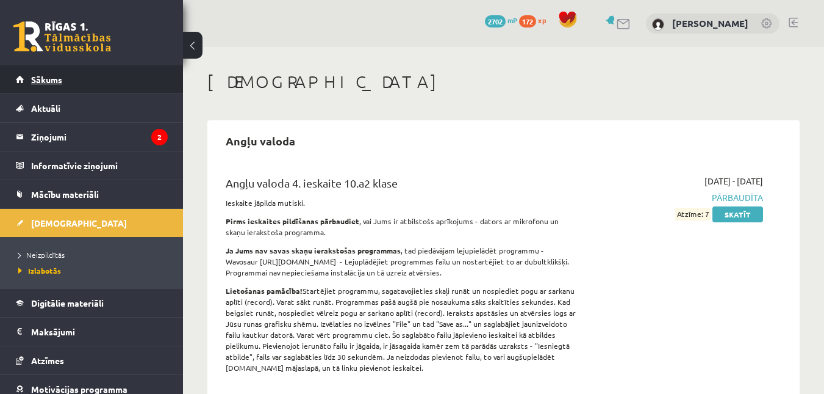
click at [112, 78] on link "Sākums" at bounding box center [92, 79] width 152 height 28
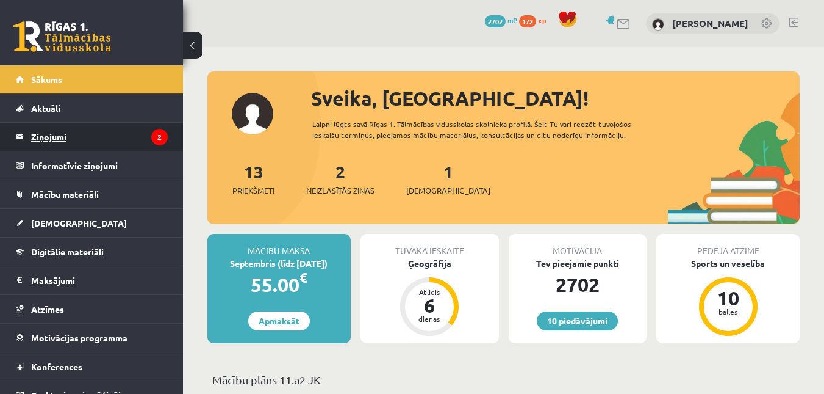
click at [43, 140] on legend "Ziņojumi 2" at bounding box center [99, 137] width 137 height 28
